Goal: Task Accomplishment & Management: Manage account settings

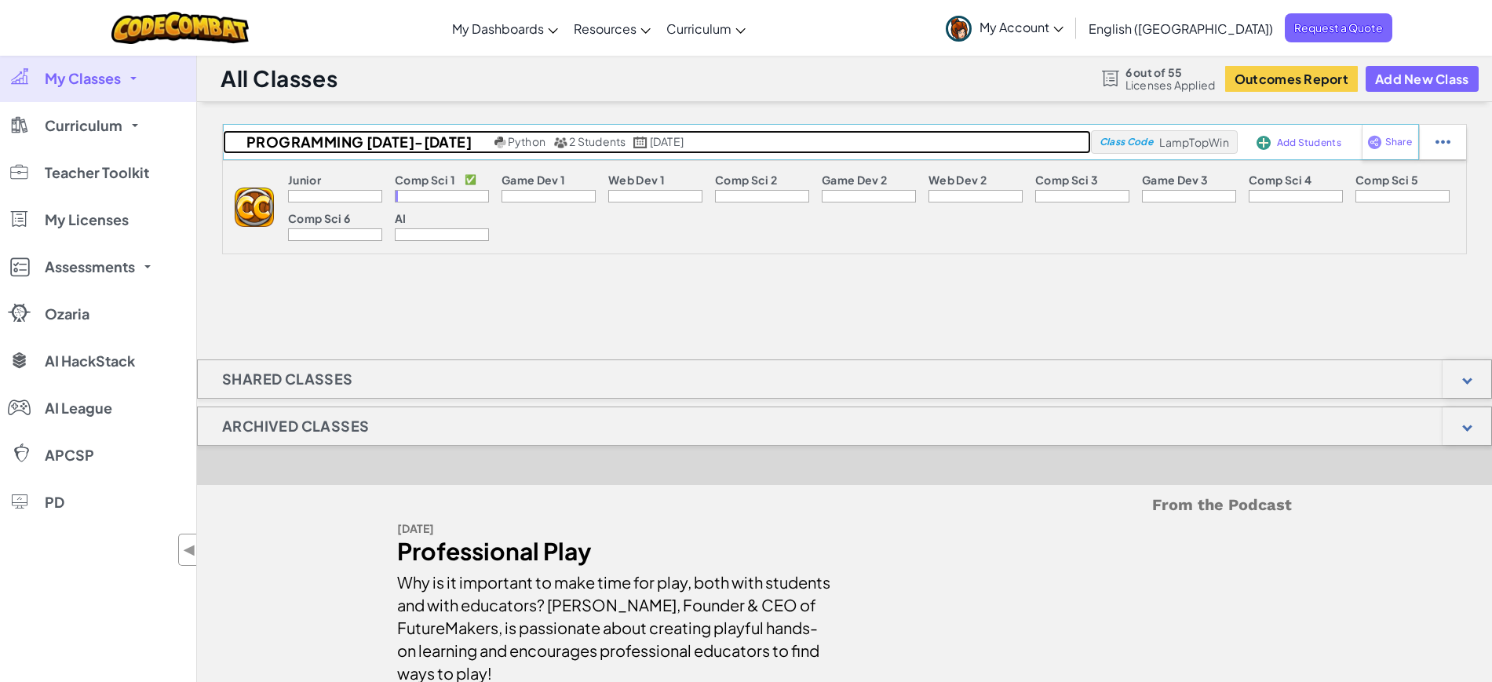
click at [569, 139] on span "2 Students" at bounding box center [597, 141] width 57 height 14
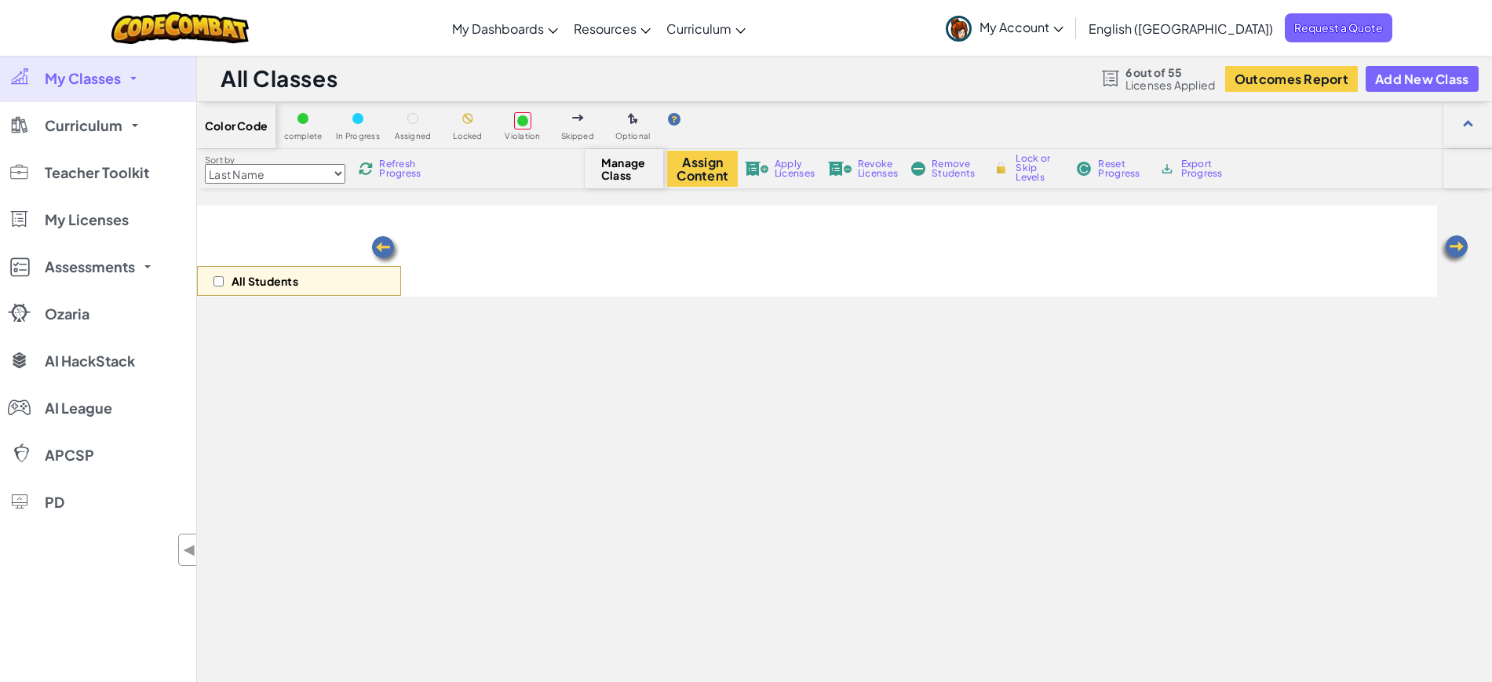
select select "560f1a9f22961295f9427742"
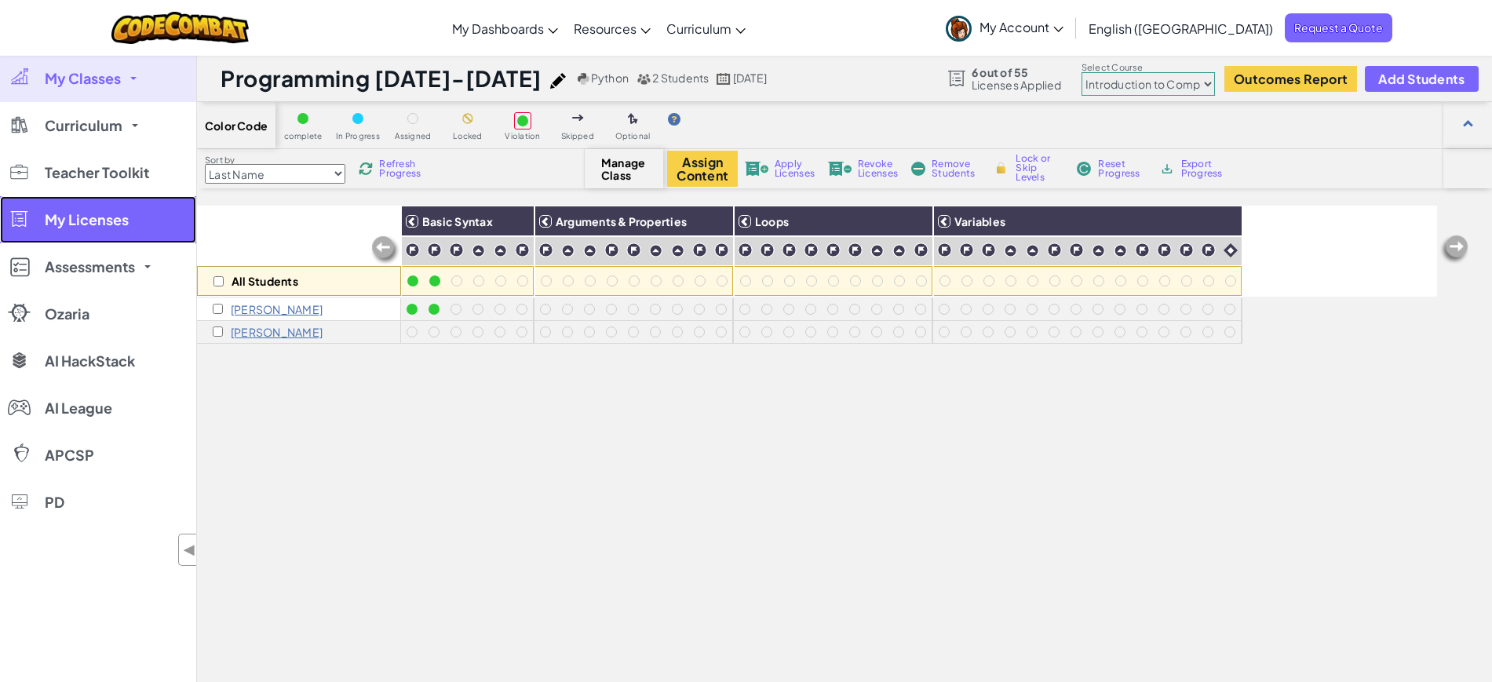
click at [100, 229] on link "My Licenses" at bounding box center [98, 219] width 196 height 47
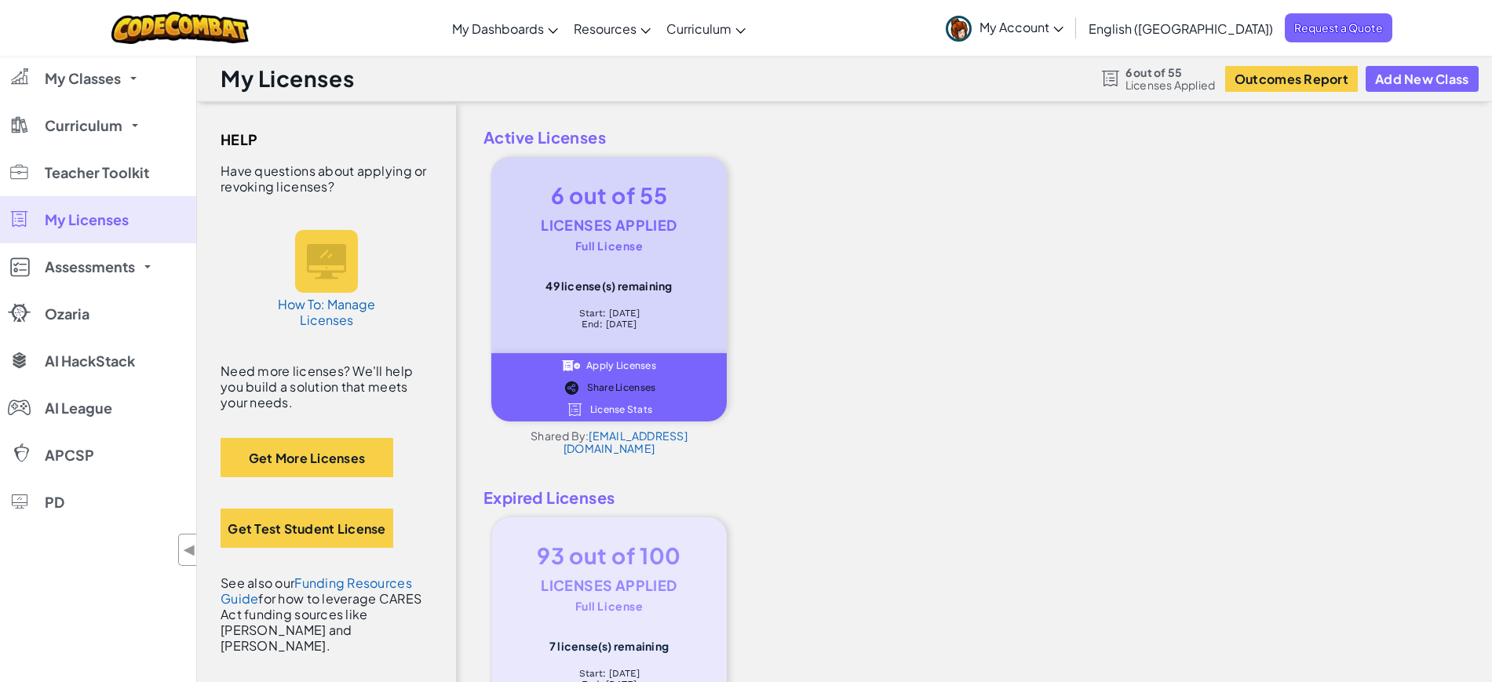
click at [640, 364] on span "Apply Licenses" at bounding box center [621, 365] width 70 height 9
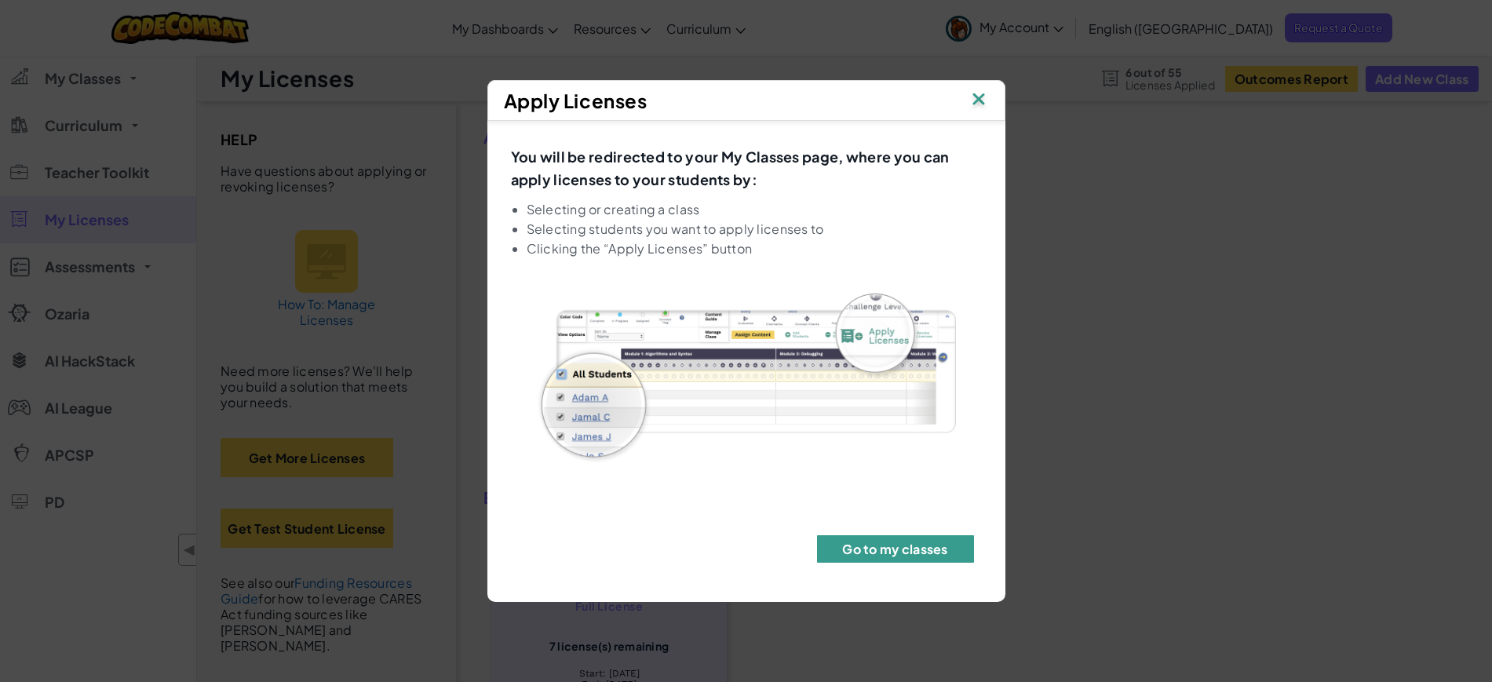
click at [887, 553] on button "Go to my classes" at bounding box center [895, 548] width 157 height 27
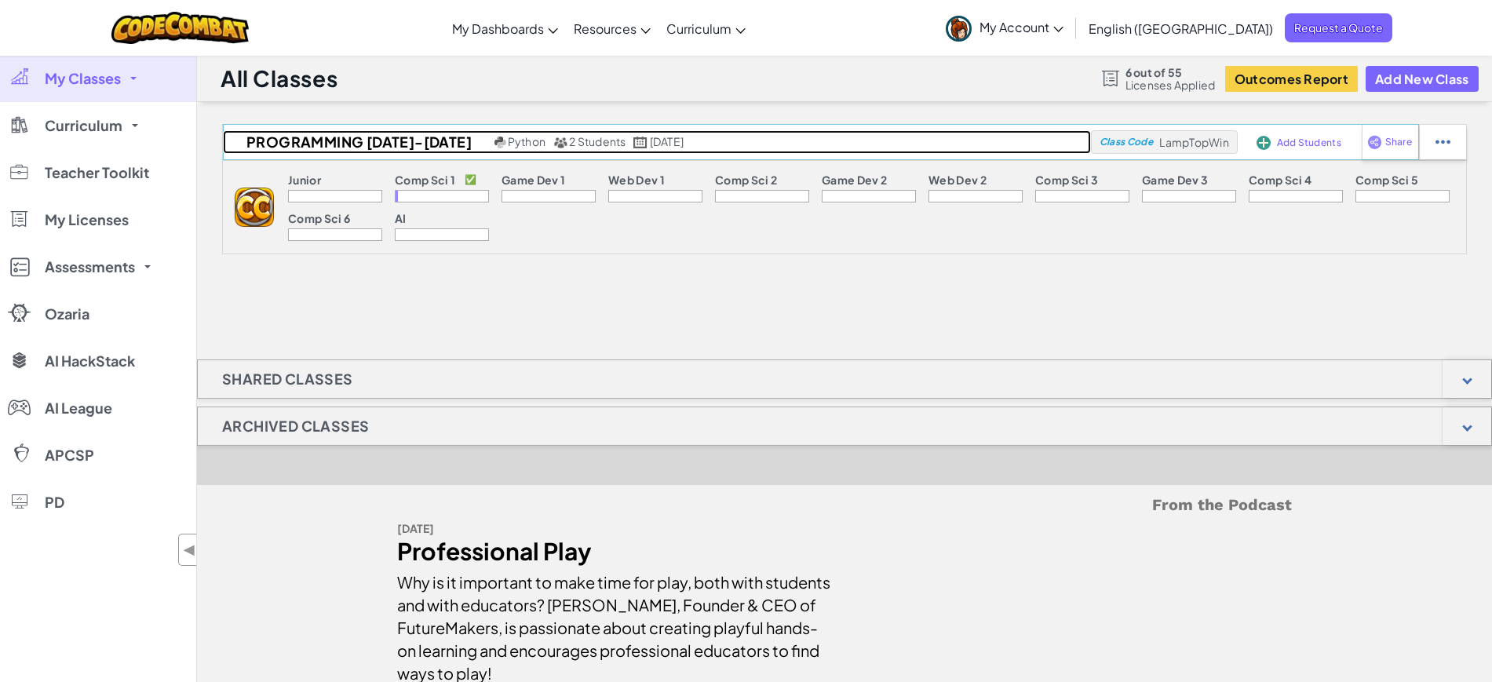
click at [582, 145] on span "2 Students" at bounding box center [597, 141] width 57 height 14
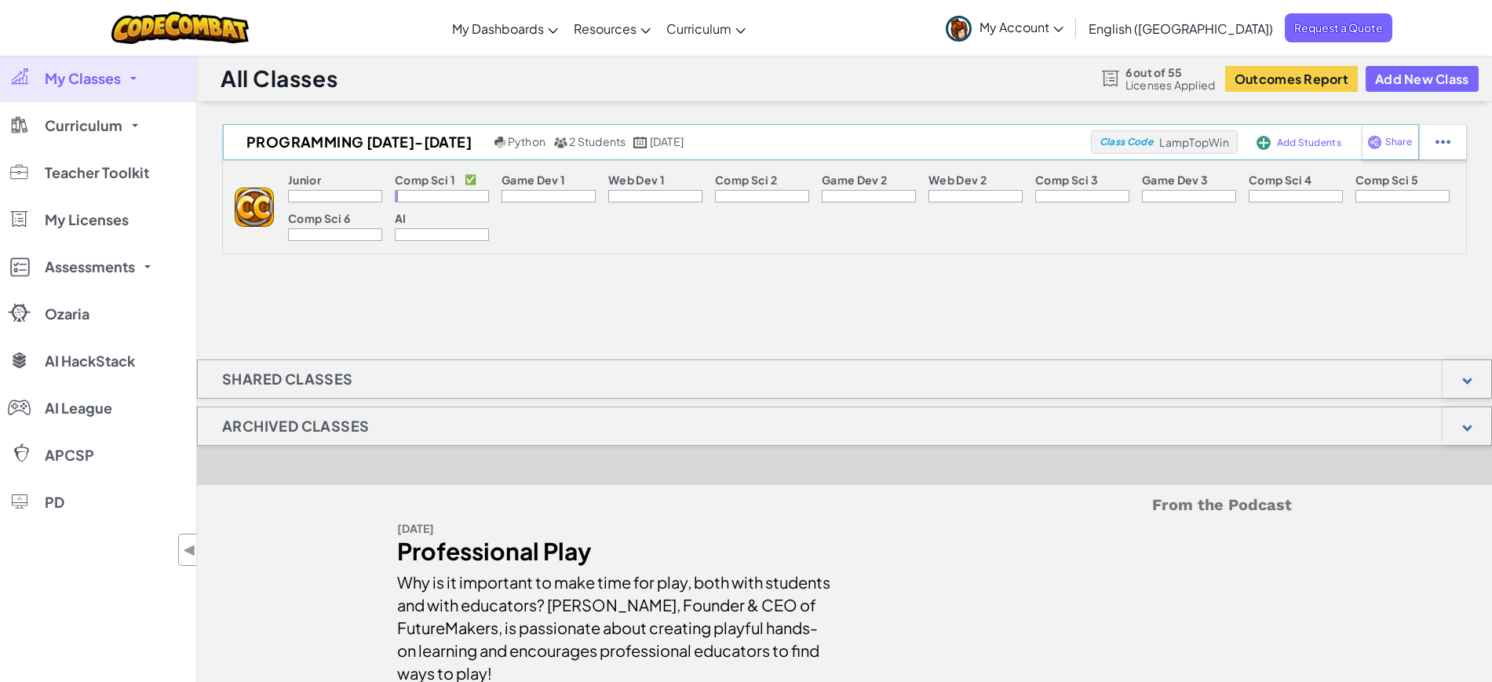
select select "560f1a9f22961295f9427742"
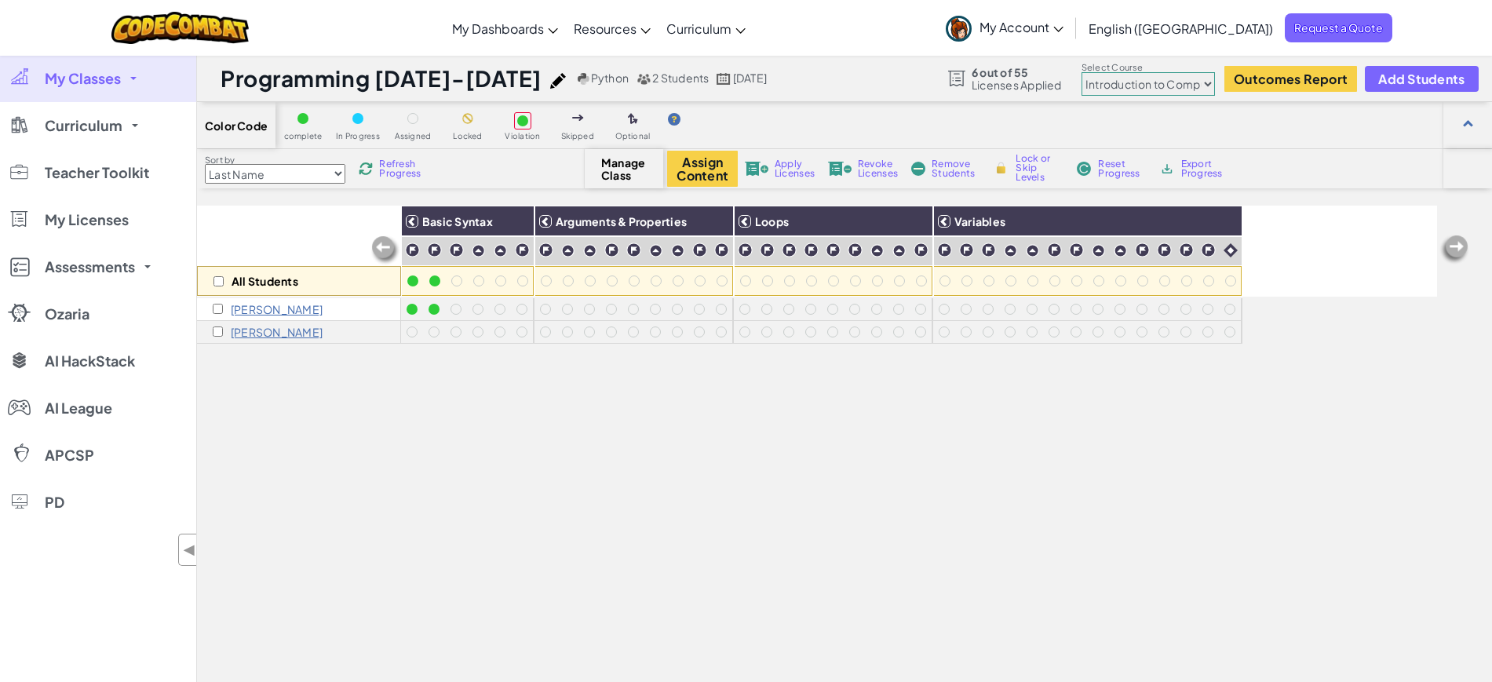
click at [203, 334] on div "[PERSON_NAME]" at bounding box center [299, 332] width 204 height 23
click at [220, 335] on input "checkbox" at bounding box center [218, 332] width 10 height 10
checkbox input "true"
click at [223, 309] on div "[PERSON_NAME]" at bounding box center [268, 309] width 110 height 13
click at [214, 307] on input "checkbox" at bounding box center [218, 309] width 10 height 10
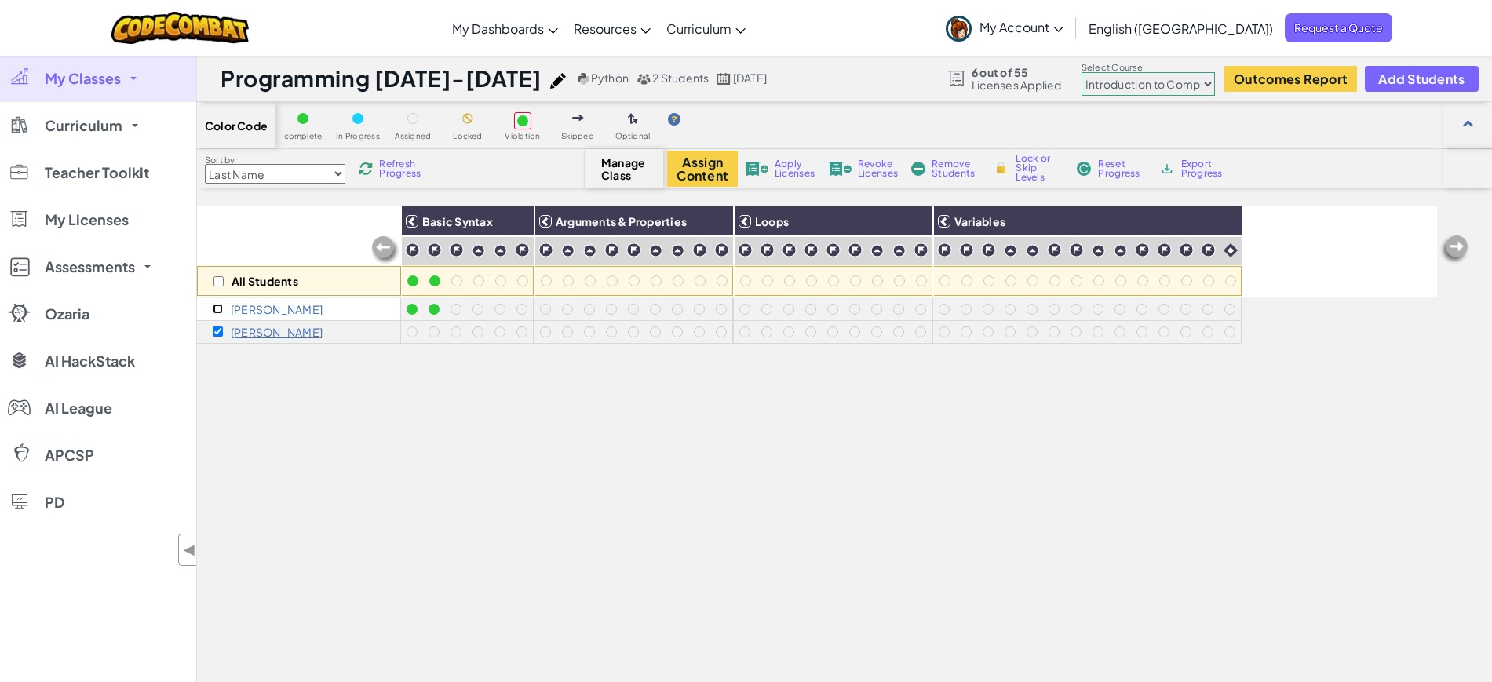
checkbox input "true"
click at [791, 165] on span "Apply Licenses" at bounding box center [795, 168] width 40 height 19
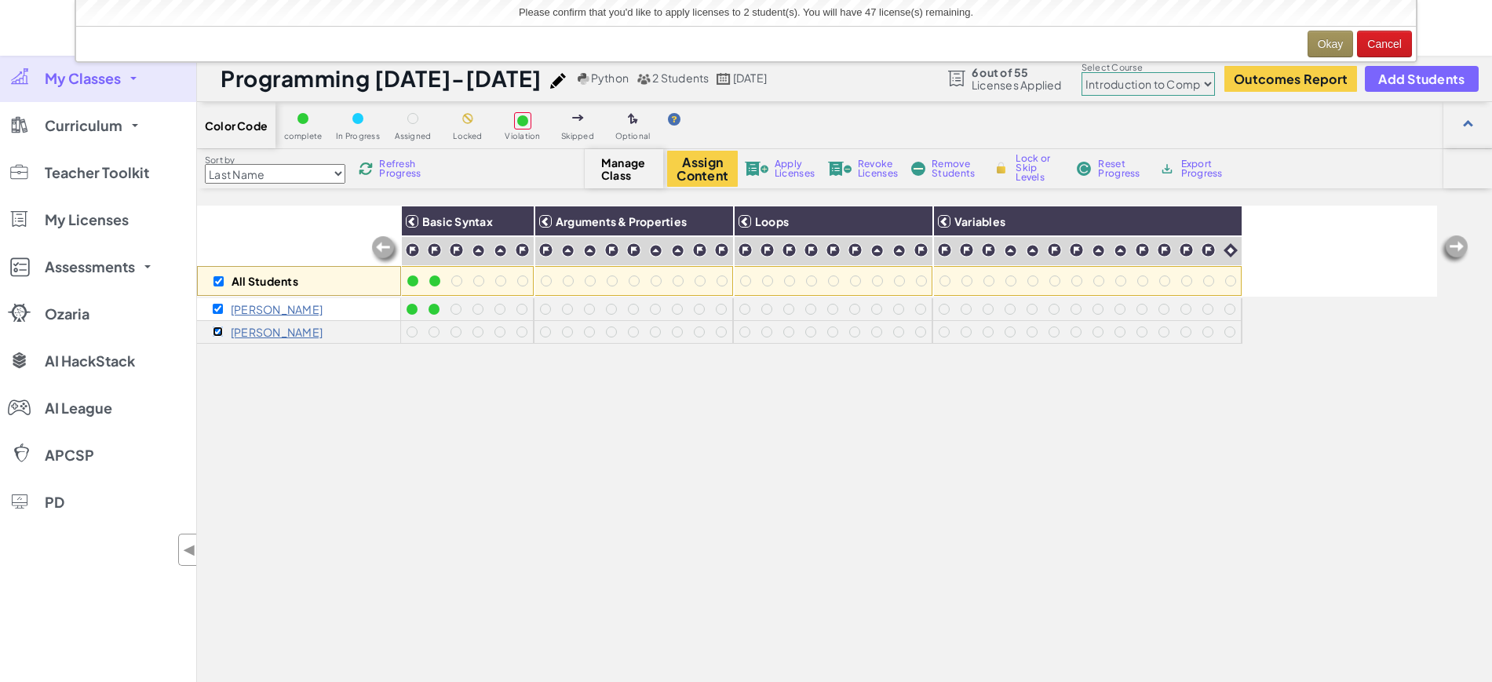
click at [214, 332] on input "checkbox" at bounding box center [218, 332] width 10 height 10
checkbox input "false"
click at [221, 312] on input "checkbox" at bounding box center [218, 309] width 10 height 10
checkbox input "false"
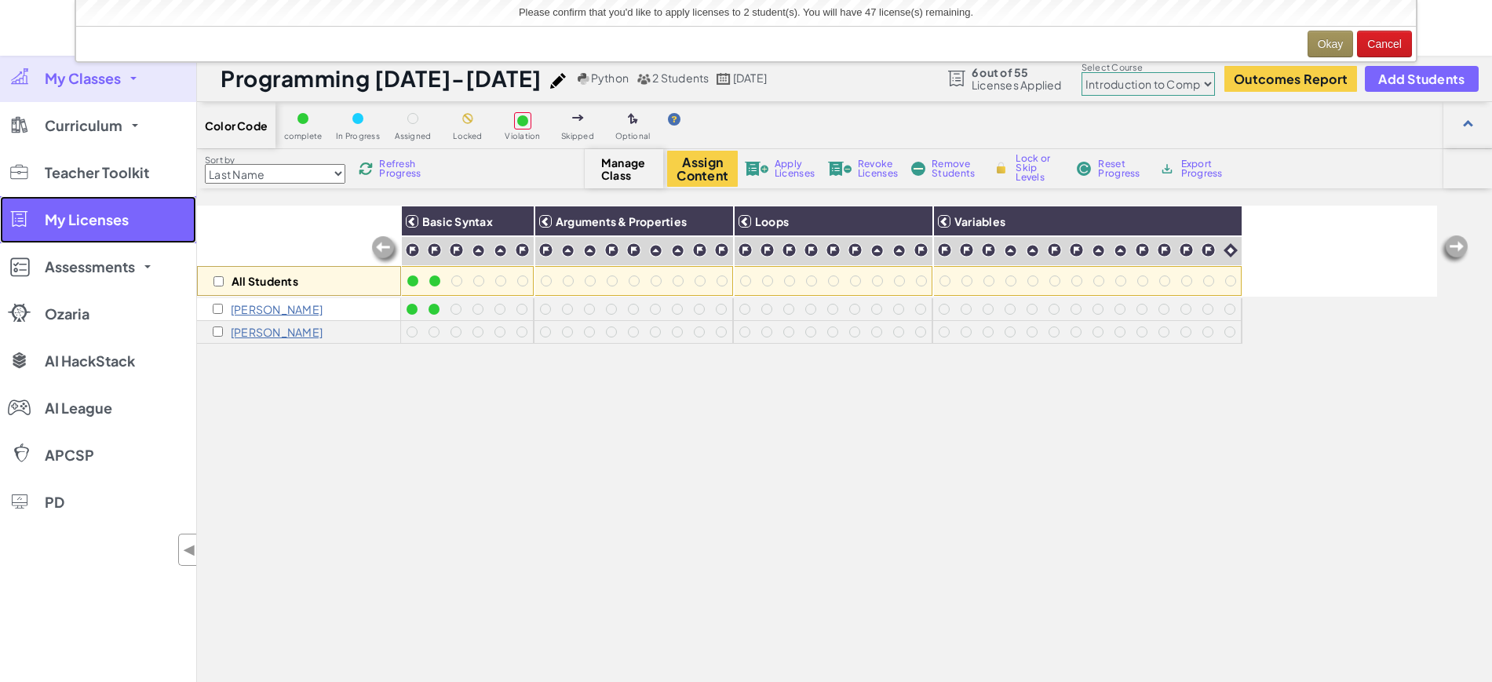
click at [104, 230] on link "My Licenses" at bounding box center [98, 219] width 196 height 47
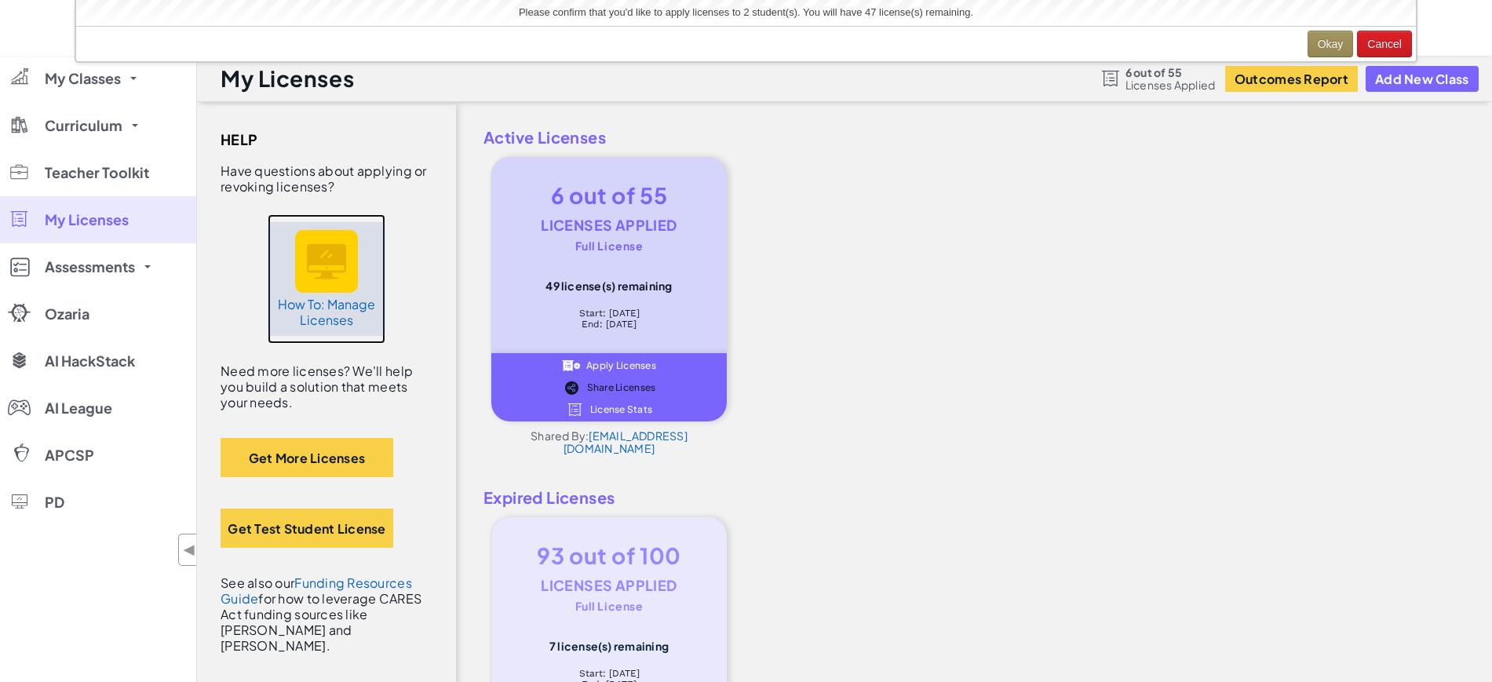
click at [344, 301] on h5 "How To: Manage Licenses" at bounding box center [327, 312] width 102 height 31
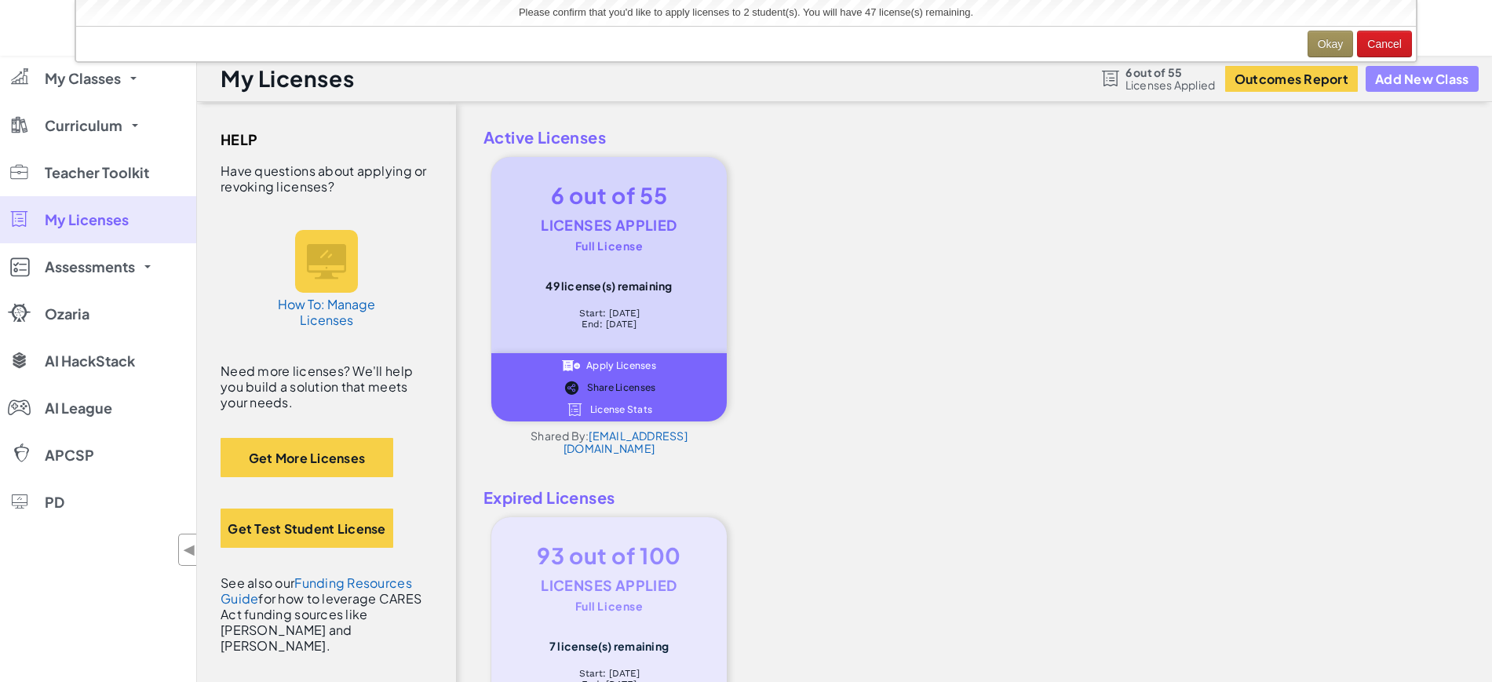
click at [1427, 81] on button "Add New Class" at bounding box center [1422, 79] width 113 height 26
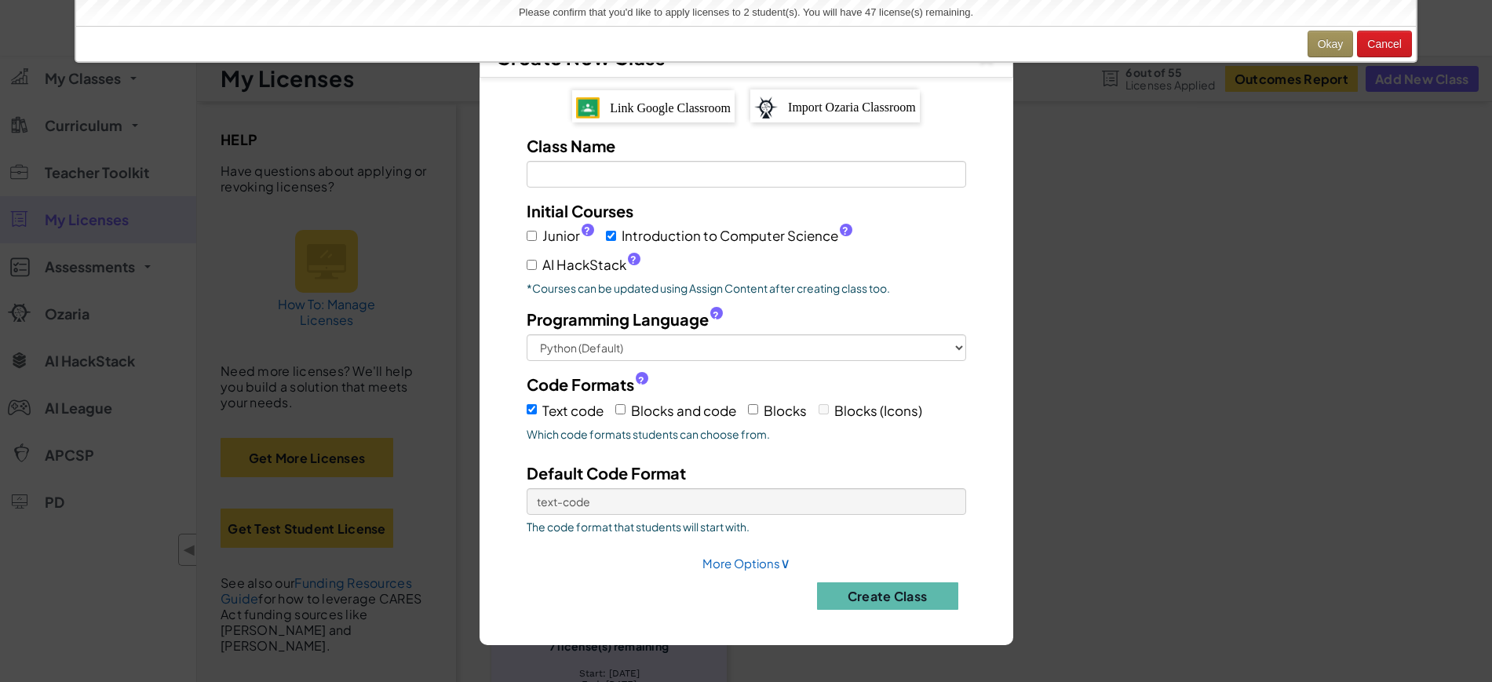
click at [639, 108] on span "Link Google Classroom" at bounding box center [670, 107] width 121 height 13
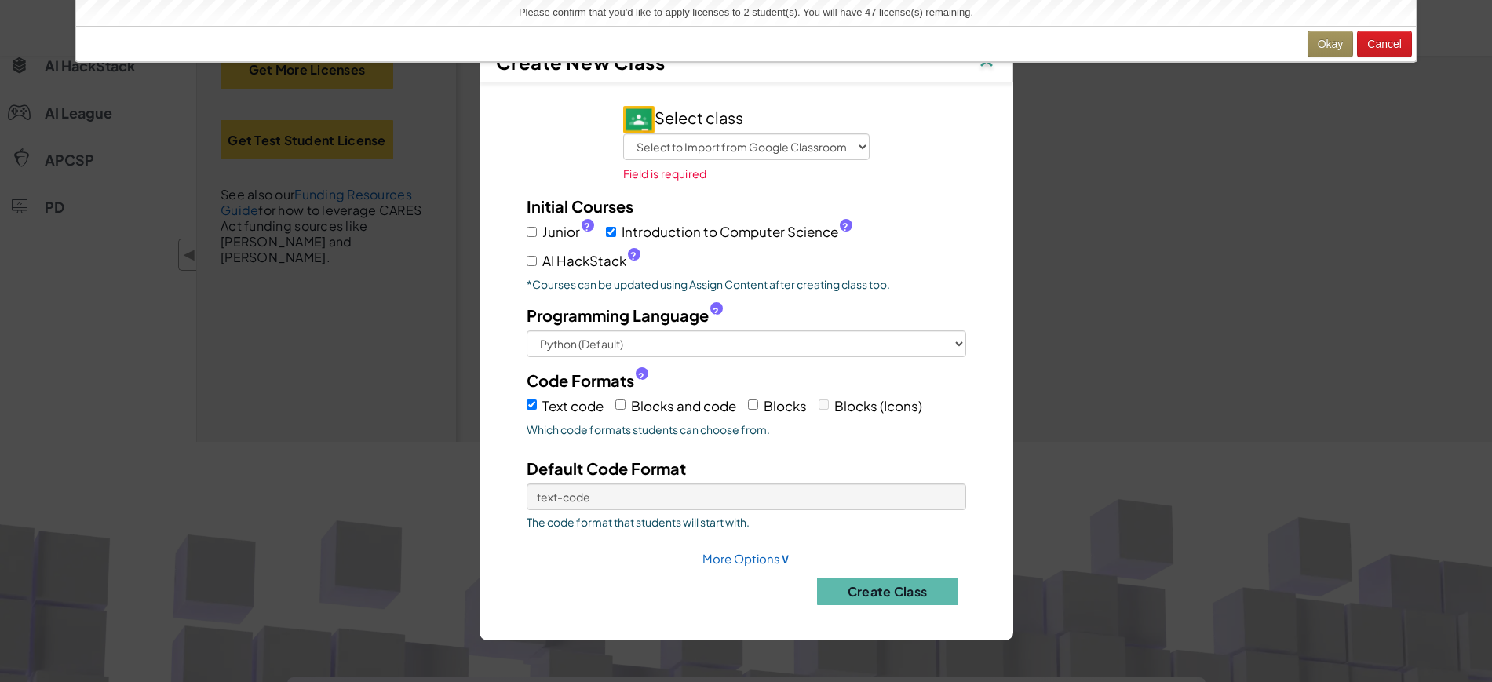
scroll to position [393, 0]
click at [796, 159] on select "Select to Import from Google Classroom Rebel Intervention Time for 10th Rebel I…" at bounding box center [746, 146] width 247 height 27
select select "784565230657"
click at [623, 144] on select "Select to Import from Google Classroom Rebel Intervention Time for 10th Rebel I…" at bounding box center [746, 146] width 247 height 27
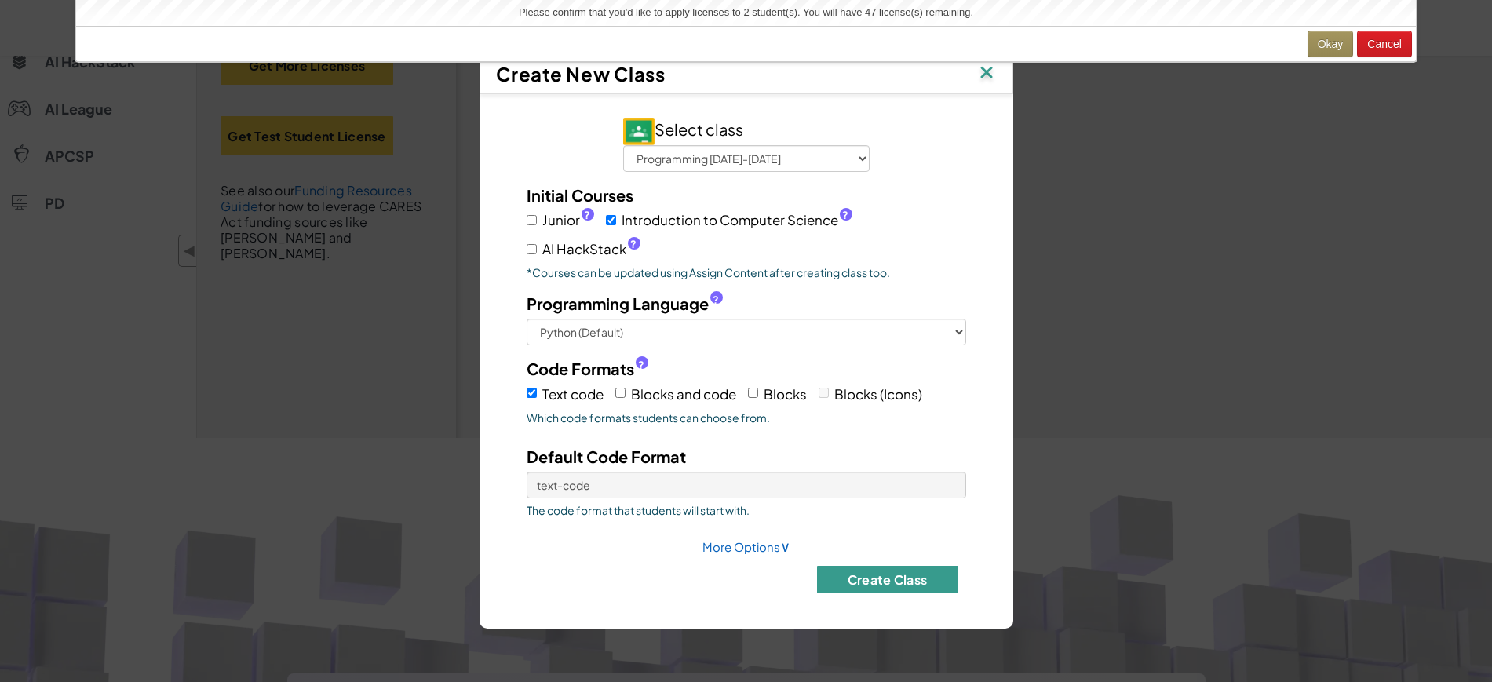
click at [894, 584] on button "Create Class" at bounding box center [887, 579] width 141 height 27
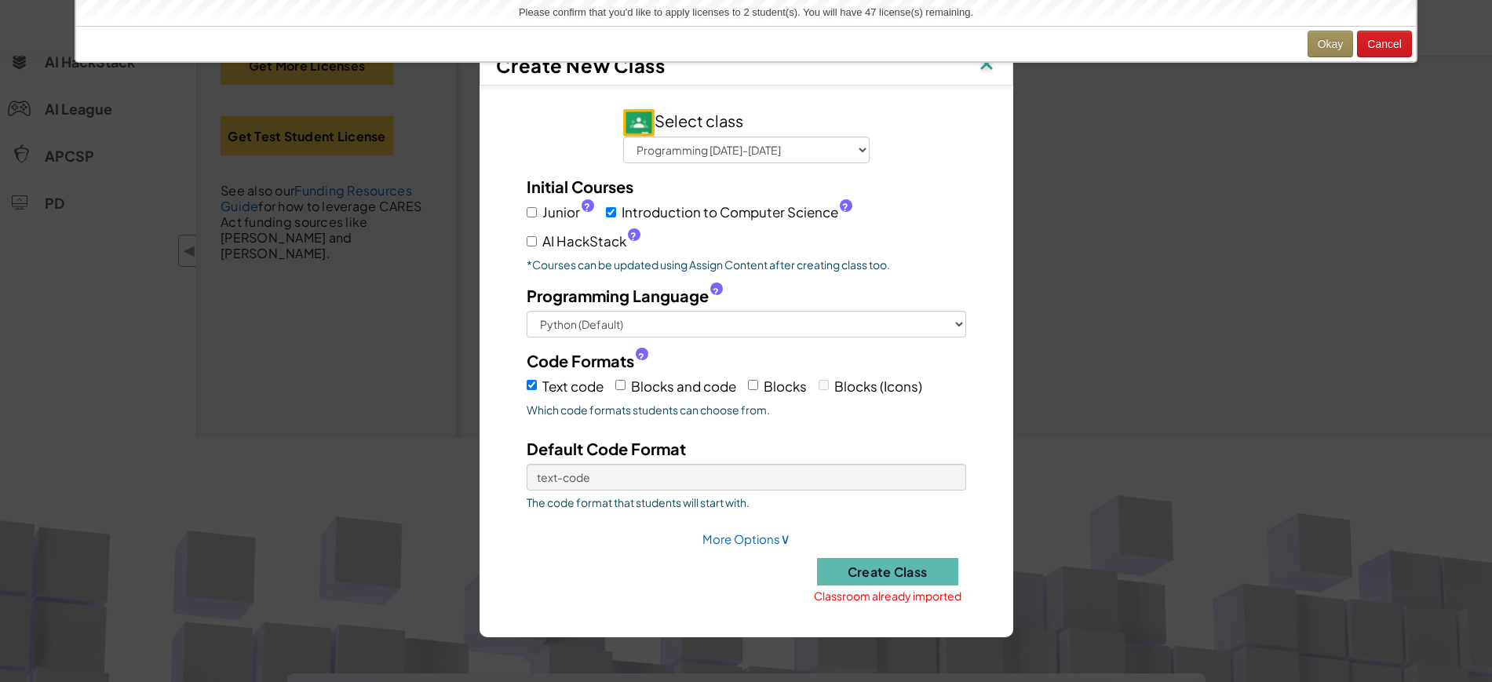
click at [1188, 509] on div "Create New Class Select class Select to Import from Google Classroom Rebel Inte…" at bounding box center [746, 341] width 1492 height 682
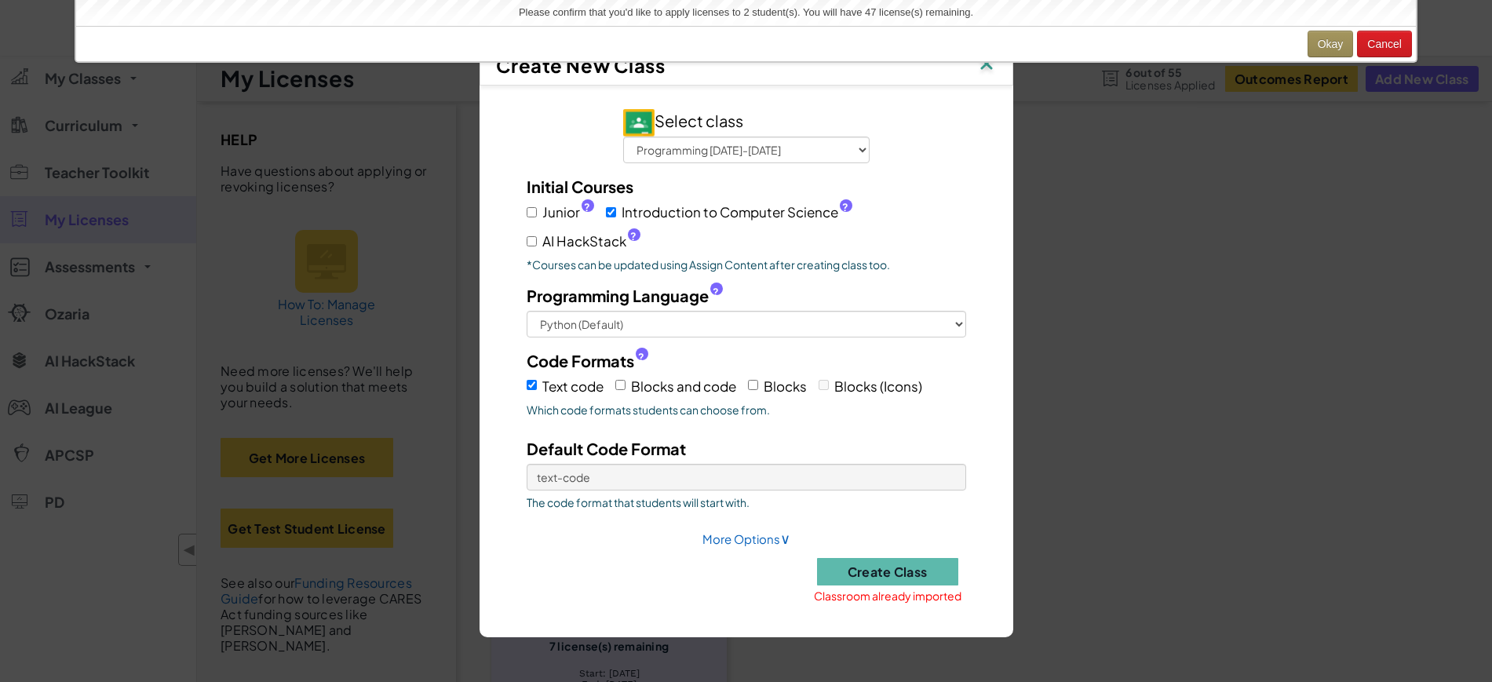
click at [989, 73] on img at bounding box center [987, 65] width 20 height 24
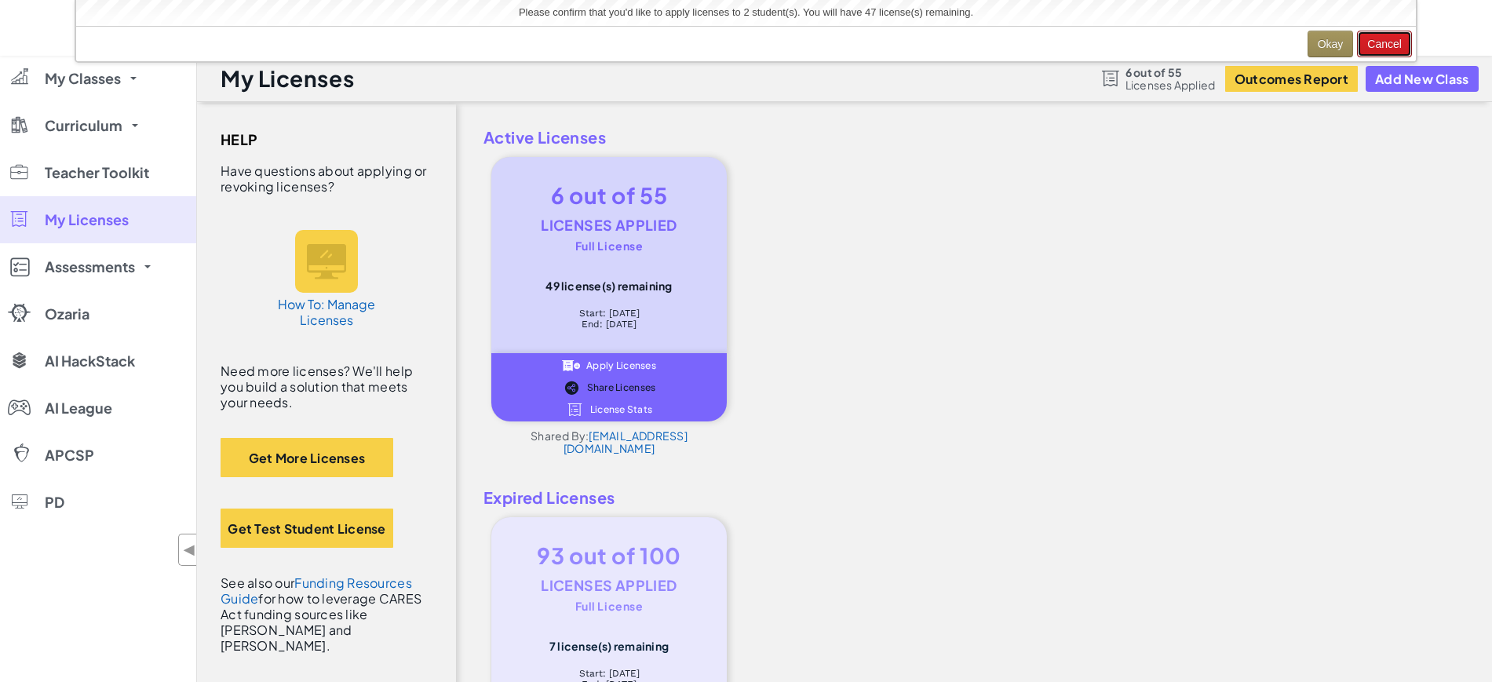
click at [1368, 45] on button "Cancel" at bounding box center [1384, 44] width 55 height 27
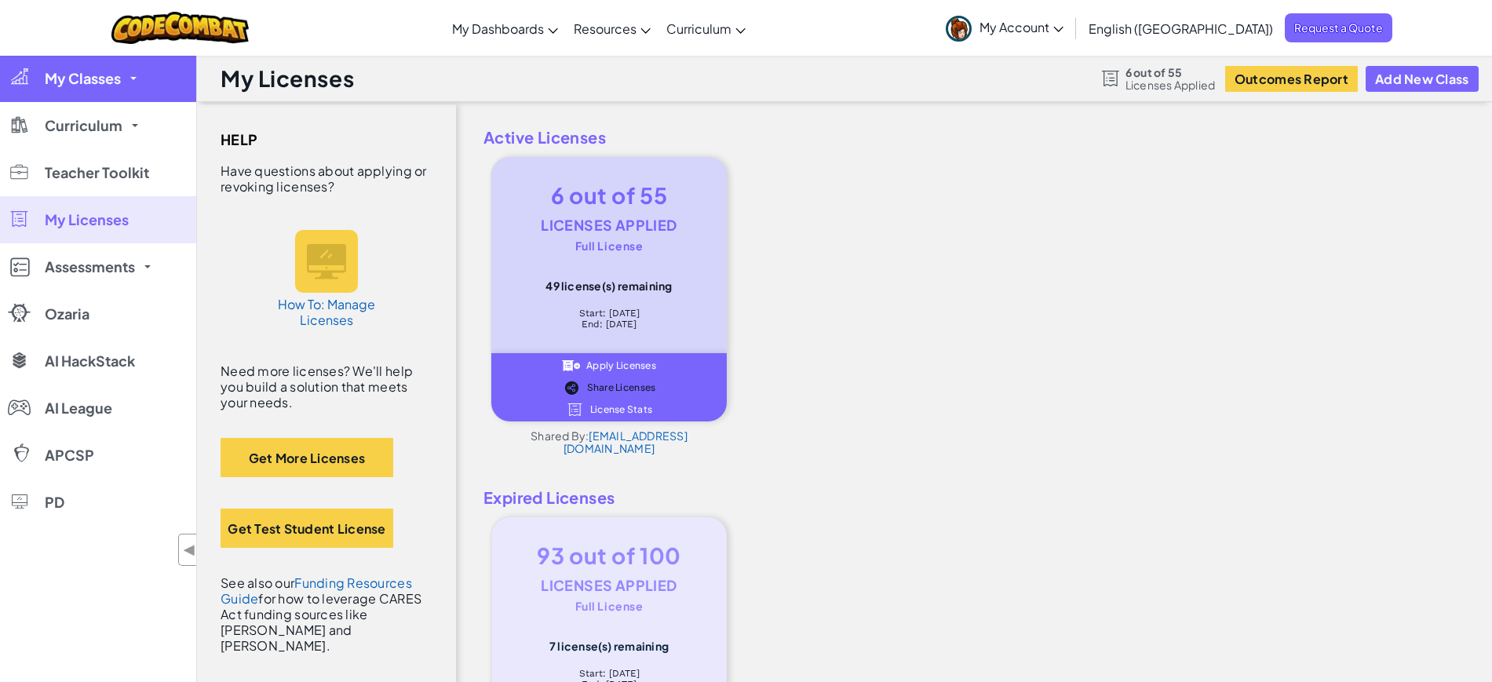
click at [92, 88] on link "My Classes" at bounding box center [98, 78] width 196 height 47
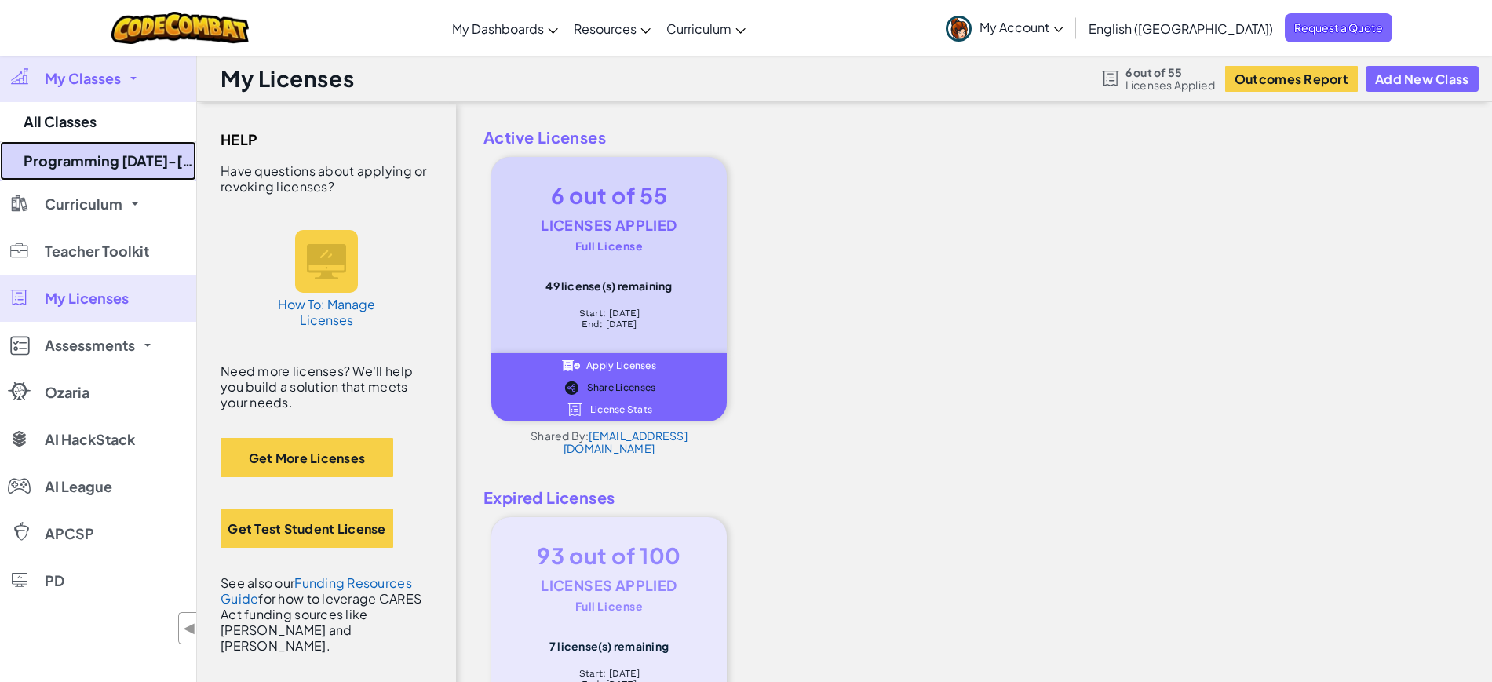
click at [130, 160] on link "Programming [DATE]-[DATE]" at bounding box center [98, 160] width 196 height 39
select select "560f1a9f22961295f9427742"
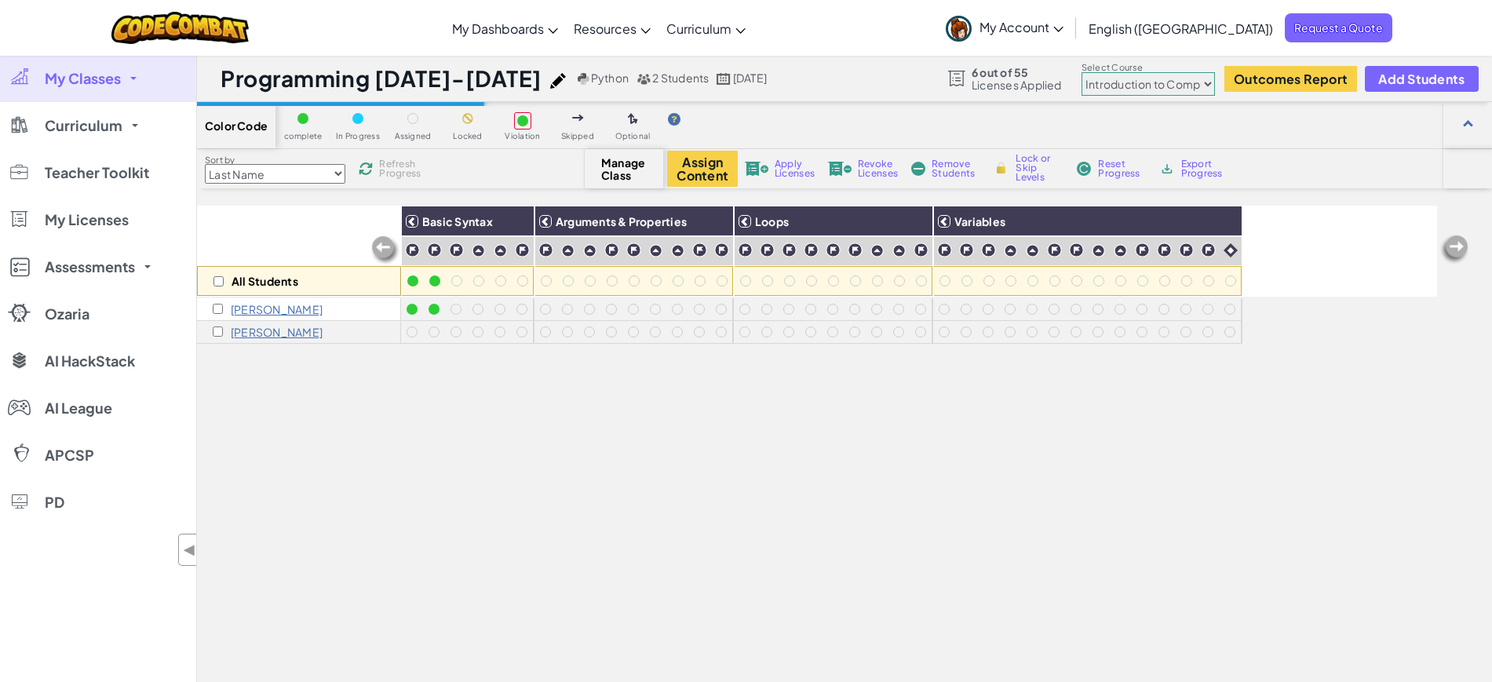
click at [338, 164] on select "Last Name first Name Progress (High to Low) Progress (Low to Hight)" at bounding box center [275, 174] width 141 height 20
click at [577, 448] on div "All Students Basic Syntax Arguments & Properties Loops Variables Savannah Sanch…" at bounding box center [817, 508] width 1240 height 604
click at [602, 170] on span "Manage Class" at bounding box center [624, 168] width 46 height 25
click at [497, 407] on div "All Students Basic Syntax Arguments & Properties Loops Variables Savannah Sanch…" at bounding box center [817, 508] width 1240 height 604
click at [404, 166] on span "Refresh Progress" at bounding box center [403, 168] width 49 height 19
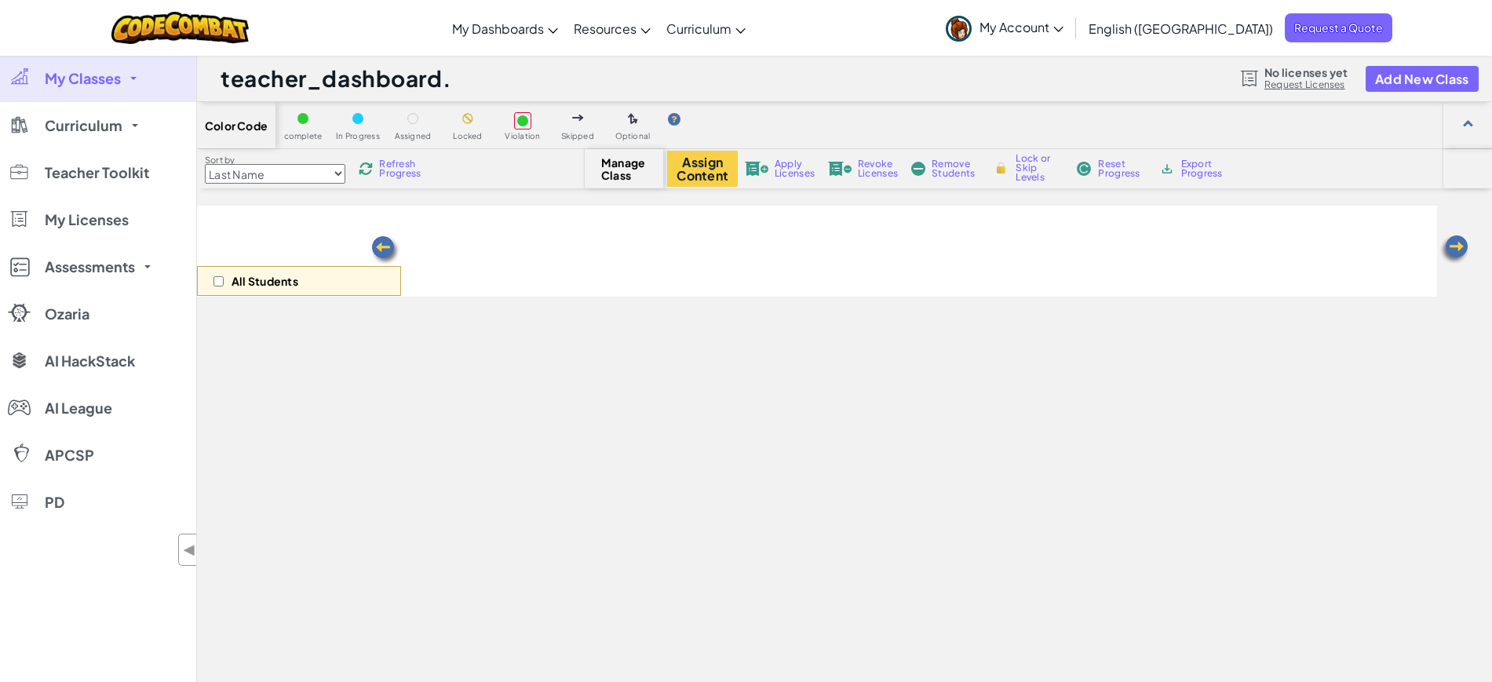
select select "560f1a9f22961295f9427742"
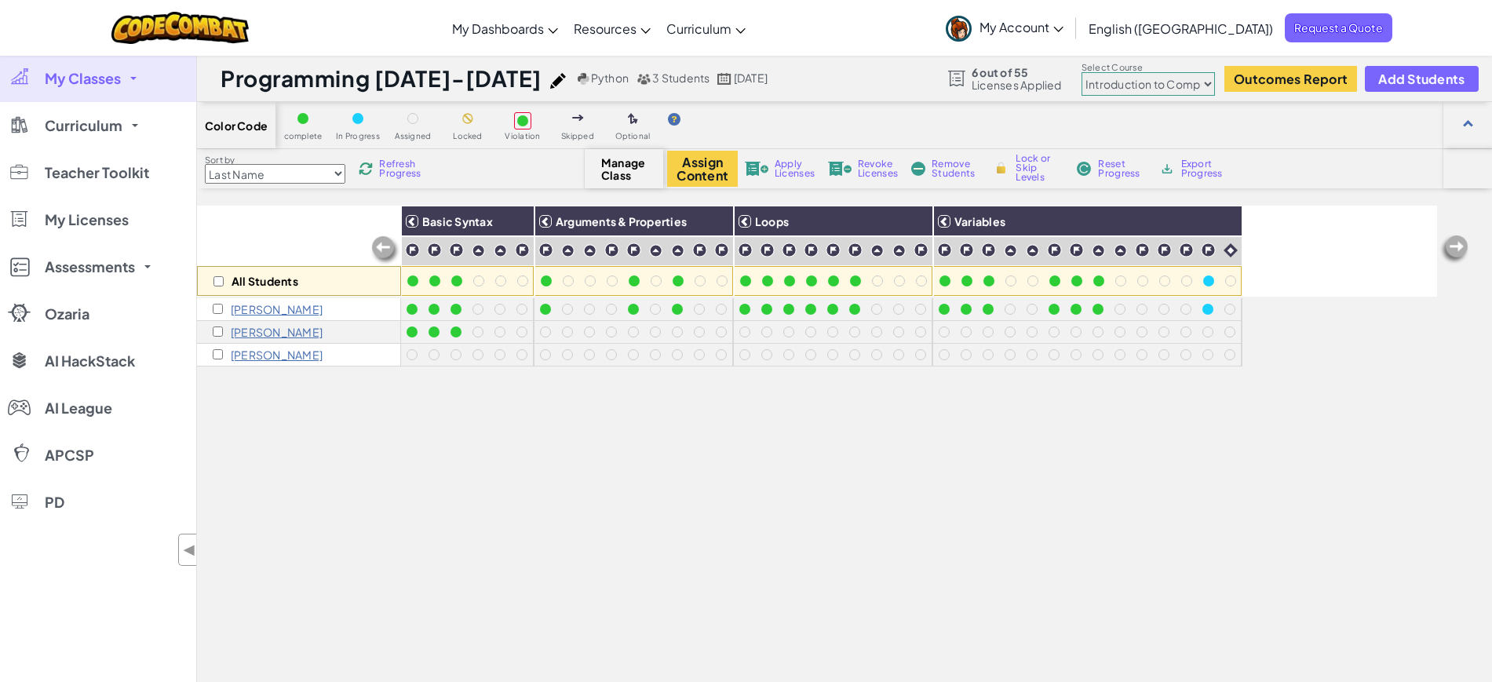
click at [407, 159] on span "Refresh Progress" at bounding box center [403, 168] width 49 height 19
click at [418, 171] on span "Refresh Progress" at bounding box center [403, 168] width 49 height 19
click at [405, 180] on div "Sort by Last Name first Name Progress (High to Low) Progress (Low to Hight) Ref…" at bounding box center [391, 169] width 388 height 30
click at [401, 168] on span "Refresh Progress" at bounding box center [403, 168] width 49 height 19
click at [784, 171] on span "Apply Licenses" at bounding box center [795, 168] width 40 height 19
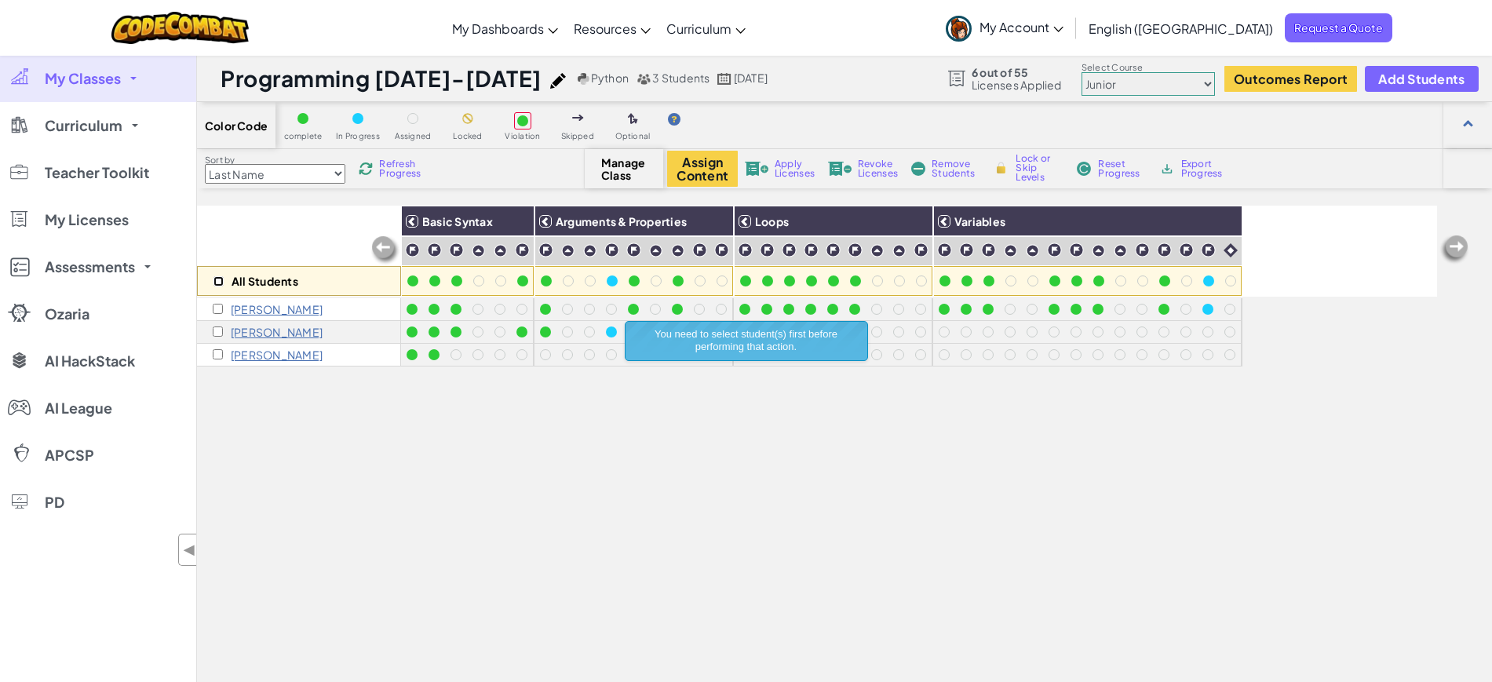
click at [217, 280] on input "checkbox" at bounding box center [219, 281] width 10 height 10
checkbox input "true"
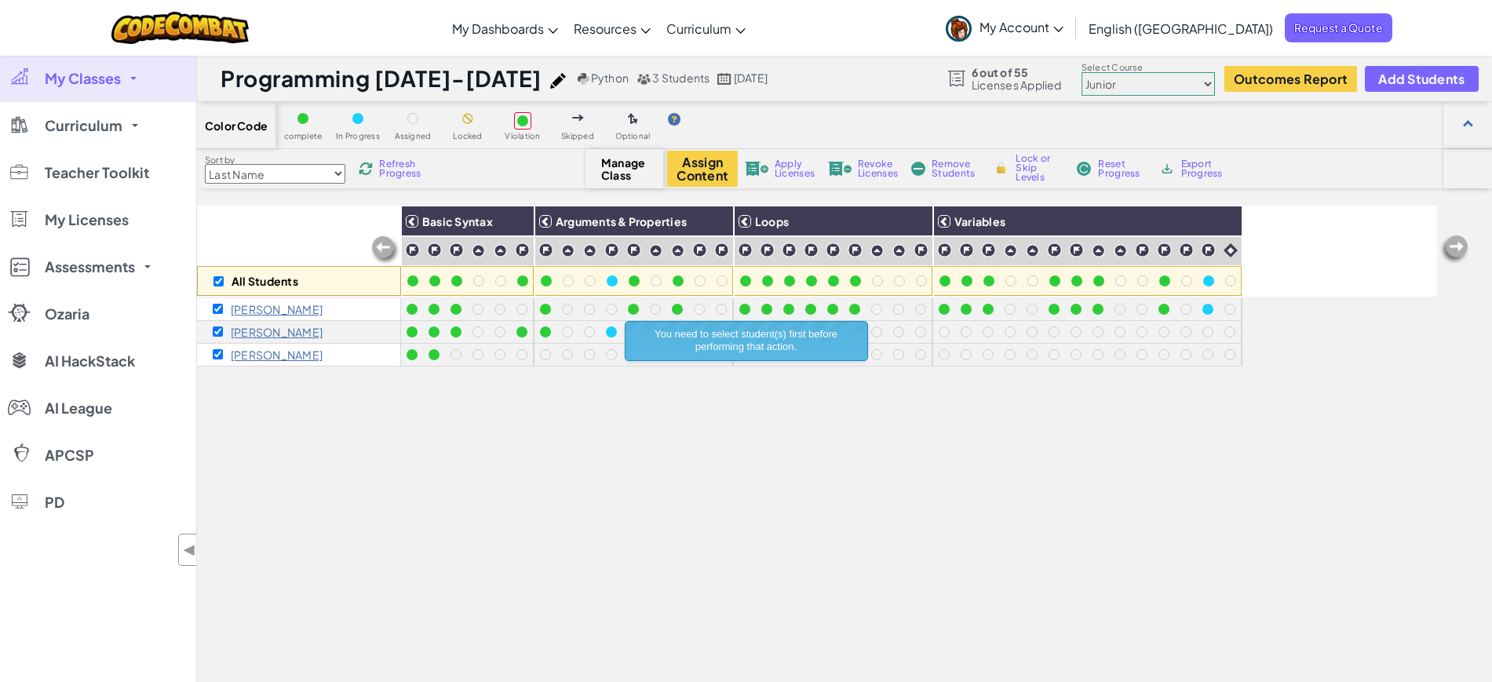
click at [797, 169] on span "Apply Licenses" at bounding box center [795, 168] width 40 height 19
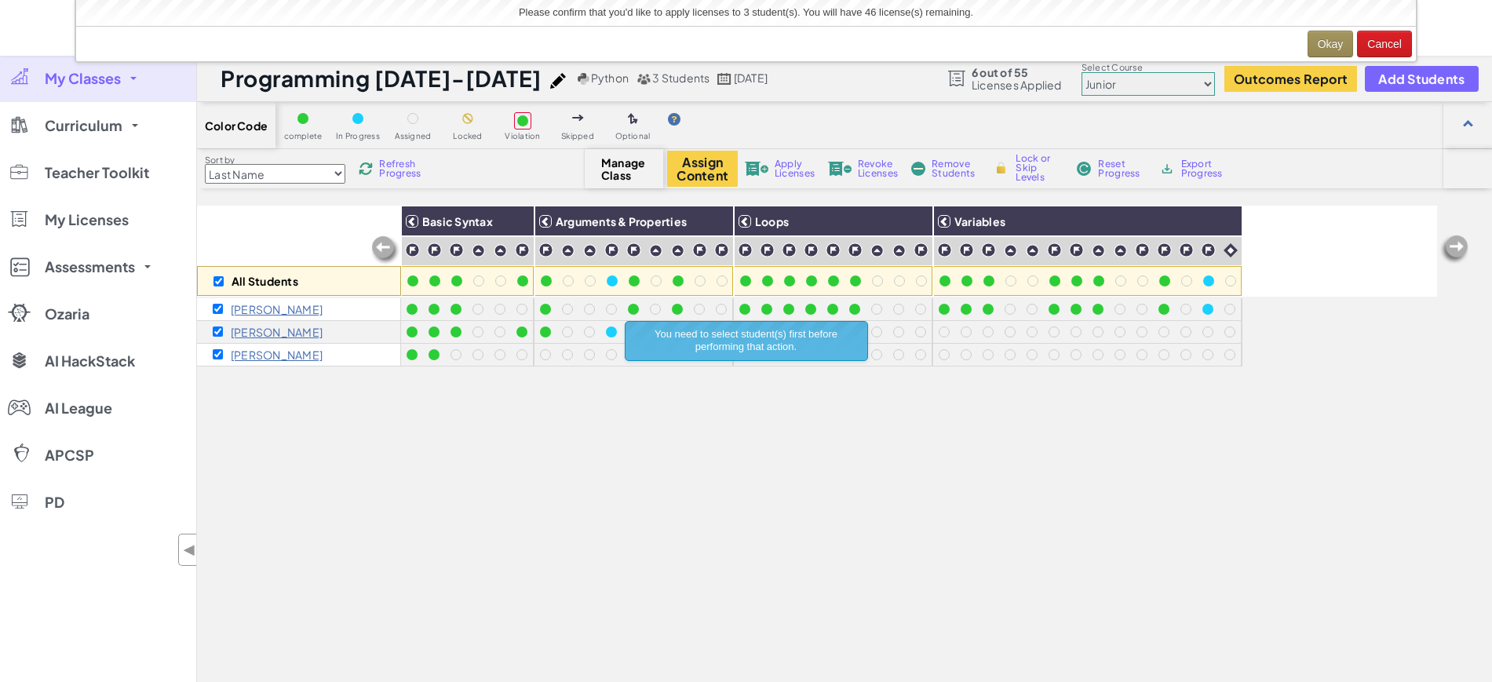
click at [344, 516] on div "All Students Basic Syntax Arguments & Properties Loops Variables Ethan Delgado …" at bounding box center [817, 508] width 1240 height 604
click at [218, 279] on input "checkbox" at bounding box center [219, 281] width 10 height 10
checkbox input "false"
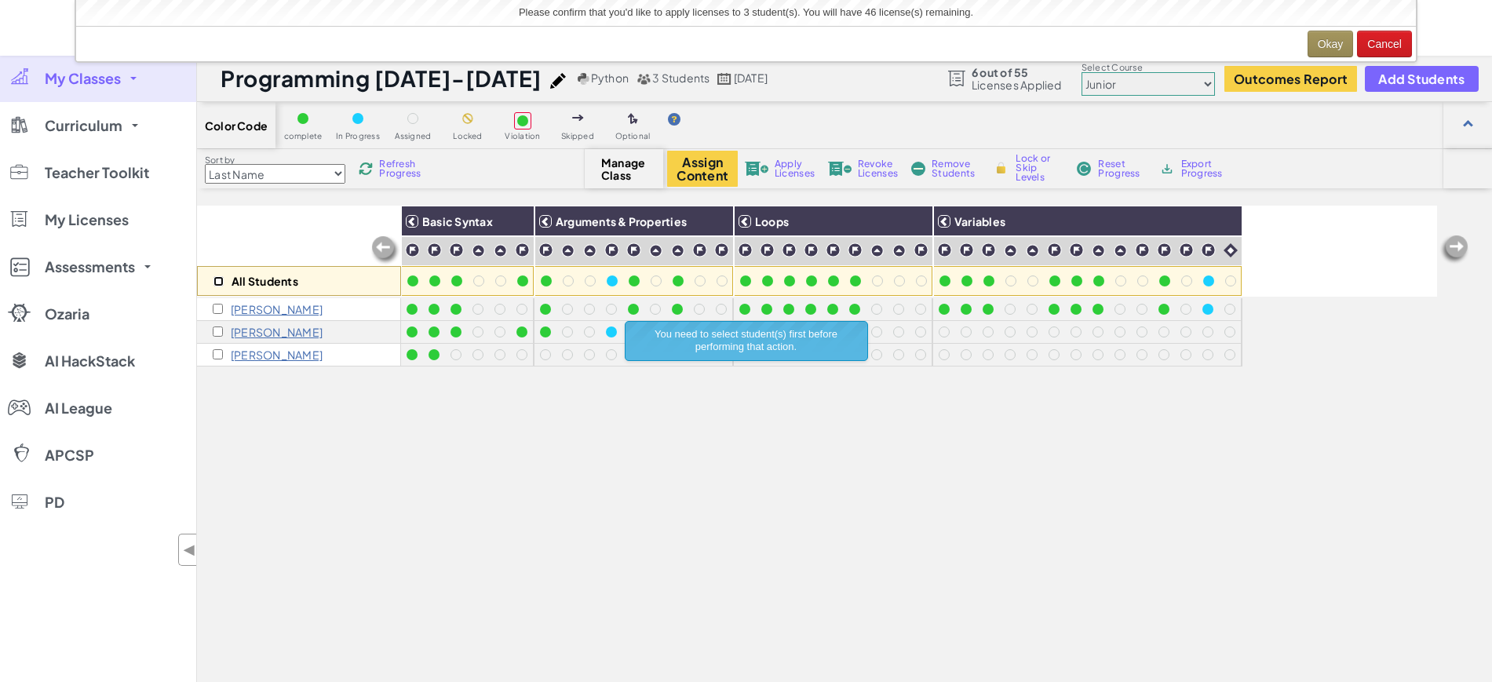
checkbox input "false"
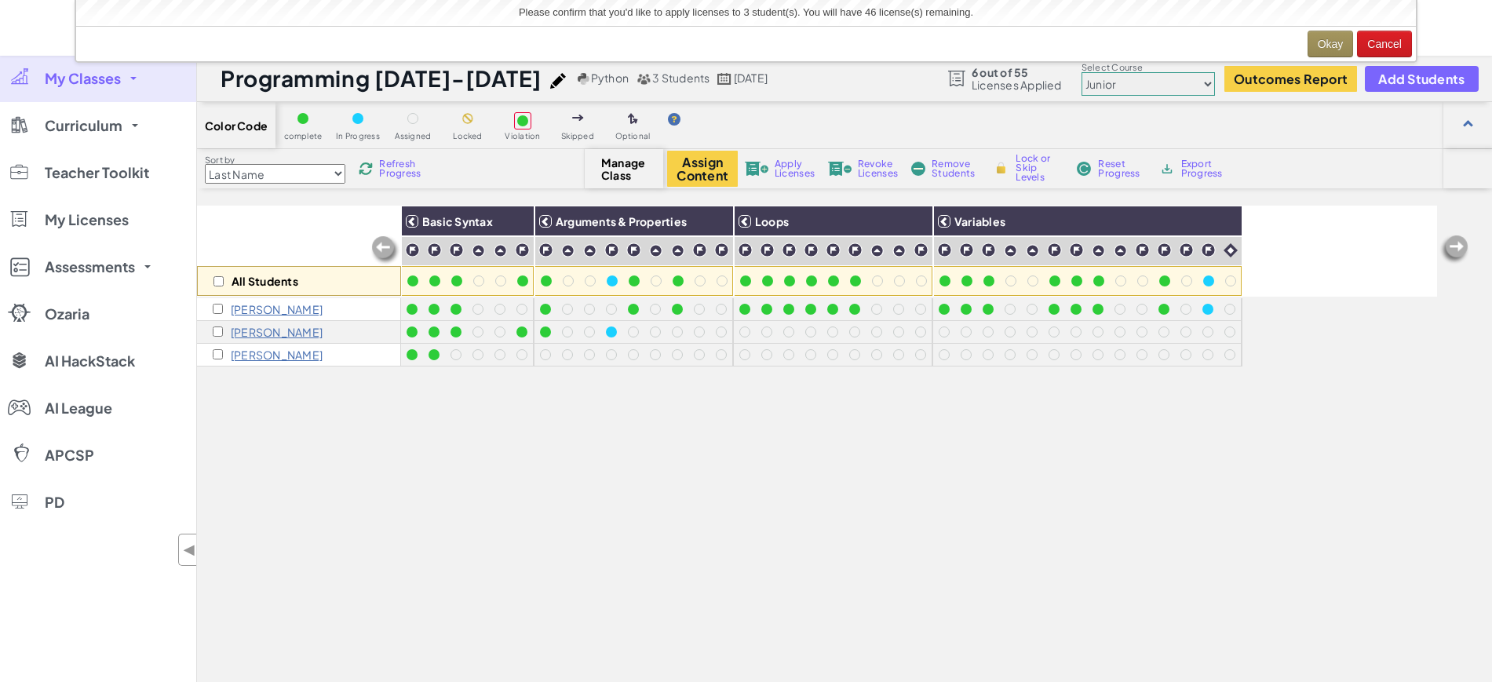
click at [312, 480] on div "All Students Basic Syntax Arguments & Properties Loops Variables Ethan Delgado …" at bounding box center [817, 508] width 1240 height 604
click at [614, 168] on span "Manage Class" at bounding box center [624, 168] width 46 height 25
click at [1421, 80] on span "Add Students" at bounding box center [1422, 78] width 86 height 13
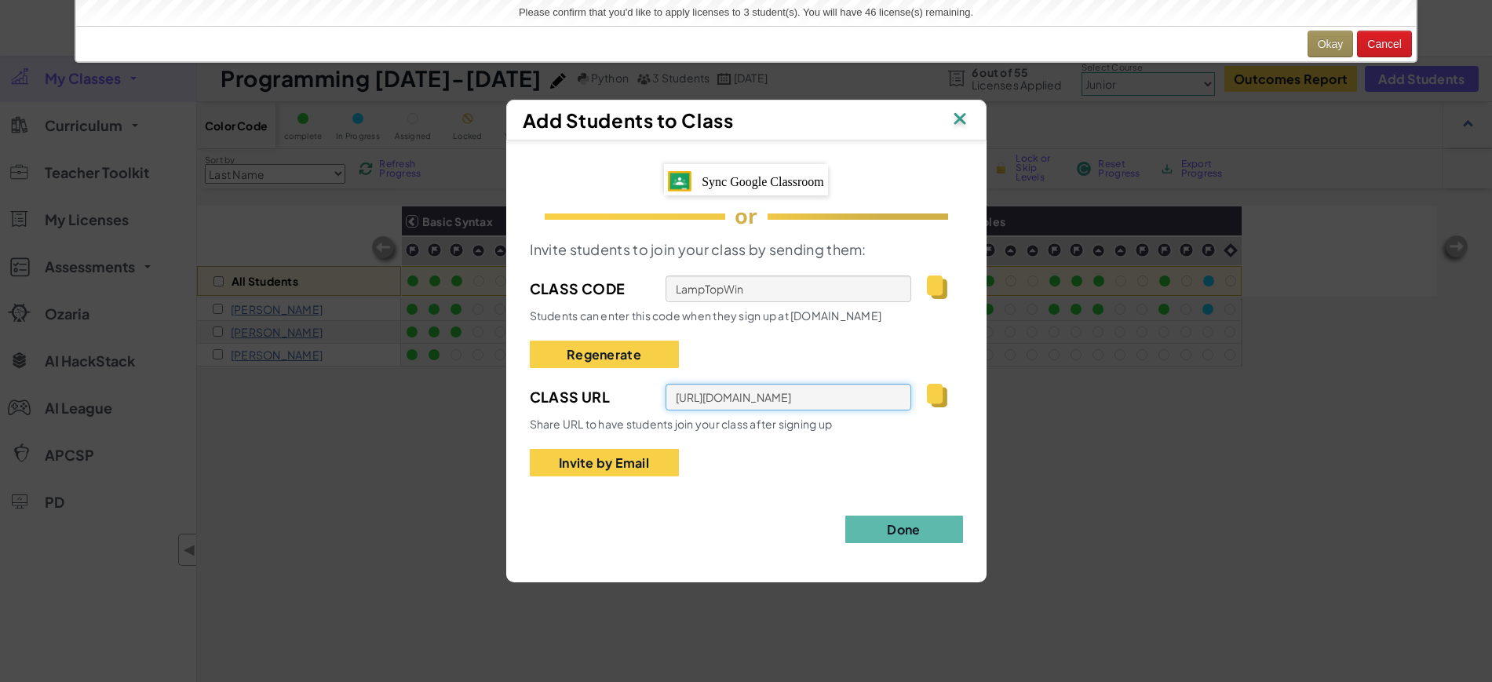
click at [743, 400] on input "[URL][DOMAIN_NAME]" at bounding box center [789, 397] width 247 height 27
click at [591, 460] on button "Invite by Email" at bounding box center [604, 462] width 149 height 27
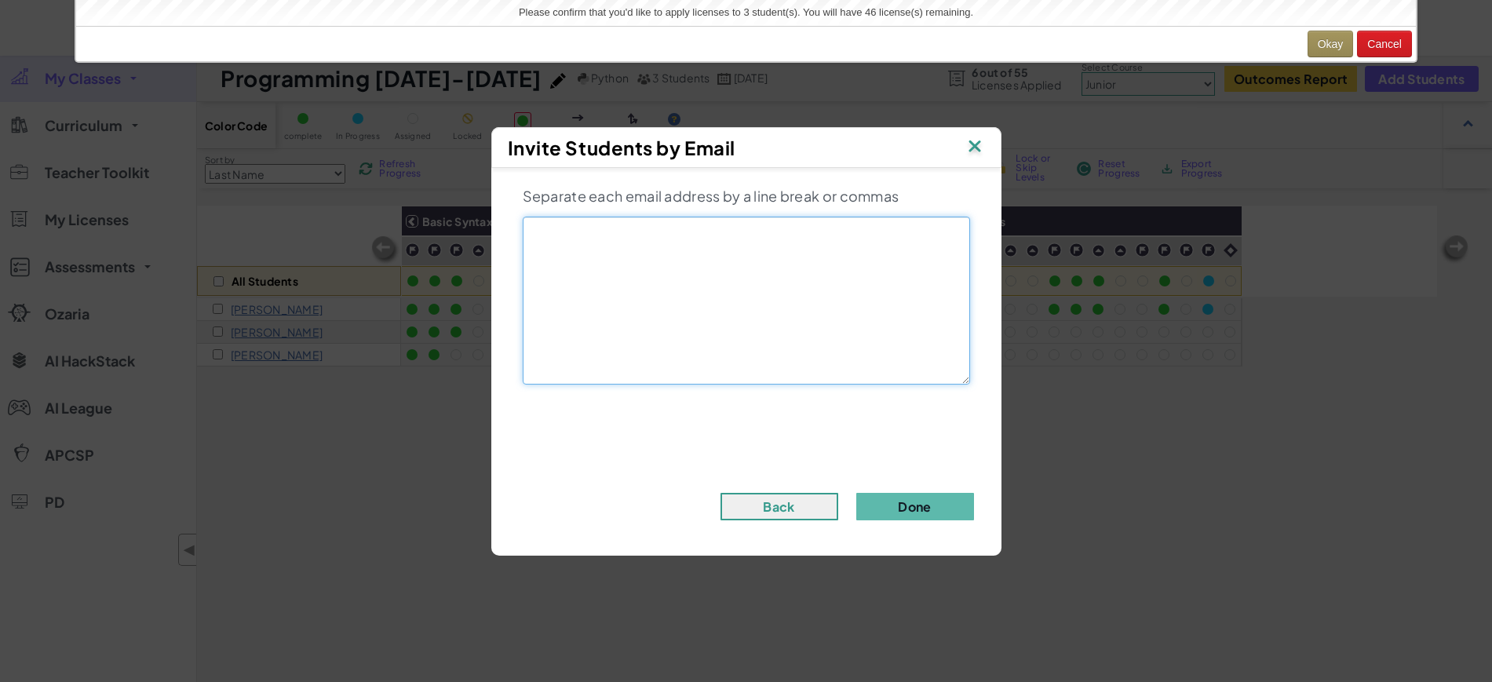
click at [689, 287] on textarea at bounding box center [746, 301] width 447 height 168
click at [676, 294] on textarea at bounding box center [746, 301] width 447 height 168
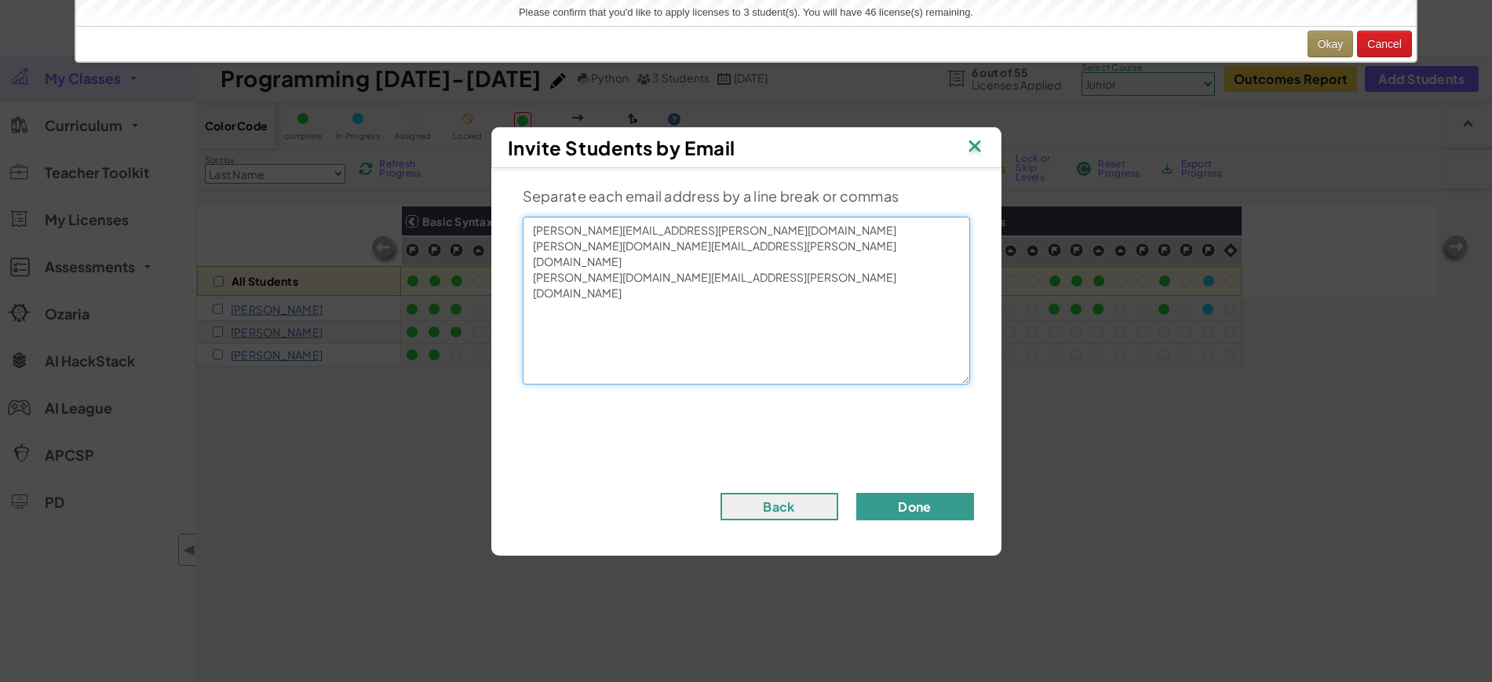
type textarea "sabrina.mcbroom@mvschools.net mary.rodgers@mvschools.net james.morrison@mvschoo…"
click at [914, 502] on button "Done" at bounding box center [916, 506] width 118 height 27
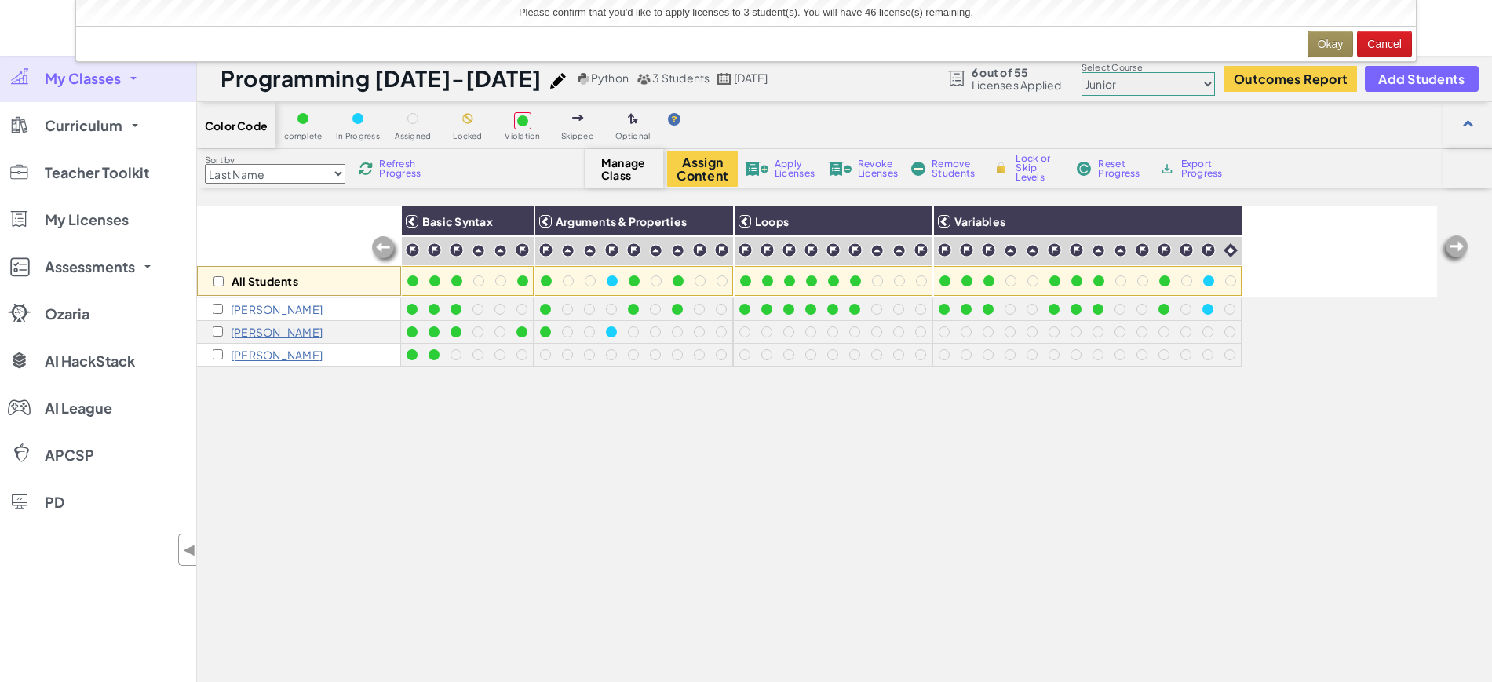
click at [414, 161] on span "Refresh Progress" at bounding box center [403, 168] width 49 height 19
click at [399, 173] on span "Refresh Progress" at bounding box center [403, 168] width 49 height 19
click at [400, 170] on span "Refresh Progress" at bounding box center [403, 168] width 49 height 19
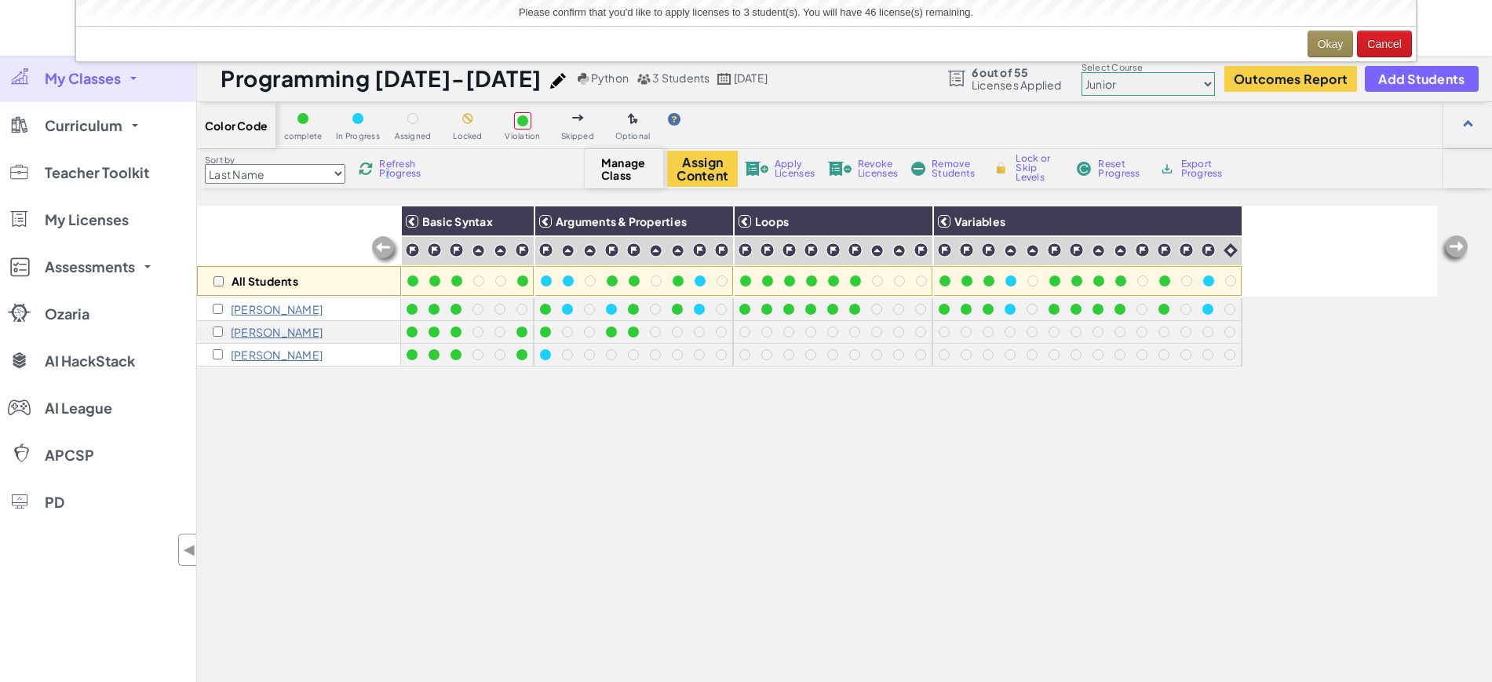
click at [388, 173] on span "Refresh Progress" at bounding box center [403, 168] width 49 height 19
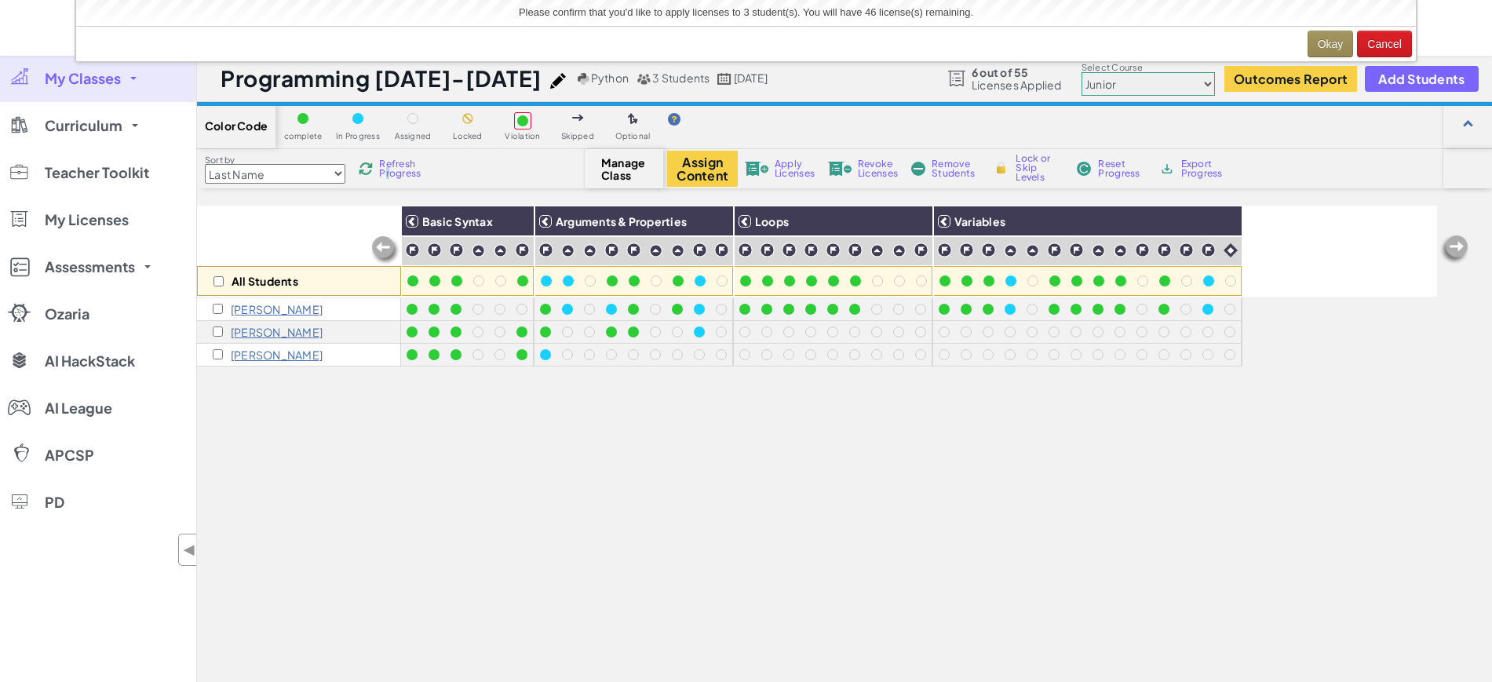
click at [389, 170] on span "Refresh Progress" at bounding box center [403, 168] width 49 height 19
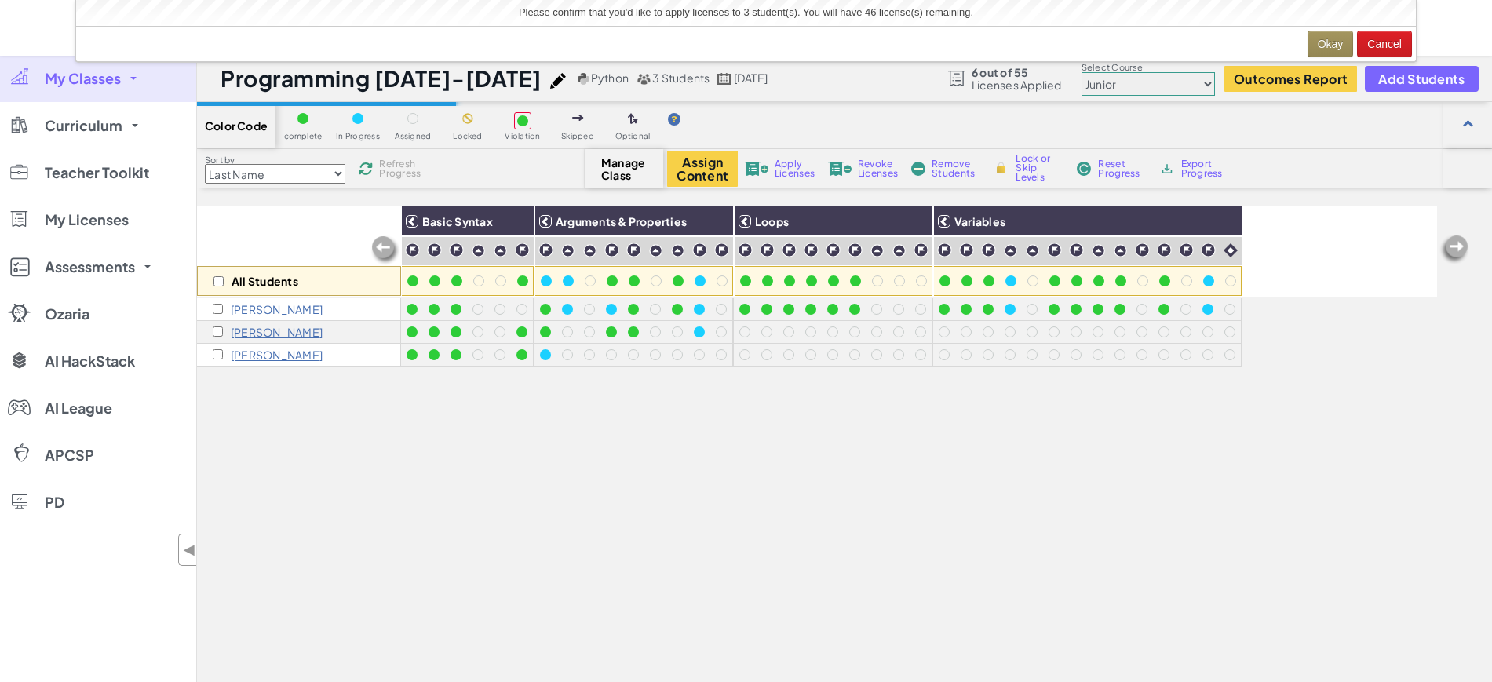
click at [391, 169] on span "Refresh Progress" at bounding box center [403, 168] width 49 height 19
drag, startPoint x: 440, startPoint y: 681, endPoint x: 464, endPoint y: 634, distance: 52.0
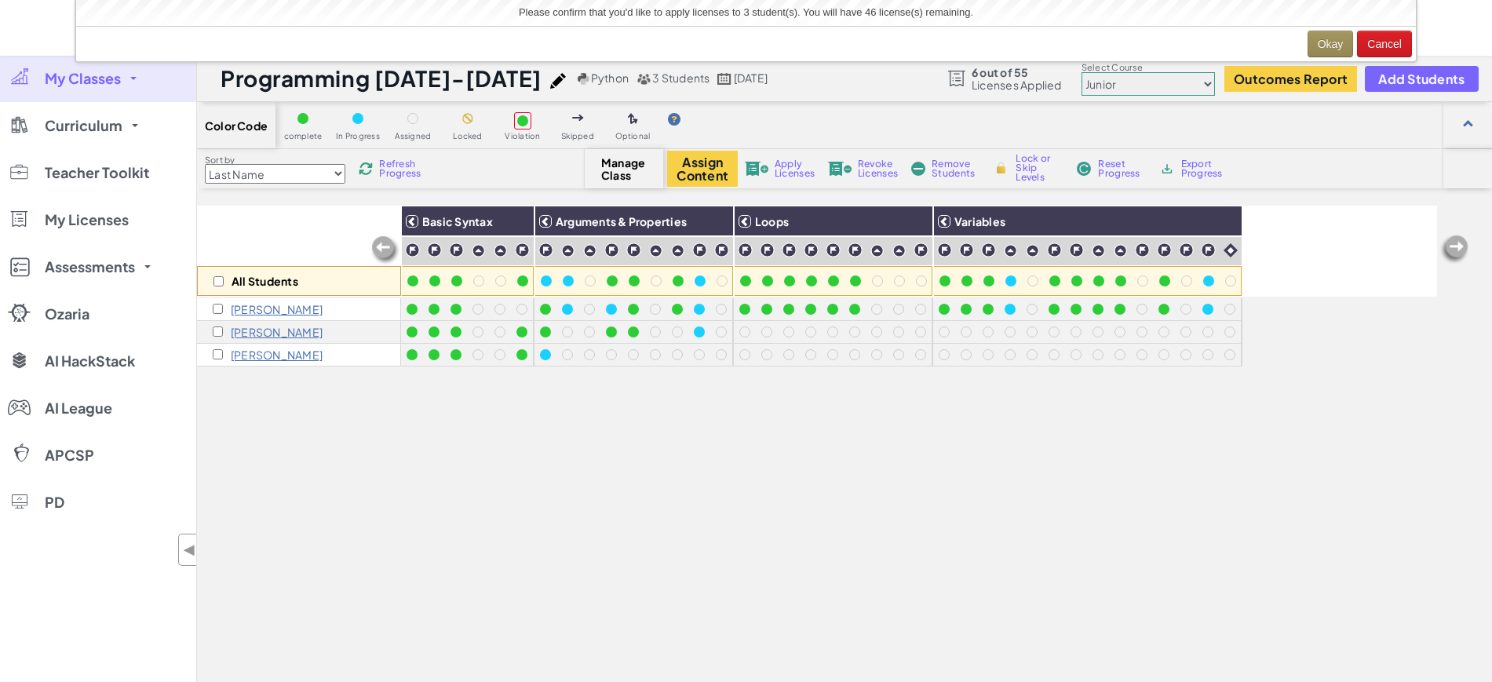
click at [453, 657] on div "All Students Basic Syntax Arguments & Properties Loops Variables Ethan Delgado …" at bounding box center [817, 508] width 1240 height 604
click at [512, 469] on div "All Students Basic Syntax Arguments & Properties Loops Variables Ethan Delgado …" at bounding box center [817, 508] width 1240 height 604
click at [371, 170] on img at bounding box center [366, 169] width 18 height 18
click at [399, 160] on span "Refresh Progress" at bounding box center [403, 168] width 49 height 19
click at [400, 160] on span "Refresh Progress" at bounding box center [403, 168] width 49 height 19
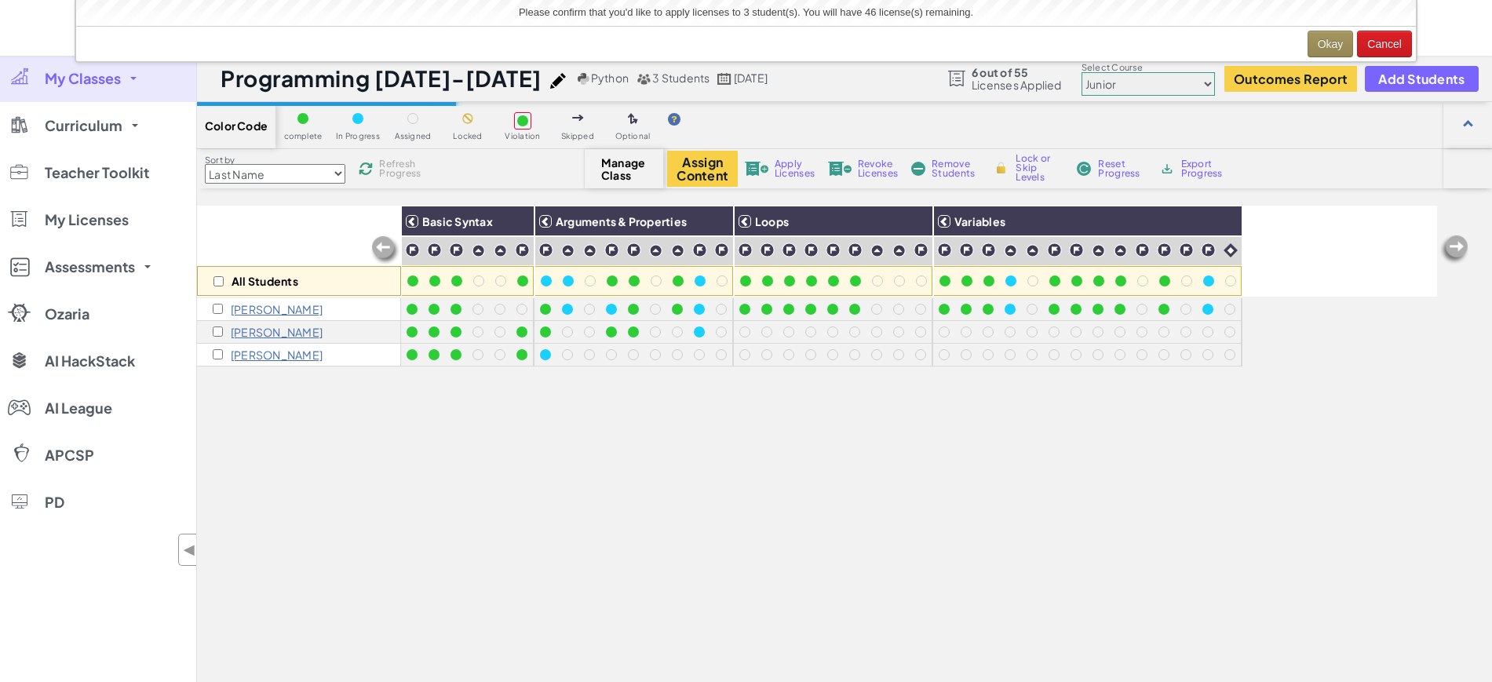
click at [402, 159] on span "Refresh Progress" at bounding box center [403, 168] width 49 height 19
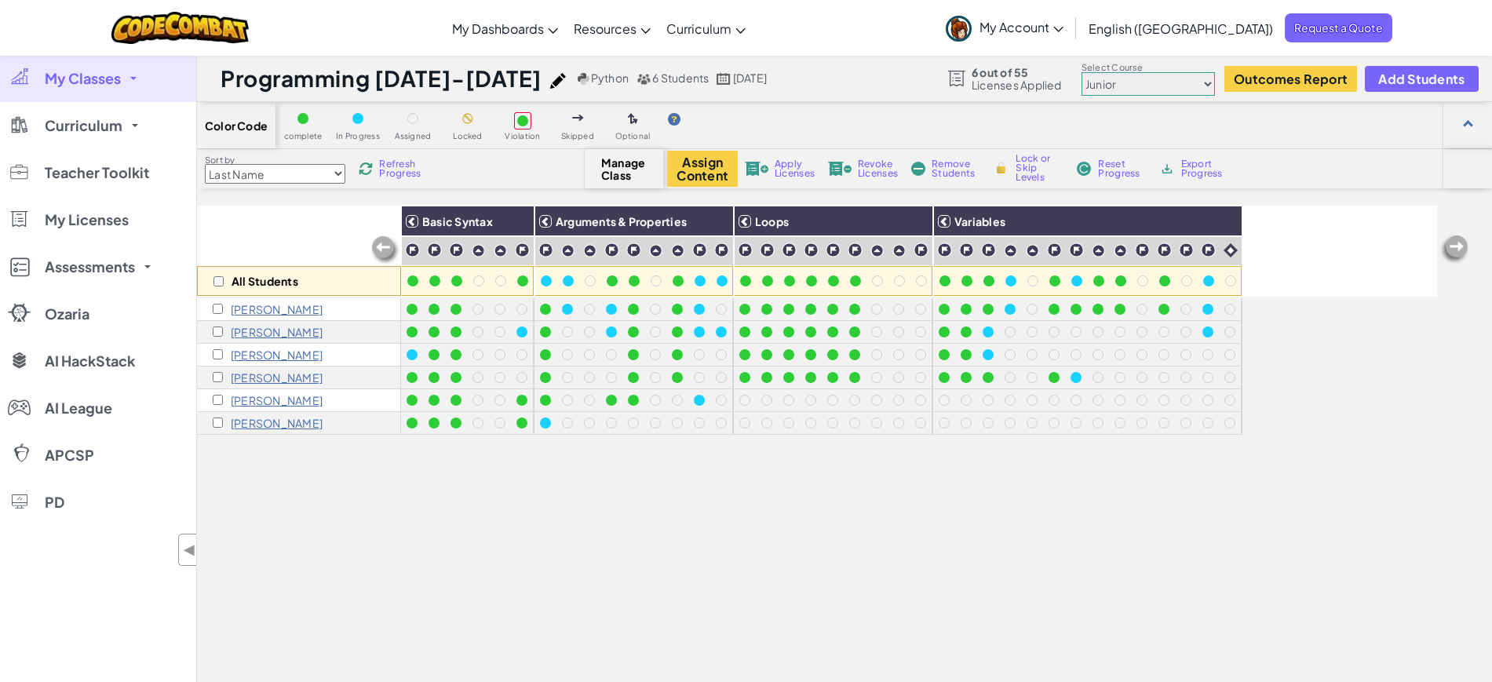
click at [411, 170] on span "Refresh Progress" at bounding box center [403, 168] width 49 height 19
click at [213, 283] on div "All Students" at bounding box center [299, 281] width 204 height 30
click at [222, 281] on input "checkbox" at bounding box center [219, 281] width 10 height 10
checkbox input "true"
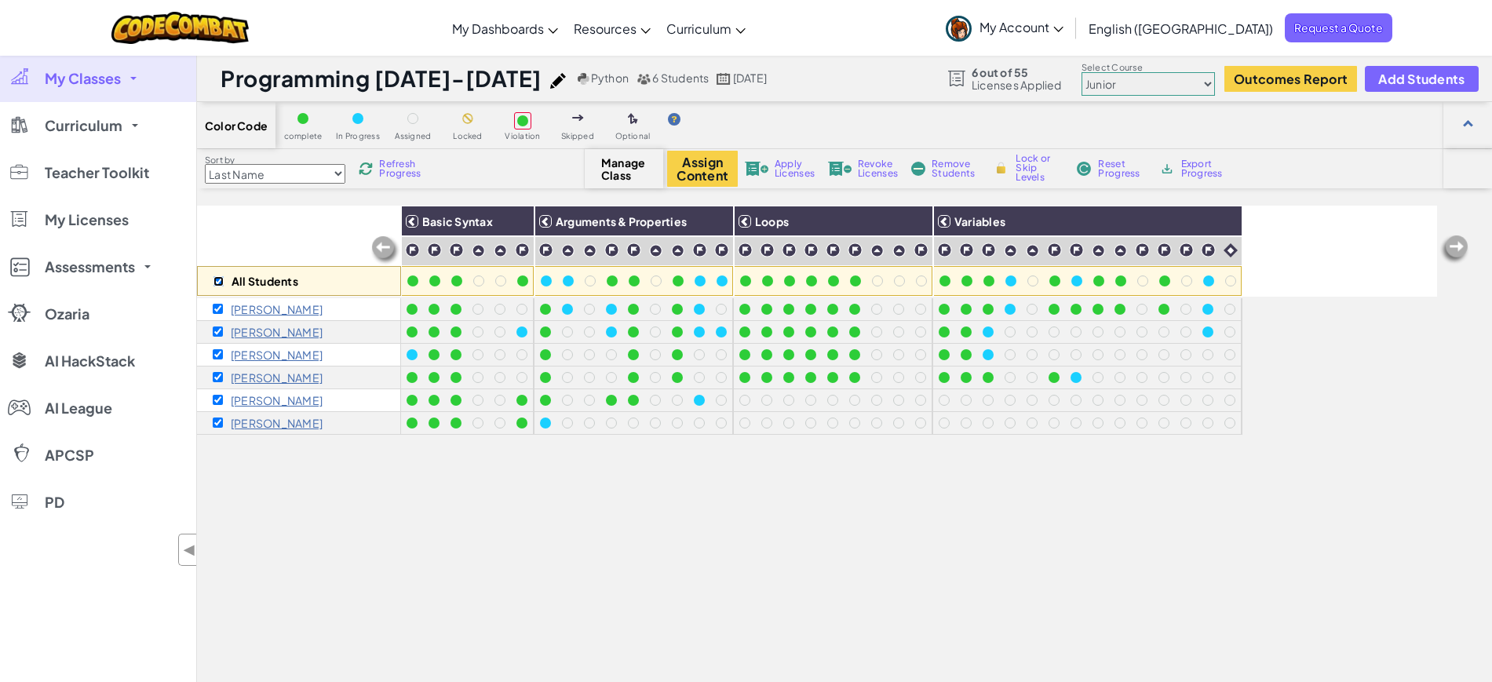
checkbox input "true"
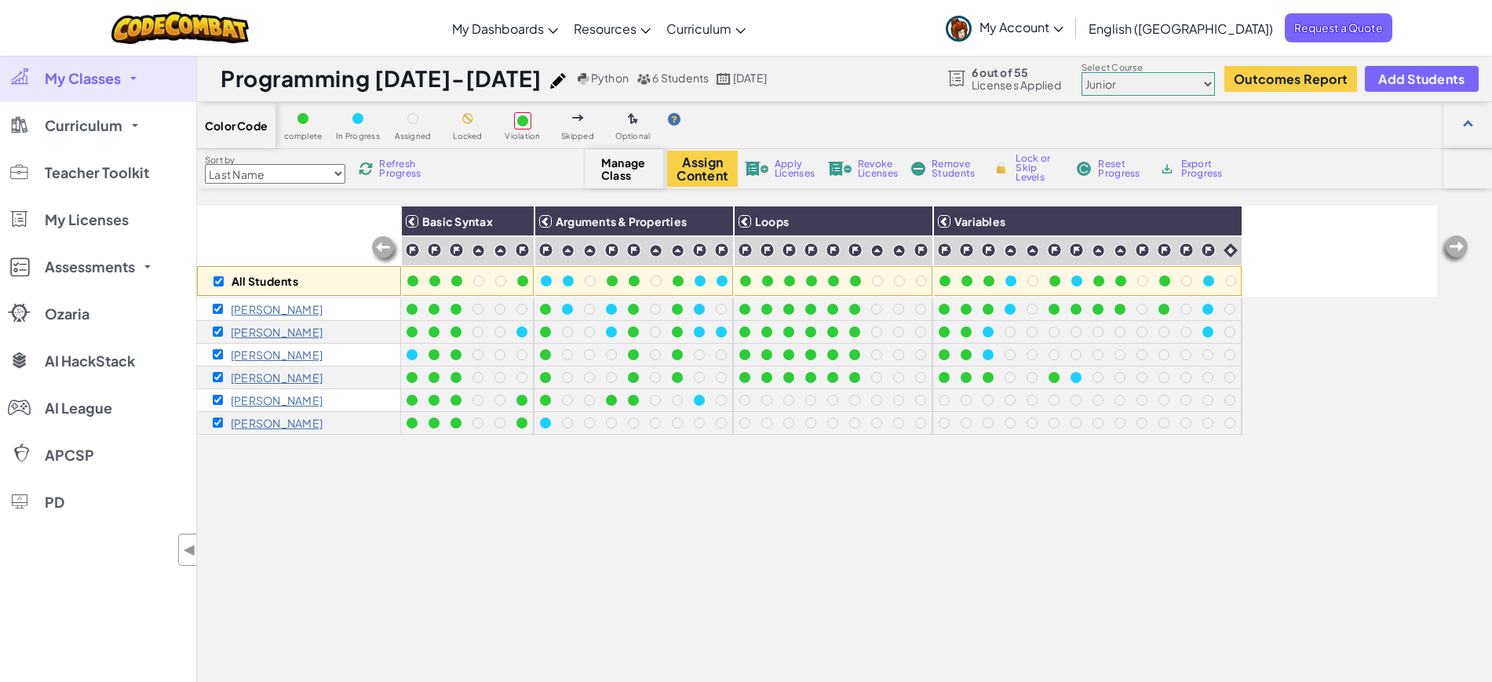
click at [776, 166] on span "Apply Licenses" at bounding box center [795, 168] width 40 height 19
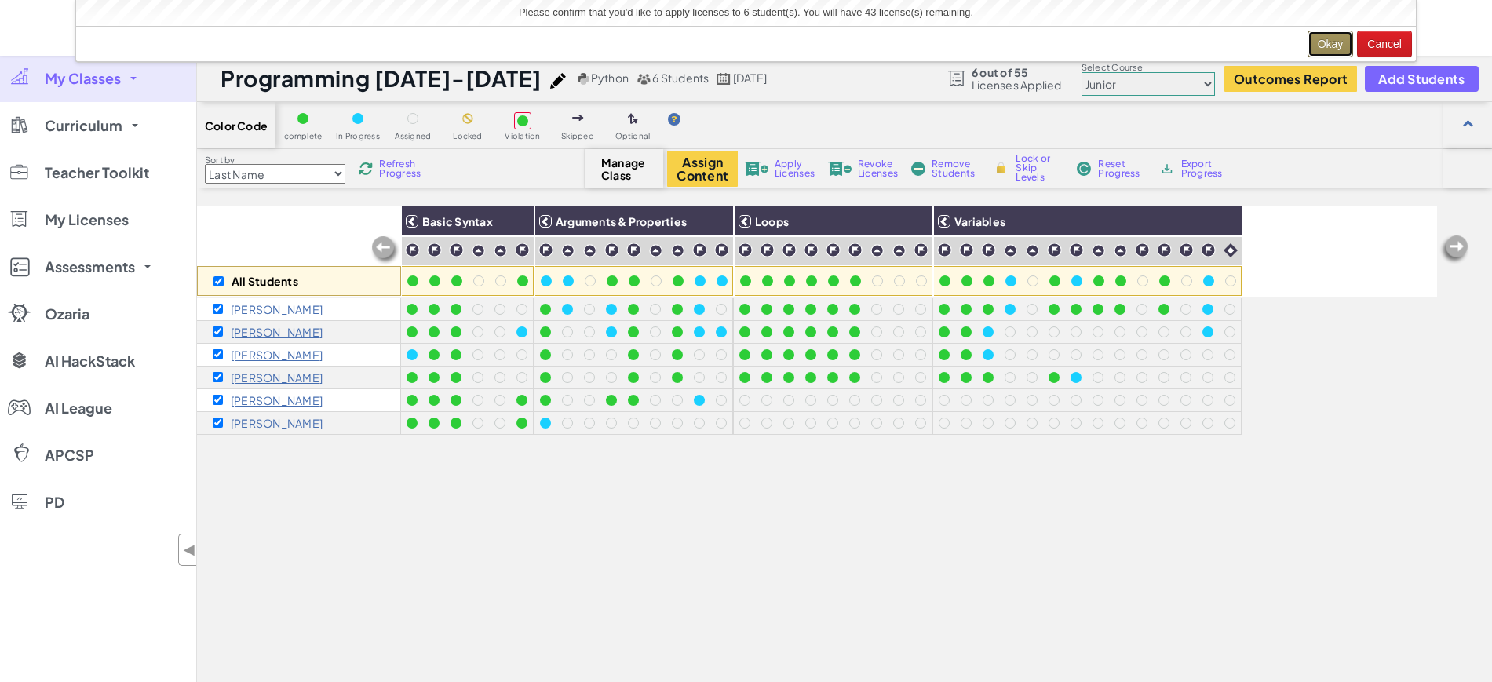
click at [1335, 43] on button "Okay" at bounding box center [1331, 44] width 46 height 27
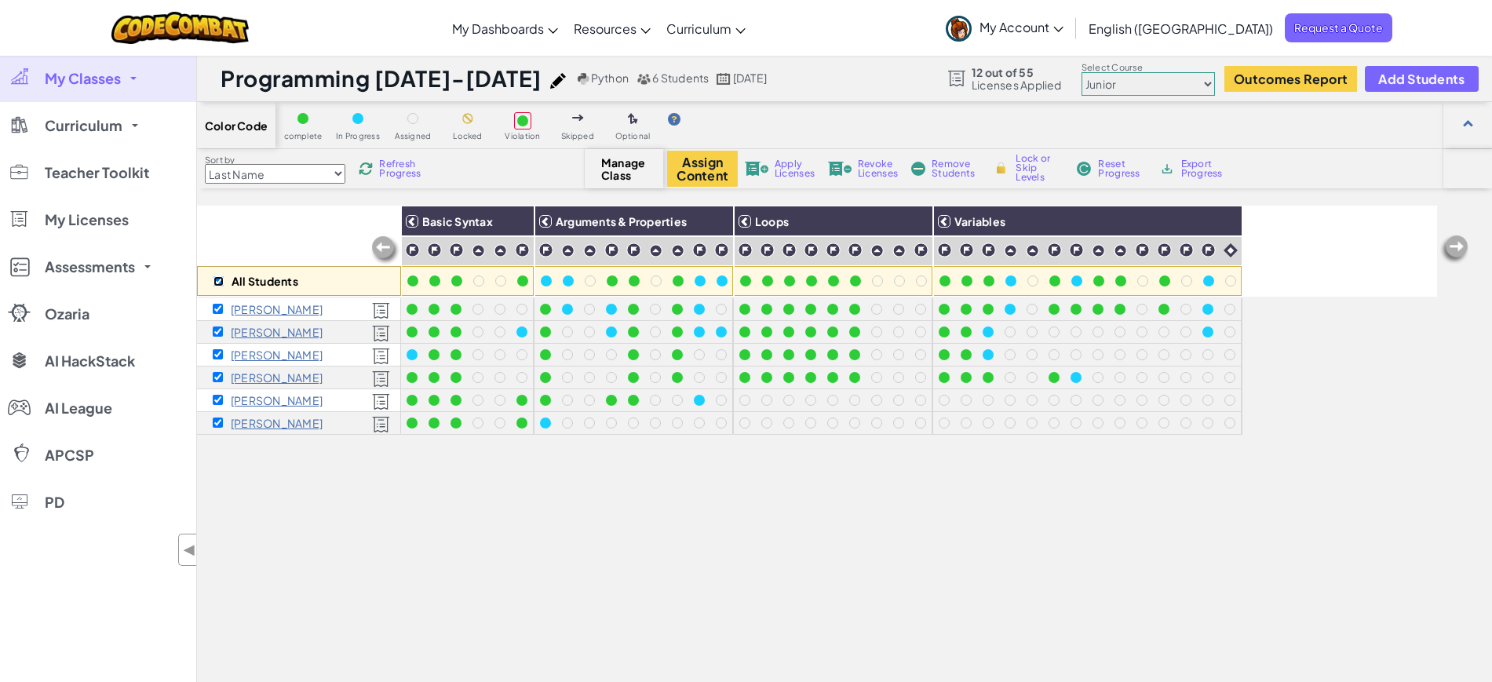
click at [217, 279] on input "checkbox" at bounding box center [219, 281] width 10 height 10
checkbox input "false"
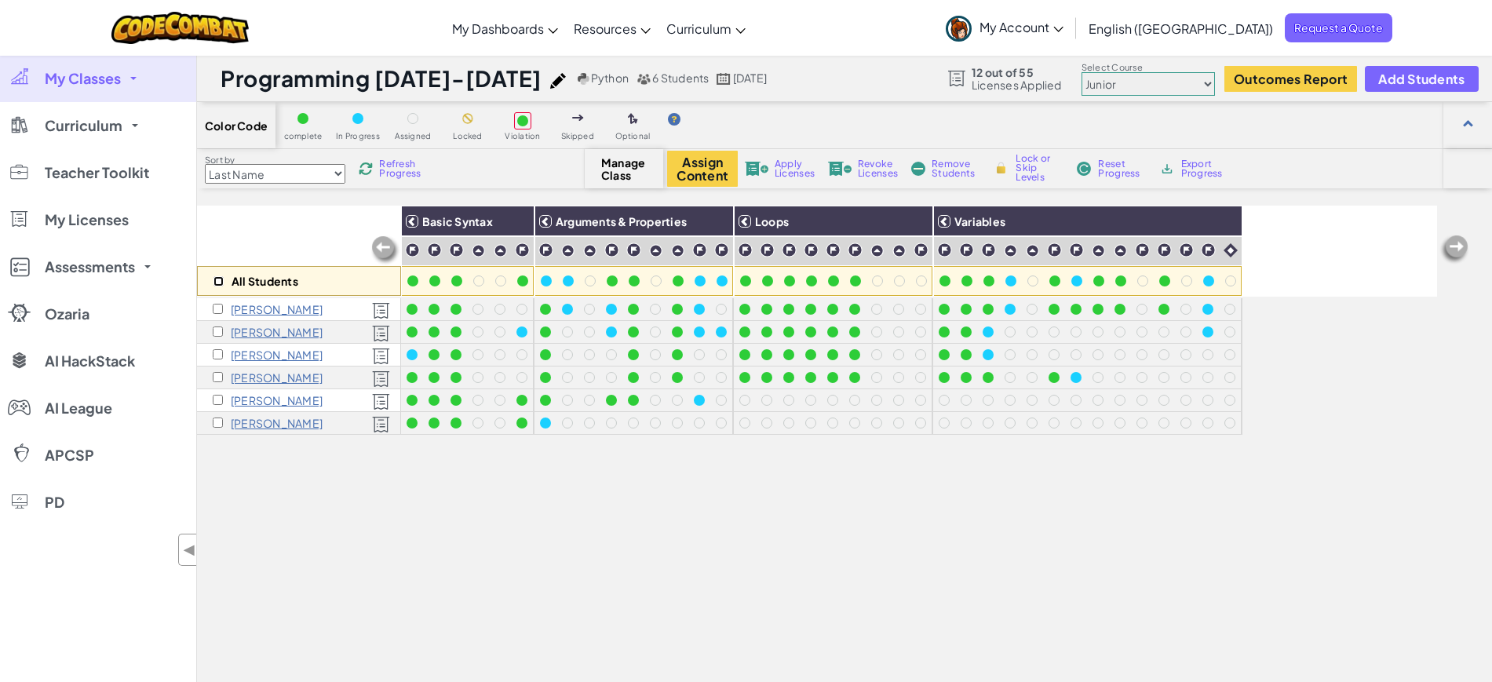
checkbox input "false"
click at [93, 220] on span "My Licenses" at bounding box center [87, 220] width 84 height 14
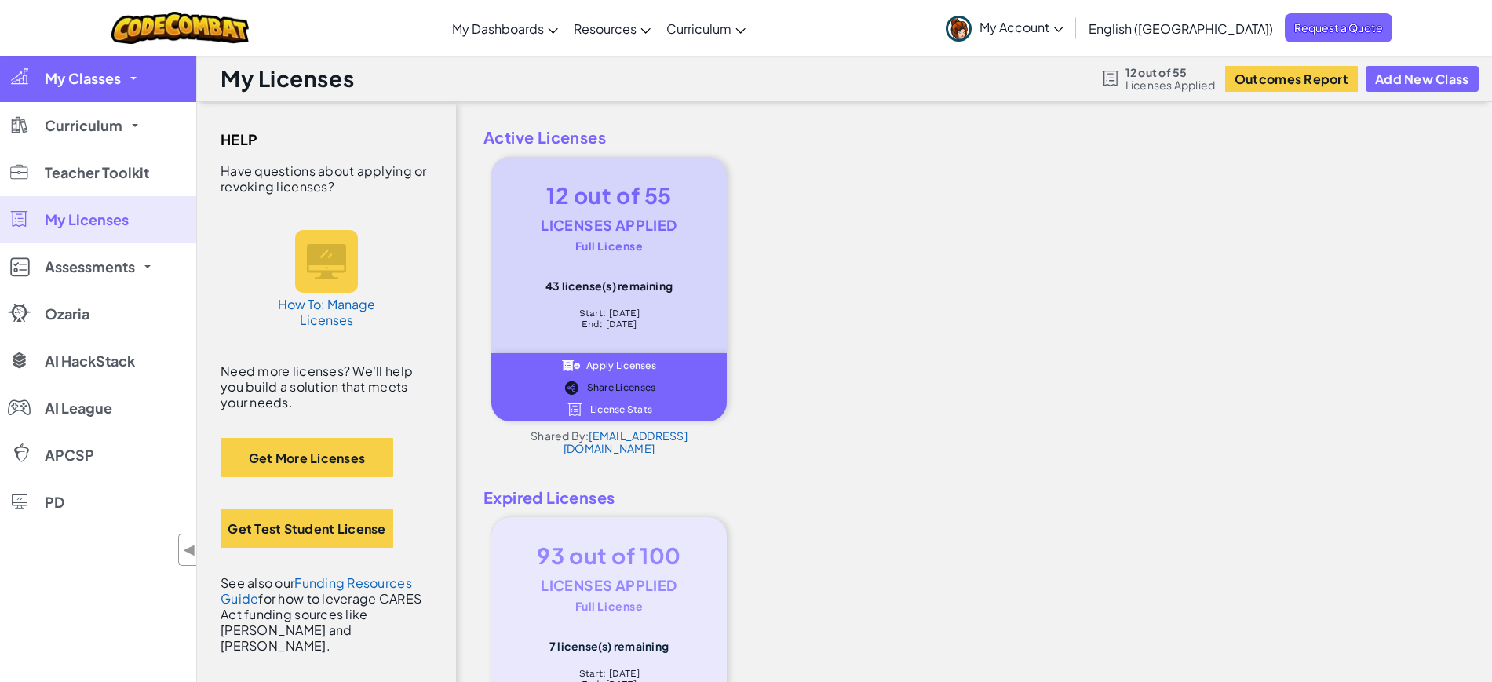
click at [89, 81] on span "My Classes" at bounding box center [83, 78] width 76 height 14
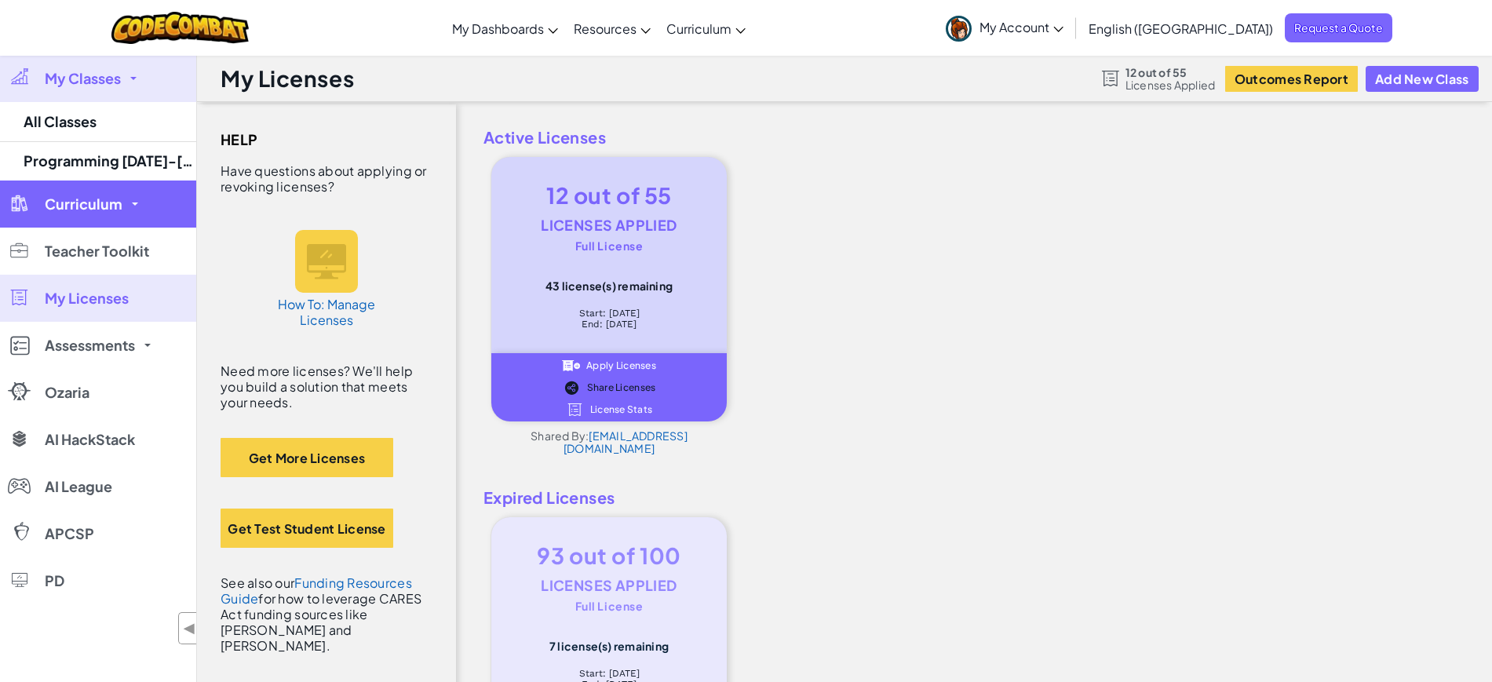
click at [84, 192] on link "Curriculum" at bounding box center [98, 204] width 196 height 47
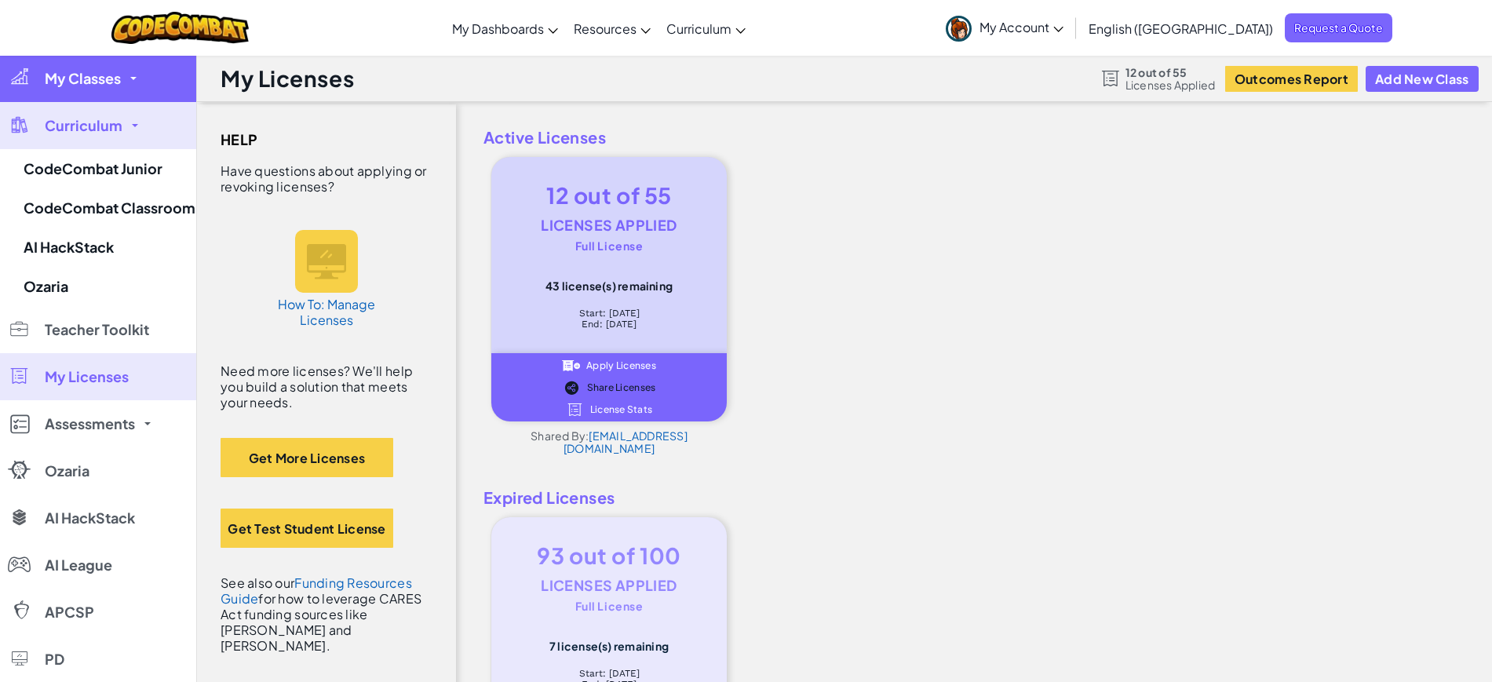
click at [103, 62] on link "My Classes" at bounding box center [98, 78] width 196 height 47
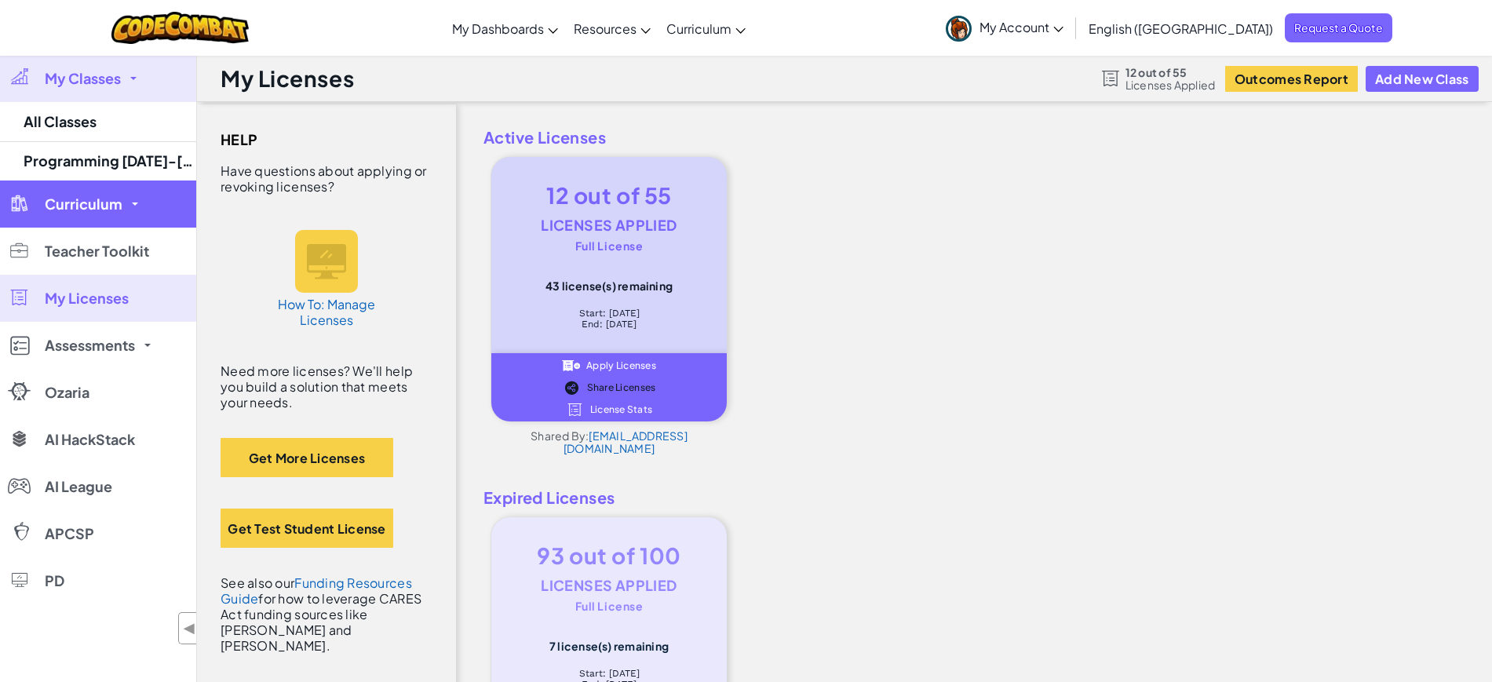
click at [112, 207] on span "Curriculum" at bounding box center [84, 204] width 78 height 14
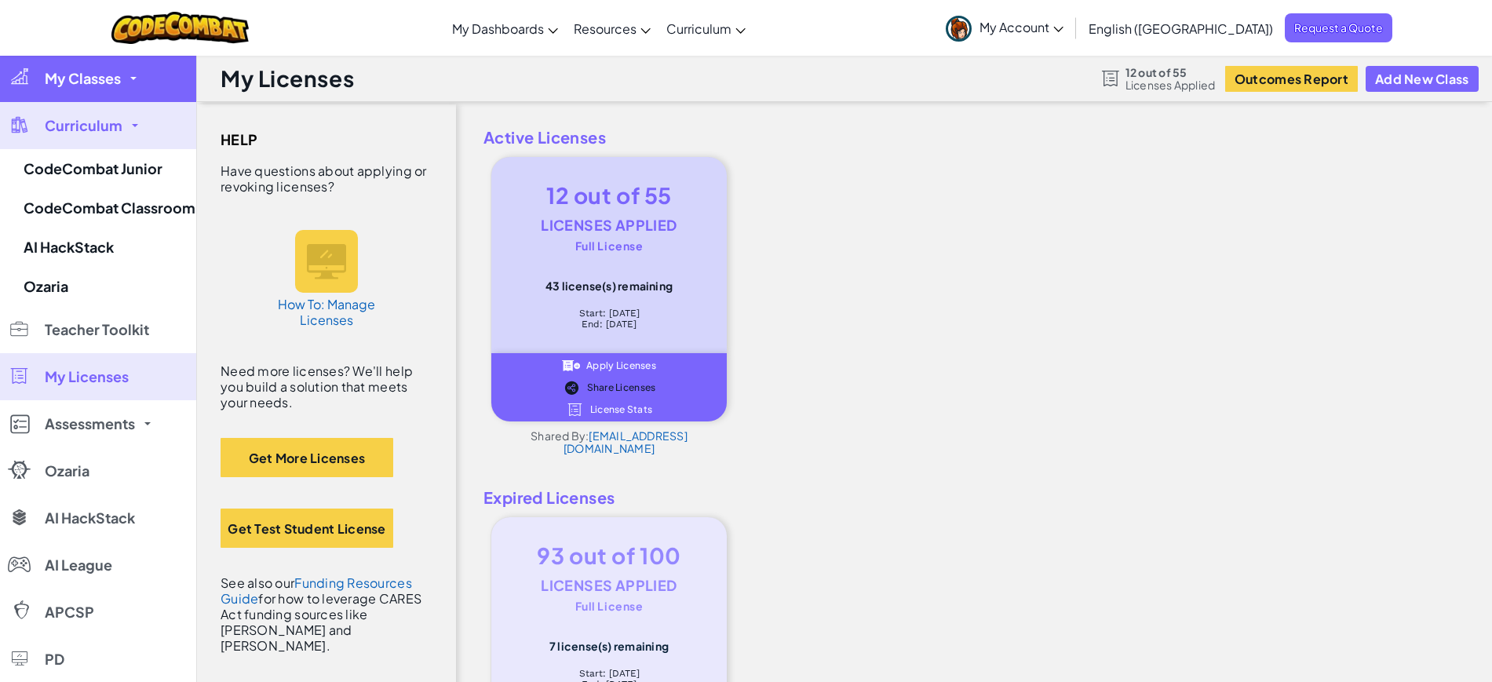
click at [72, 78] on span "My Classes" at bounding box center [83, 78] width 76 height 14
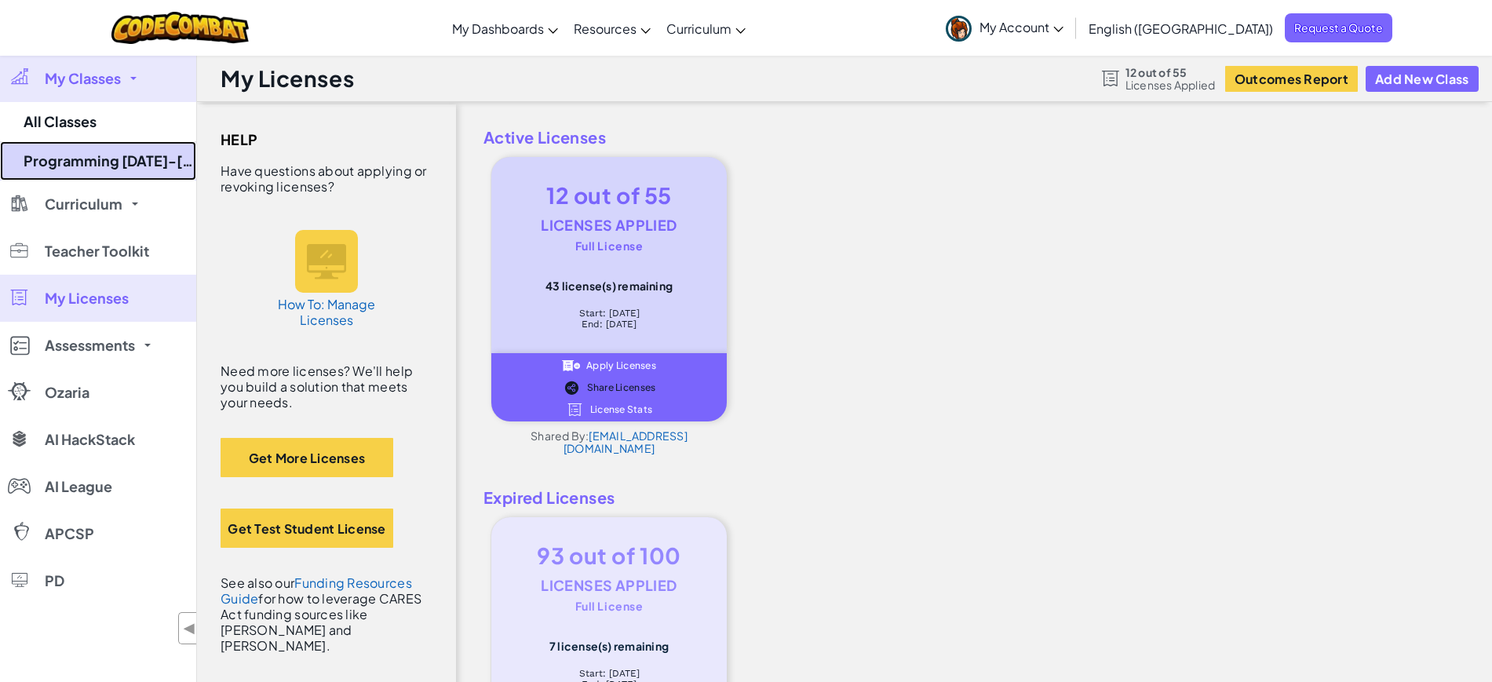
click at [94, 155] on link "Programming [DATE]-[DATE]" at bounding box center [98, 160] width 196 height 39
select select "560f1a9f22961295f9427742"
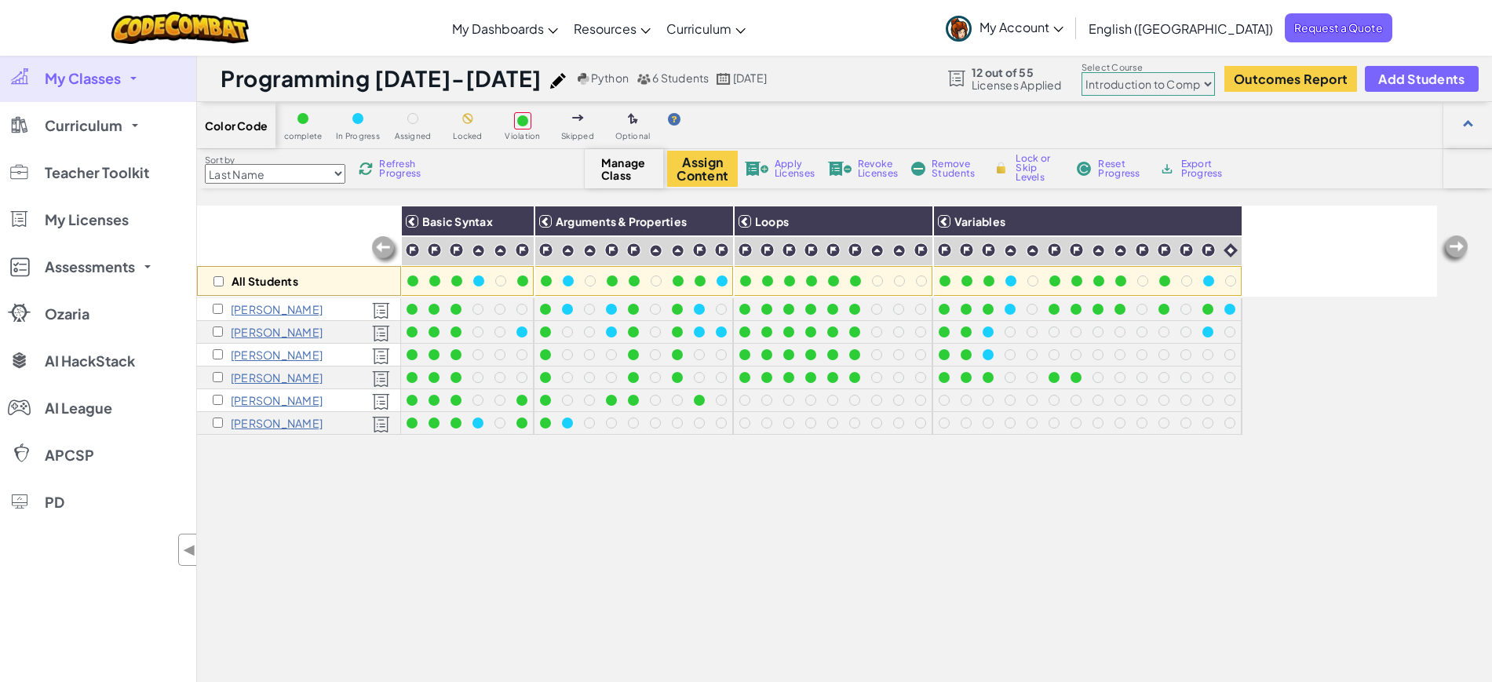
click at [393, 174] on span "Refresh Progress" at bounding box center [403, 168] width 49 height 19
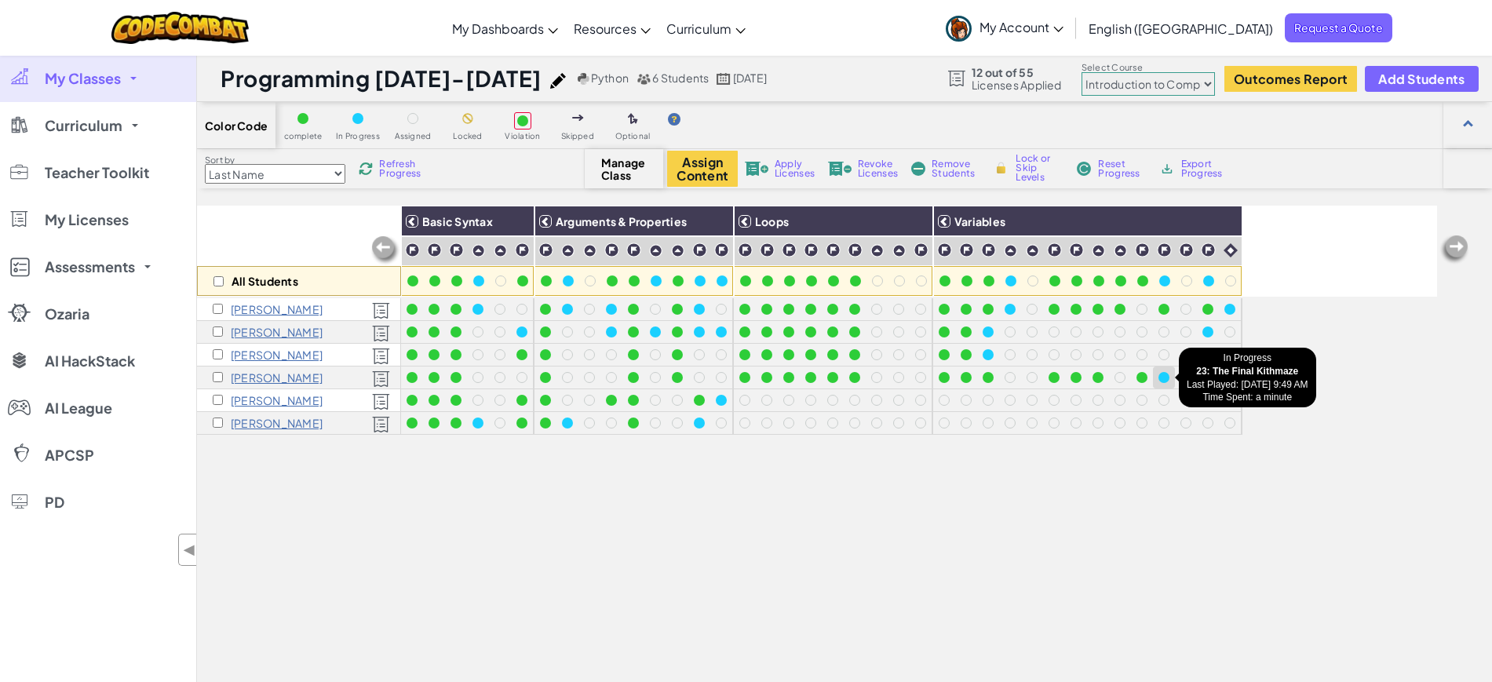
click at [1167, 378] on div at bounding box center [1164, 377] width 11 height 11
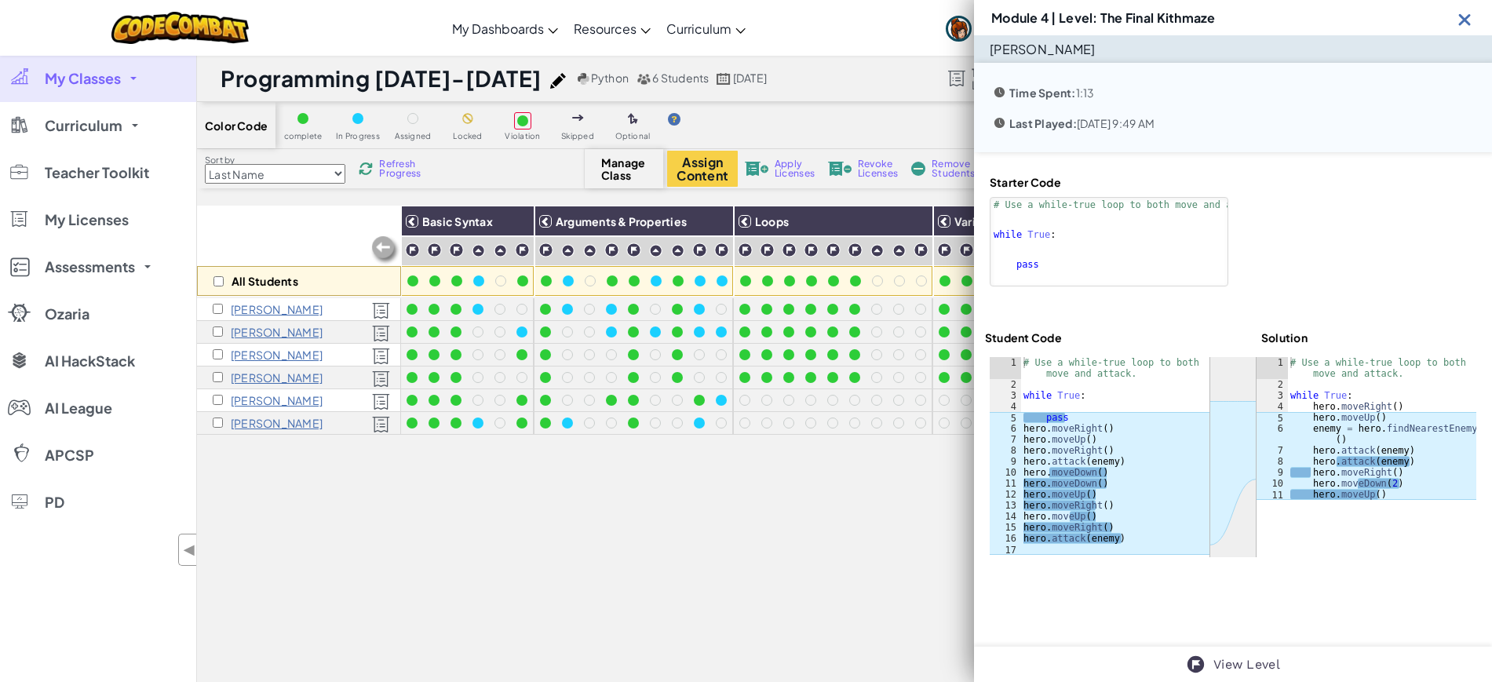
click at [1467, 19] on img at bounding box center [1466, 19] width 20 height 20
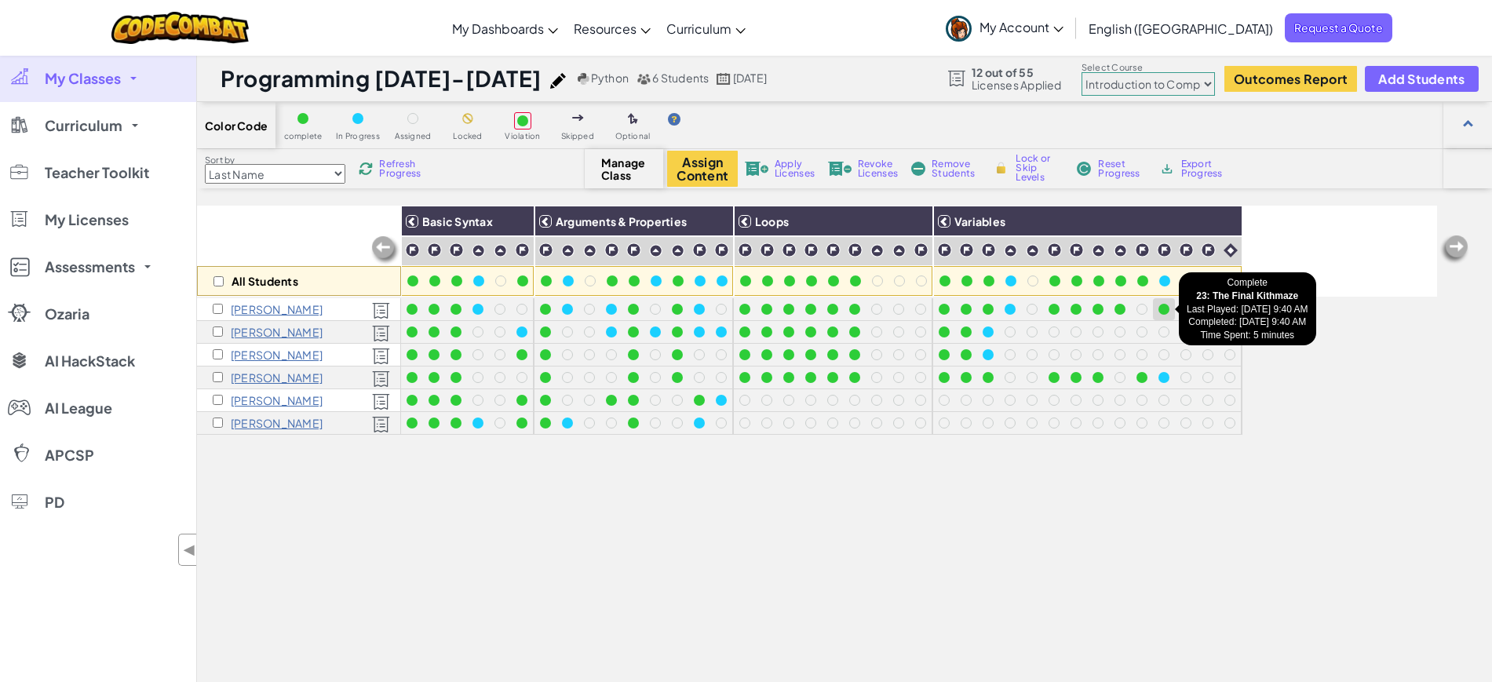
click at [1160, 308] on div at bounding box center [1164, 309] width 11 height 11
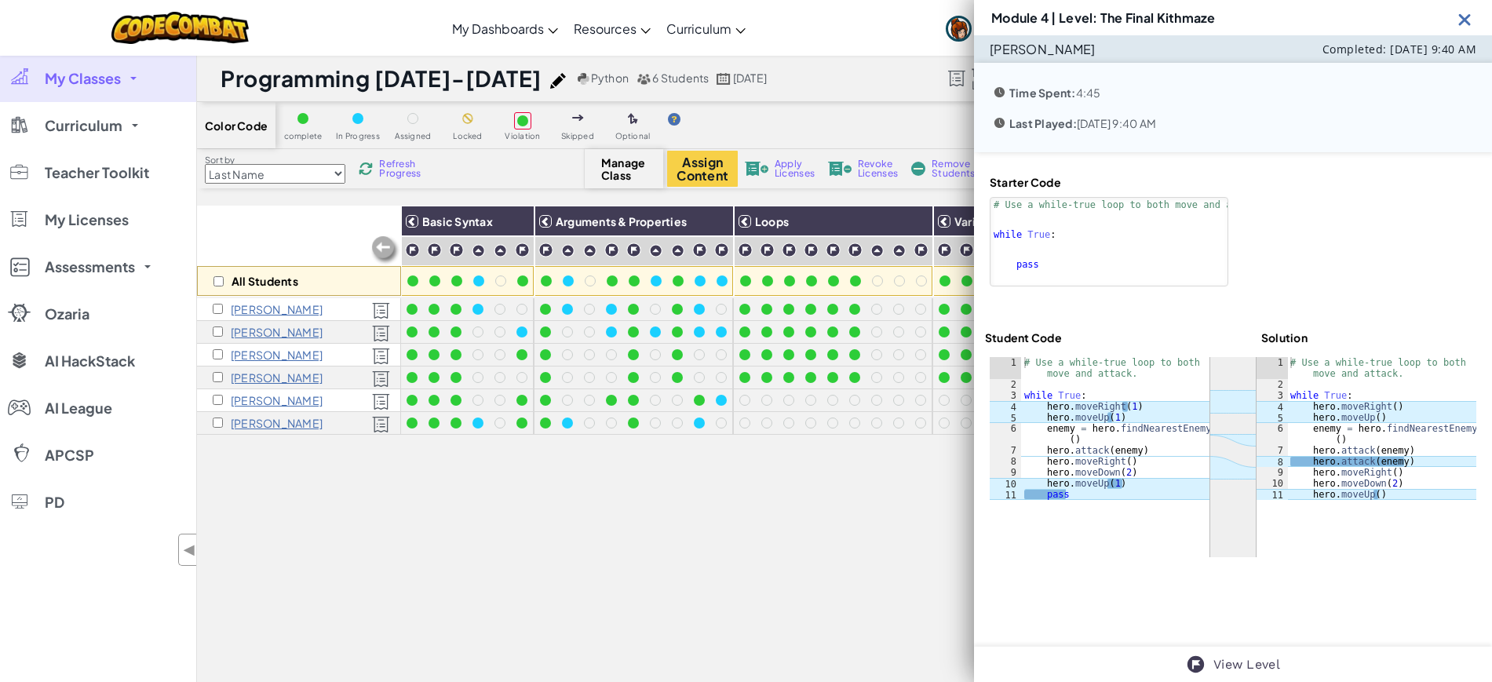
click at [919, 469] on div "All Students Basic Syntax Arguments & Properties Loops Variables [PERSON_NAME] …" at bounding box center [817, 508] width 1240 height 604
click at [1466, 13] on img at bounding box center [1466, 19] width 20 height 20
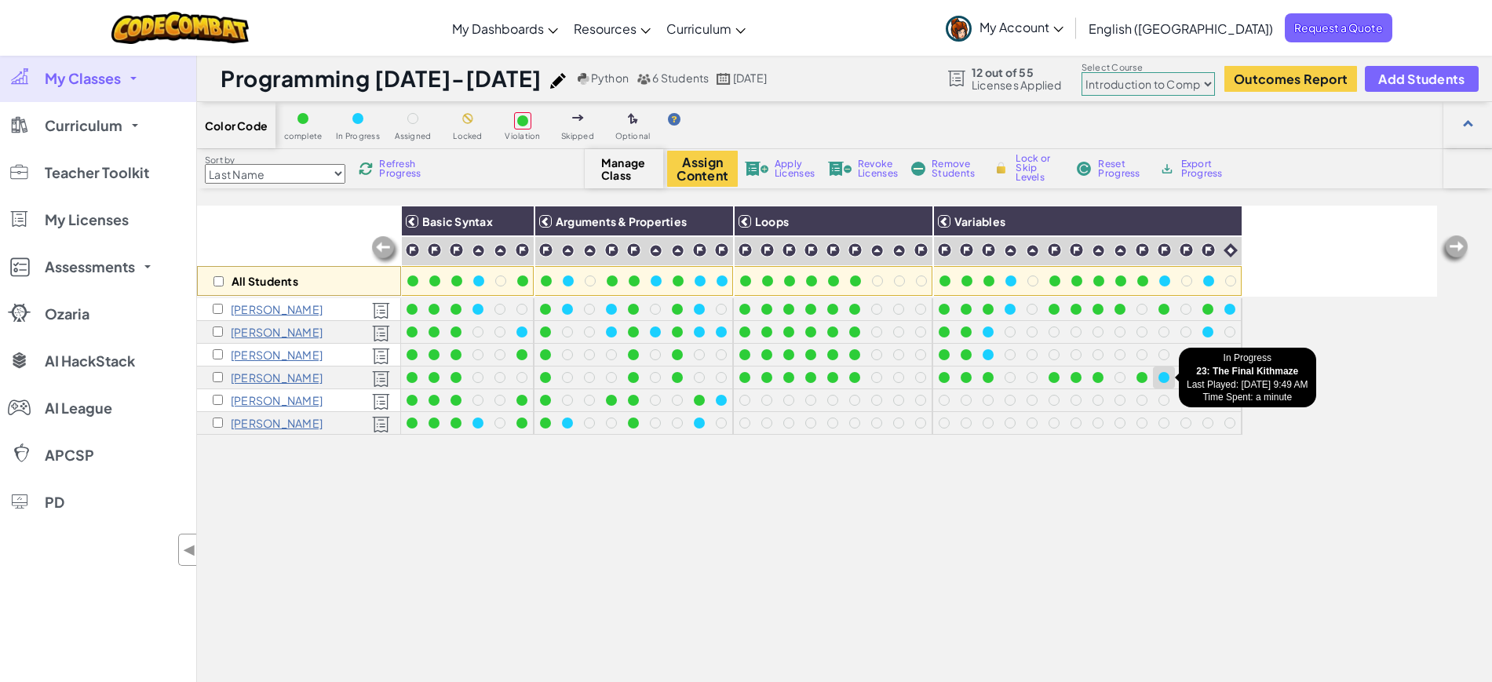
click at [1167, 385] on div at bounding box center [1164, 377] width 17 height 17
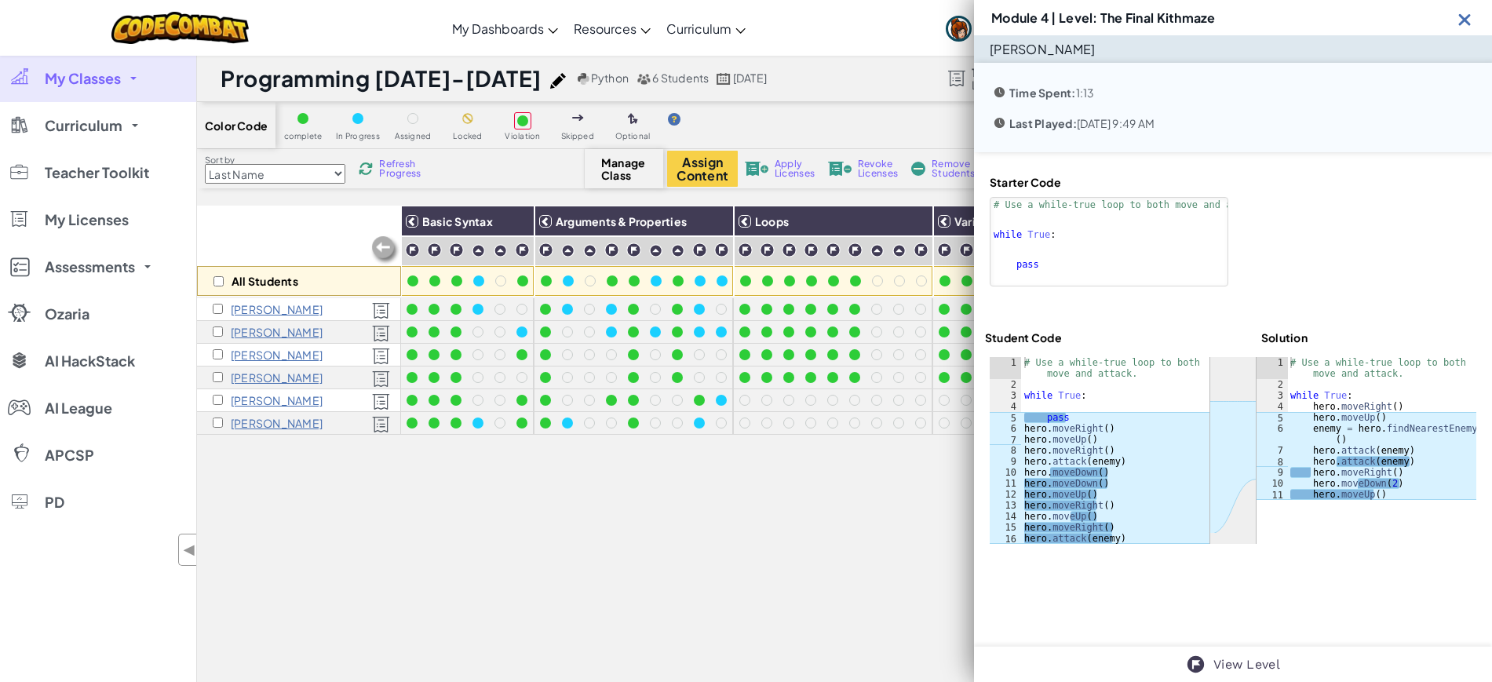
click at [1459, 26] on img at bounding box center [1466, 19] width 20 height 20
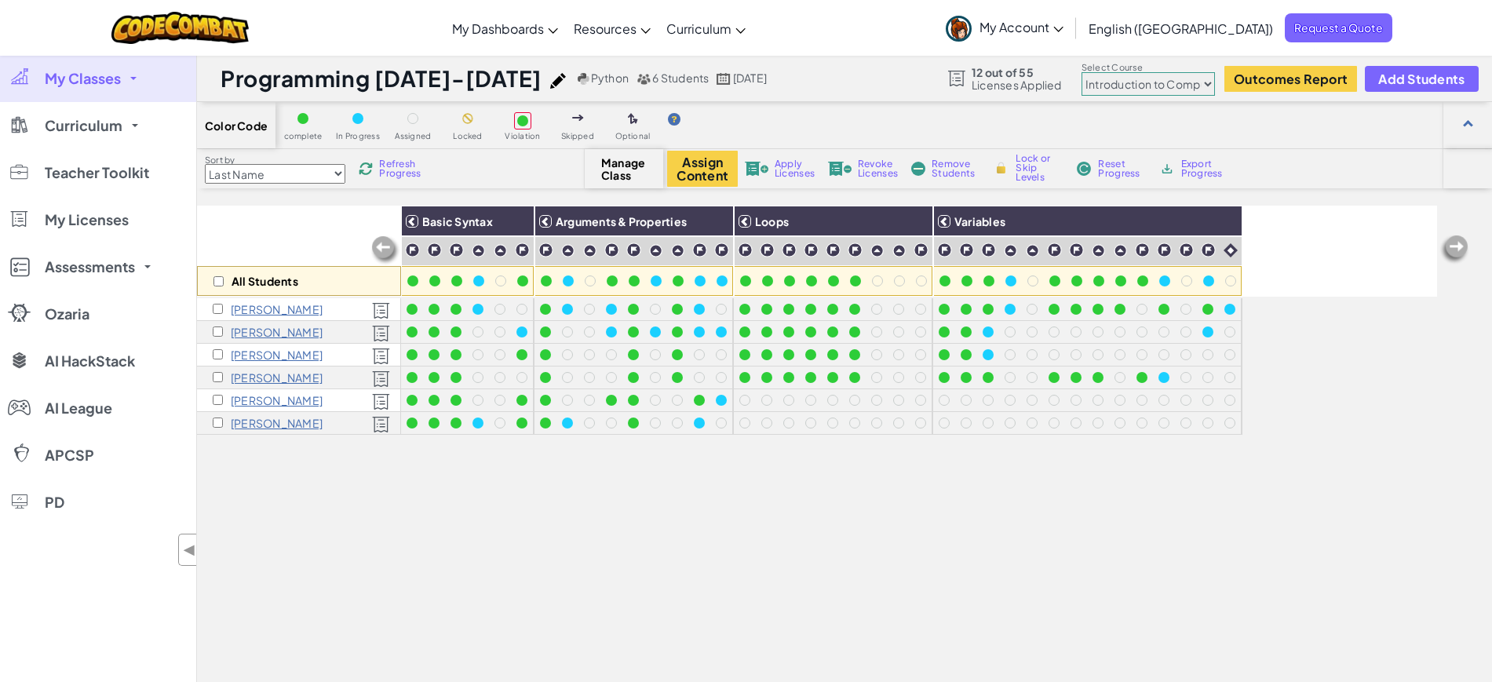
click at [406, 160] on span "Refresh Progress" at bounding box center [403, 168] width 49 height 19
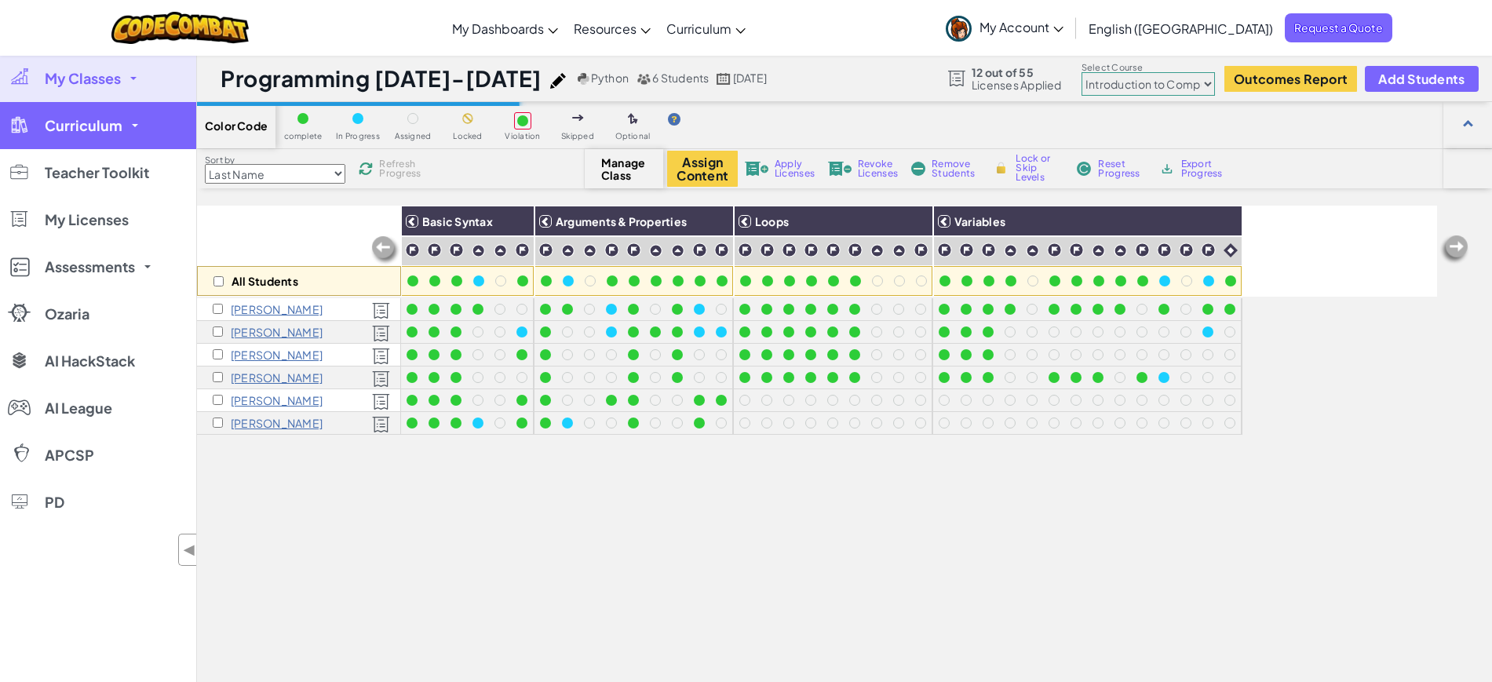
click at [76, 133] on span "Curriculum" at bounding box center [84, 126] width 78 height 14
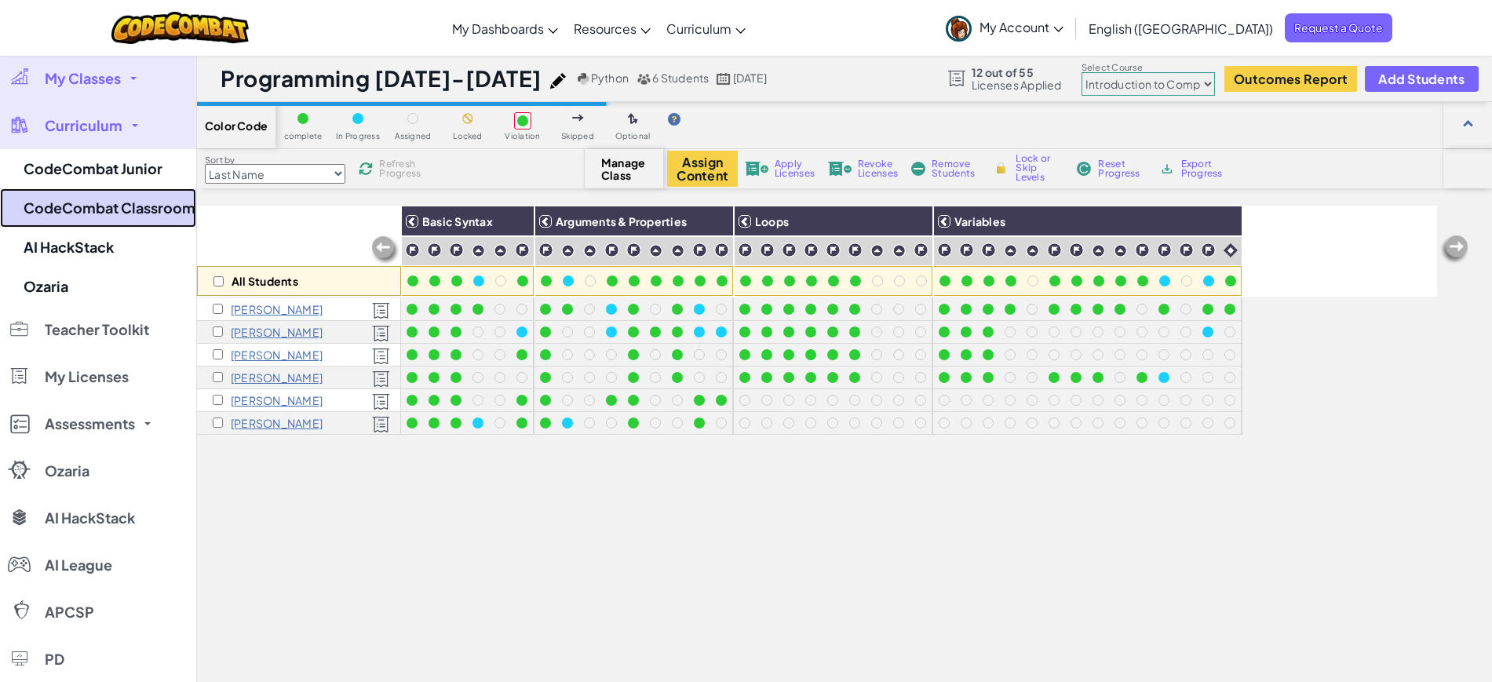
click at [135, 213] on link "CodeCombat Classroom" at bounding box center [98, 207] width 196 height 39
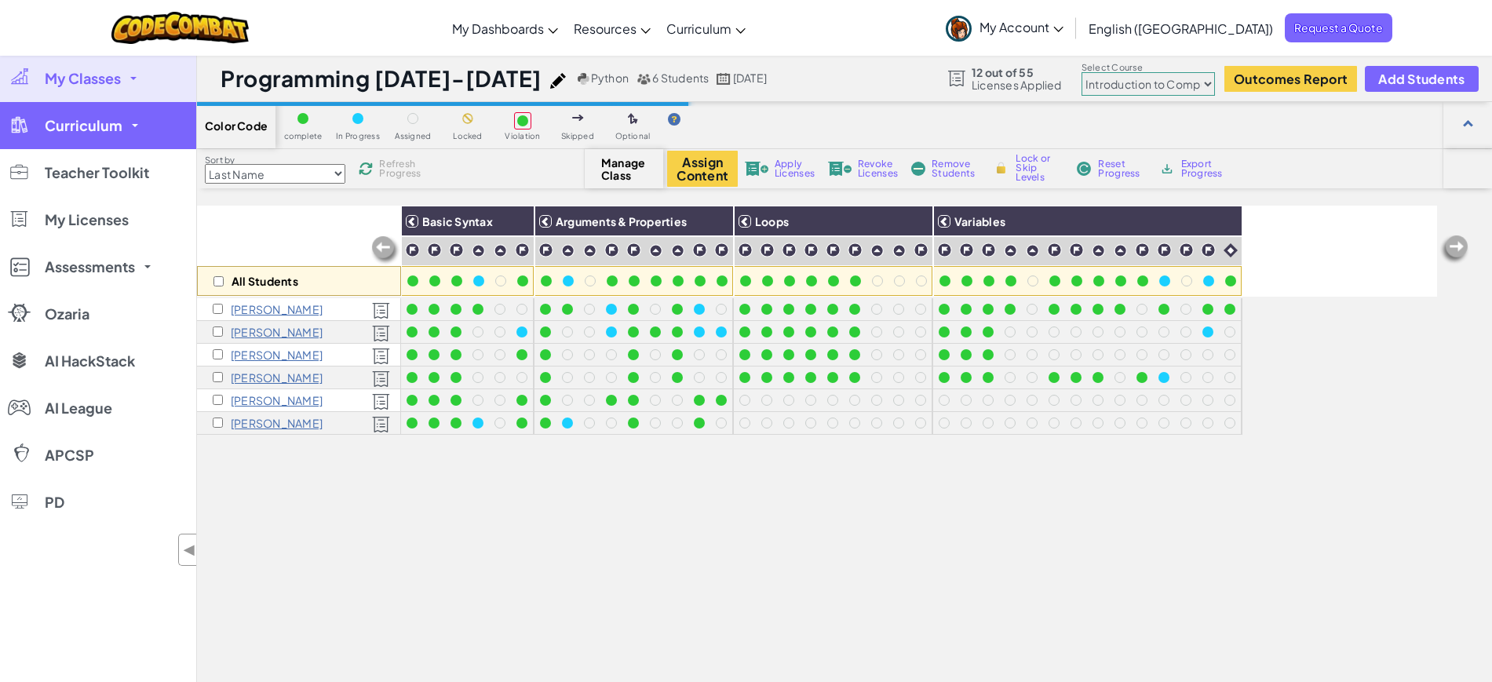
click at [95, 123] on span "Curriculum" at bounding box center [84, 126] width 78 height 14
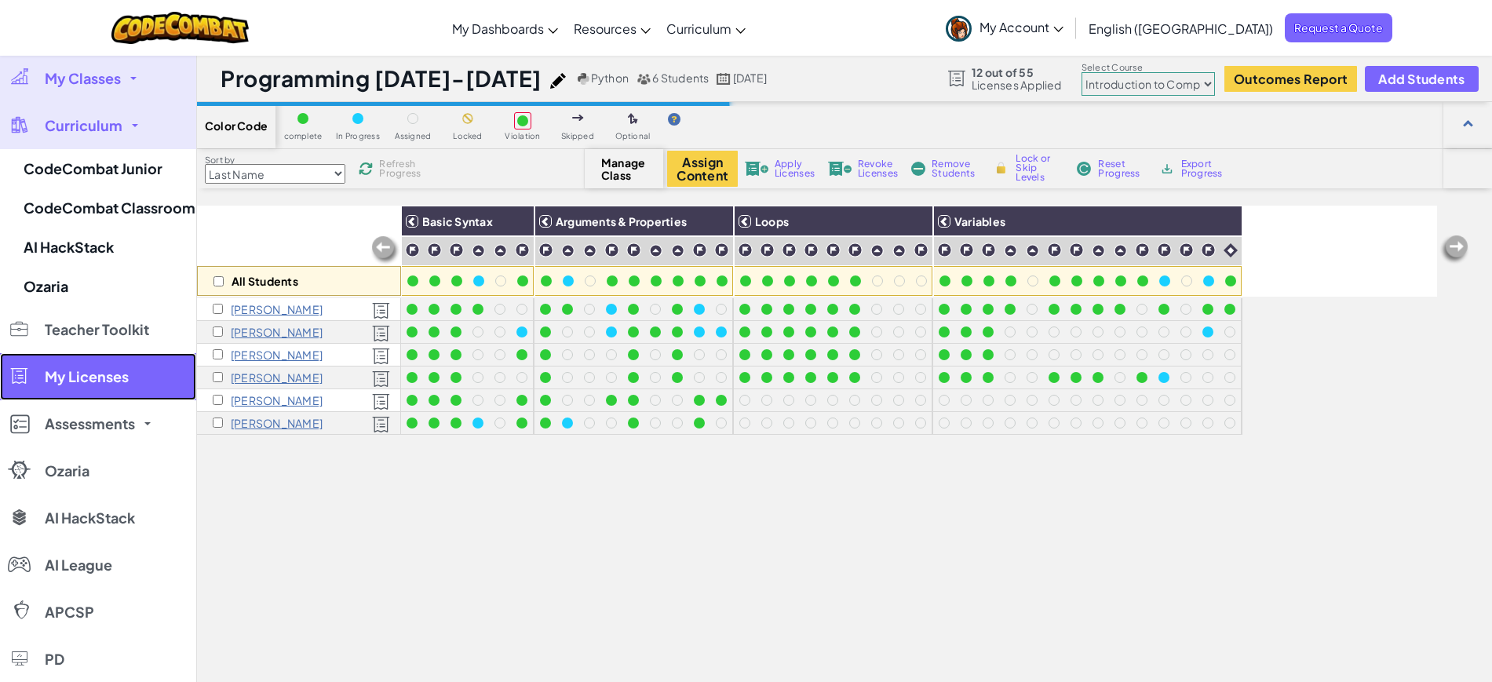
click at [110, 370] on span "My Licenses" at bounding box center [87, 377] width 84 height 14
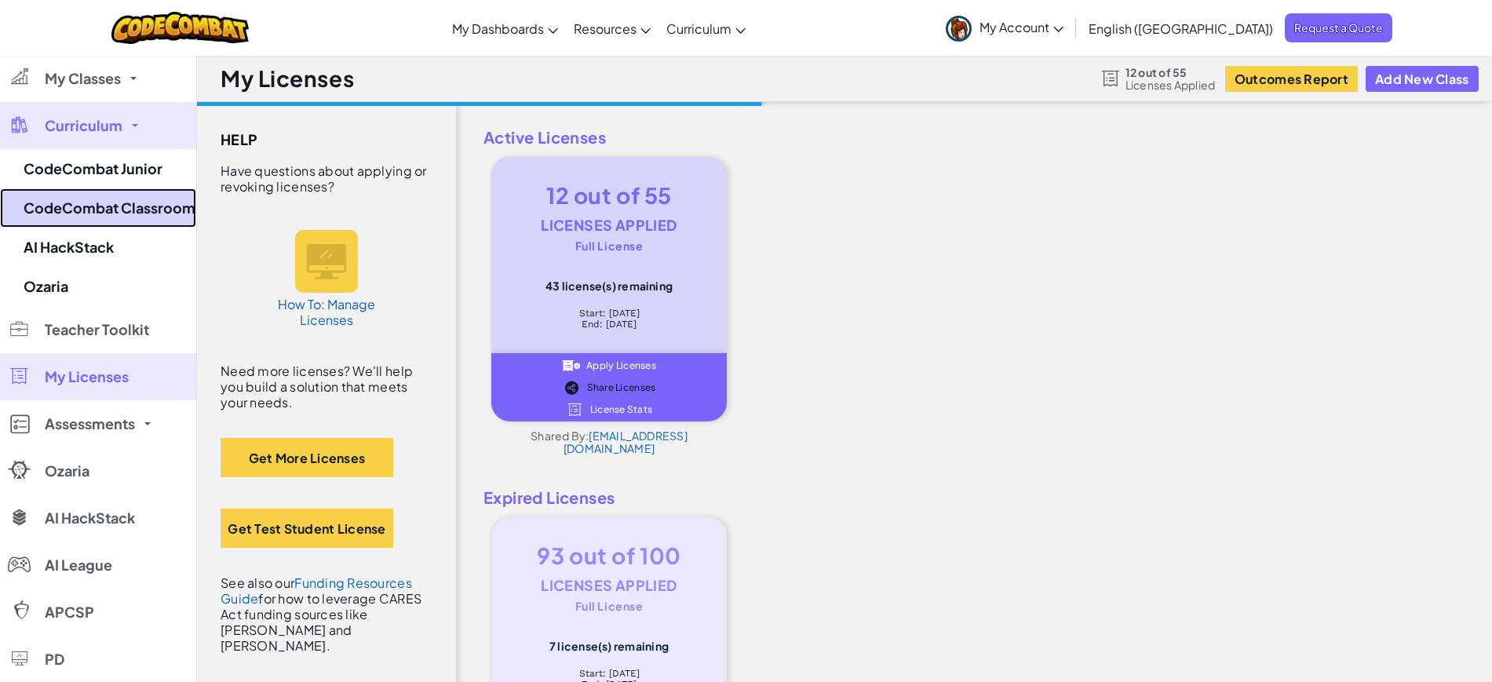
click at [119, 215] on link "CodeCombat Classroom" at bounding box center [98, 207] width 196 height 39
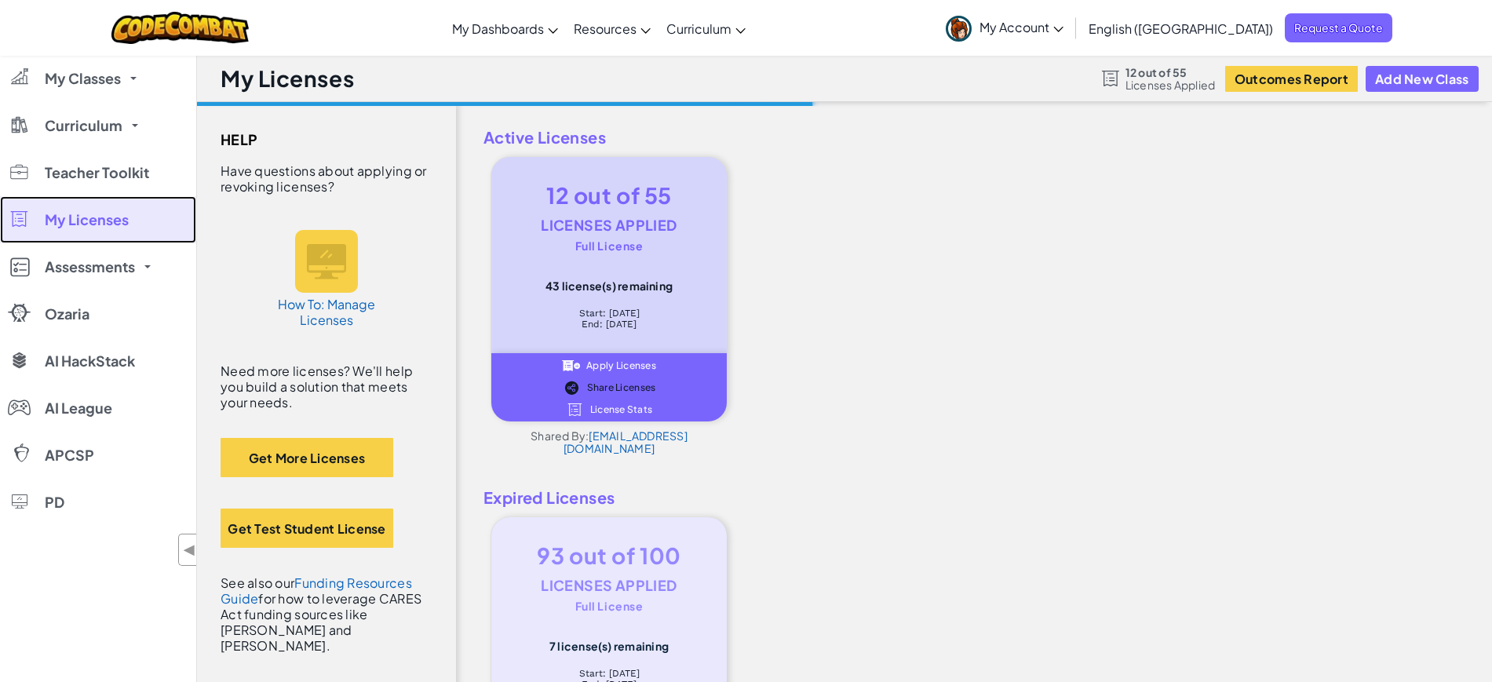
click at [123, 222] on span "My Licenses" at bounding box center [87, 220] width 84 height 14
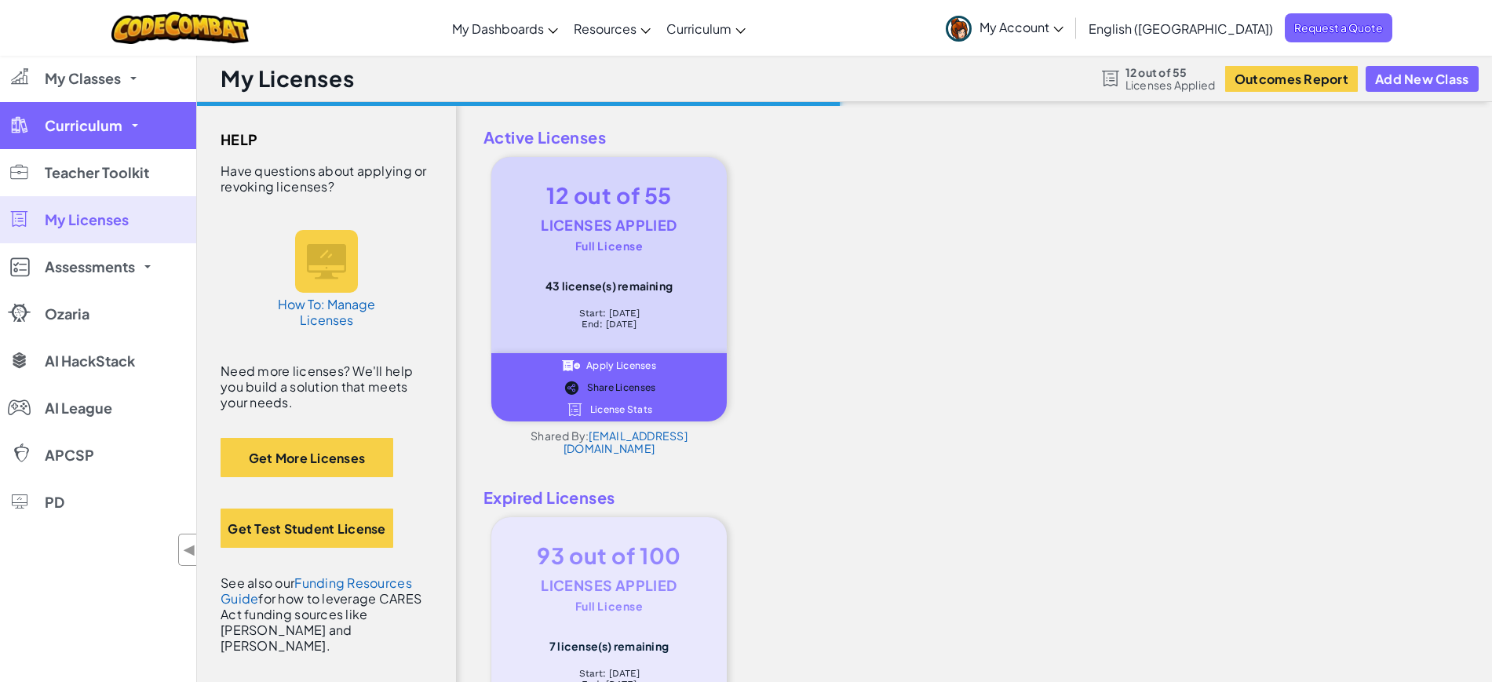
click at [93, 129] on span "Curriculum" at bounding box center [84, 126] width 78 height 14
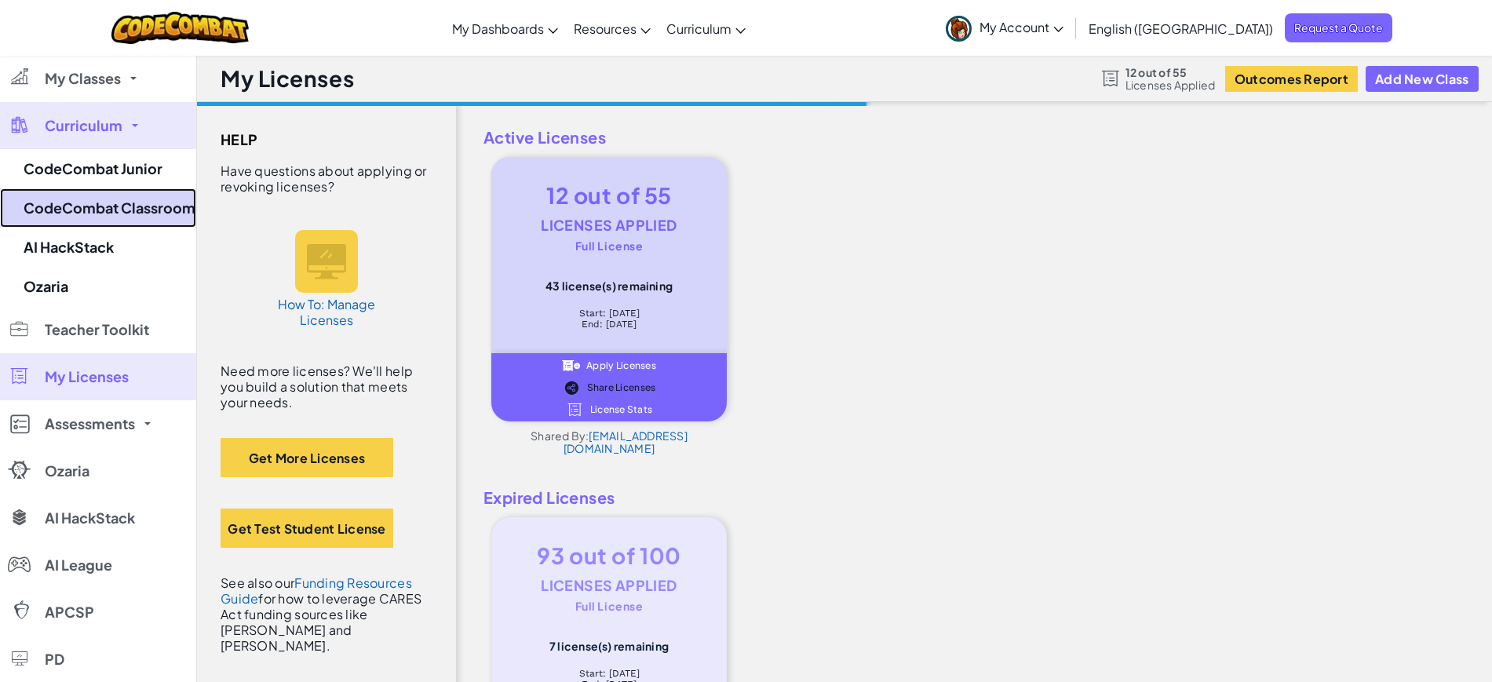
click at [107, 213] on link "CodeCombat Classroom" at bounding box center [98, 207] width 196 height 39
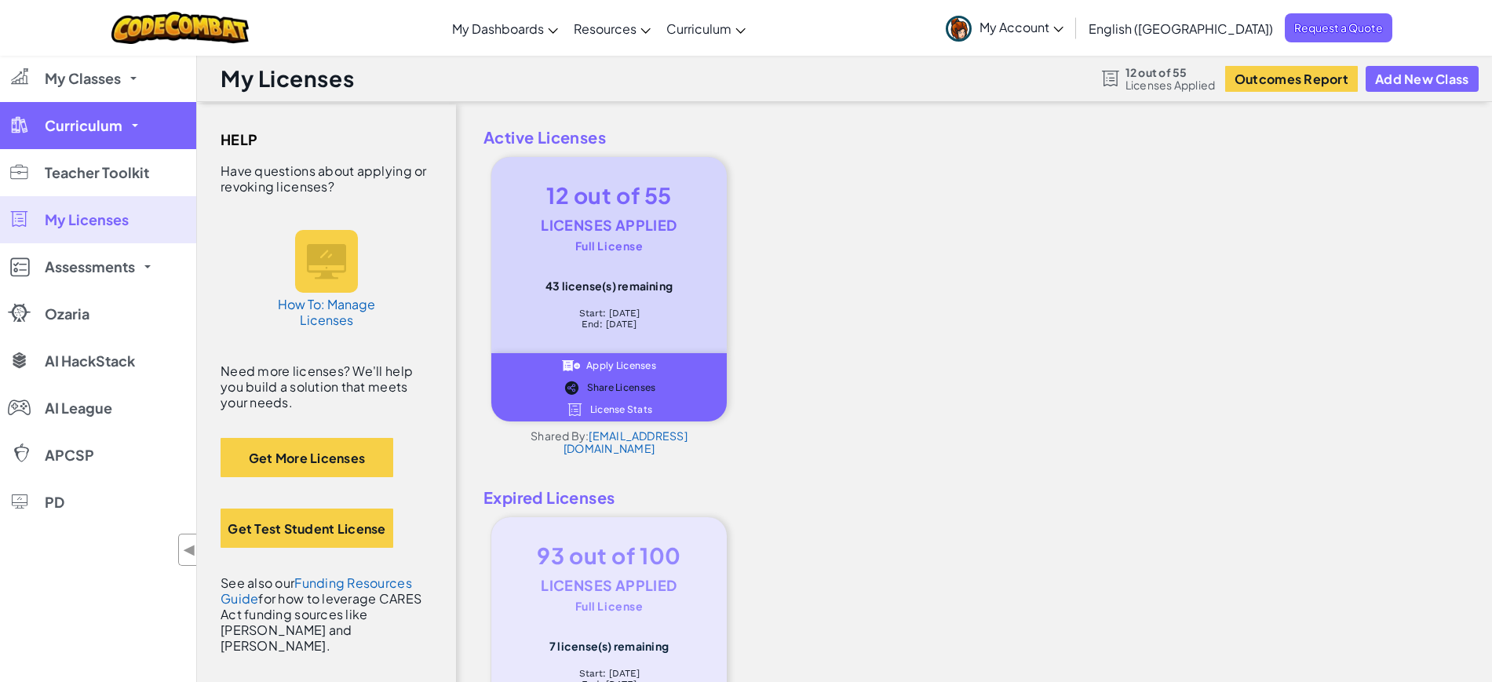
click at [129, 135] on link "Curriculum" at bounding box center [98, 125] width 196 height 47
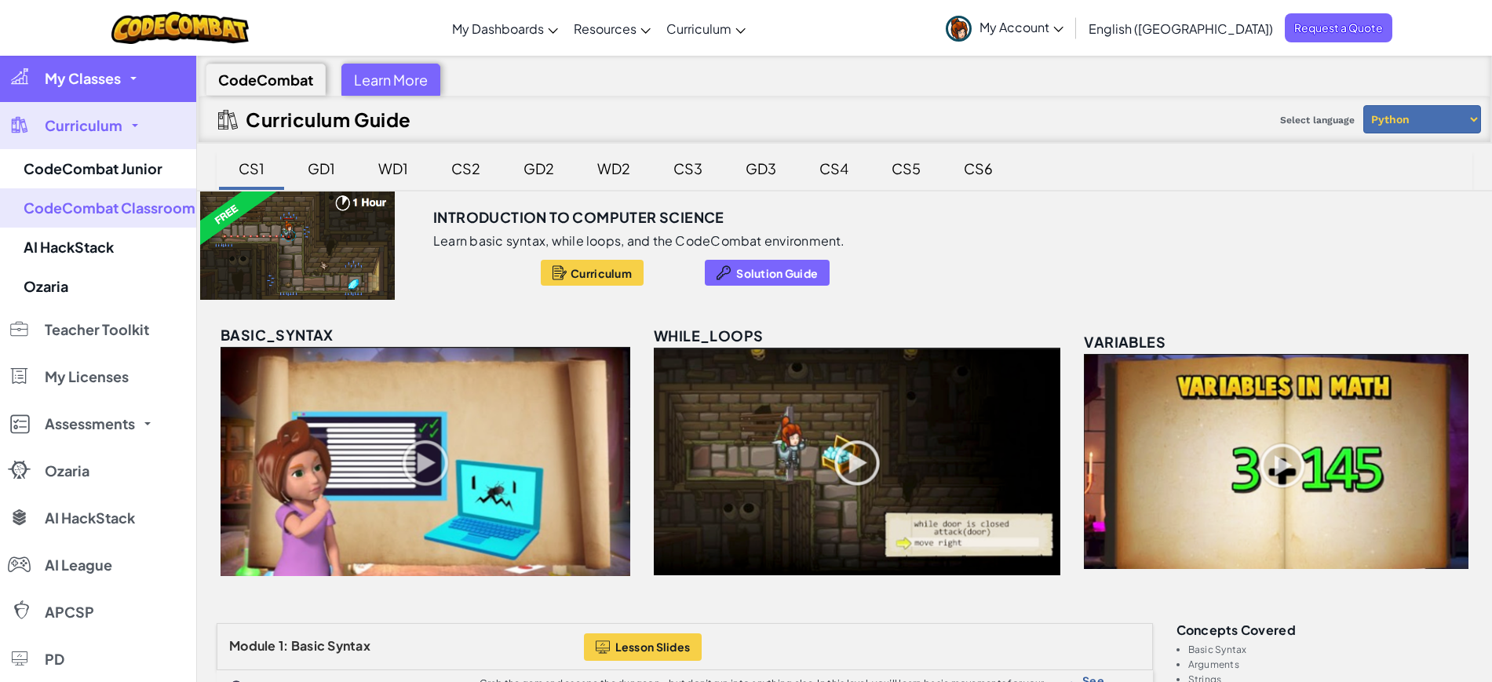
click at [79, 79] on span "My Classes" at bounding box center [83, 78] width 76 height 14
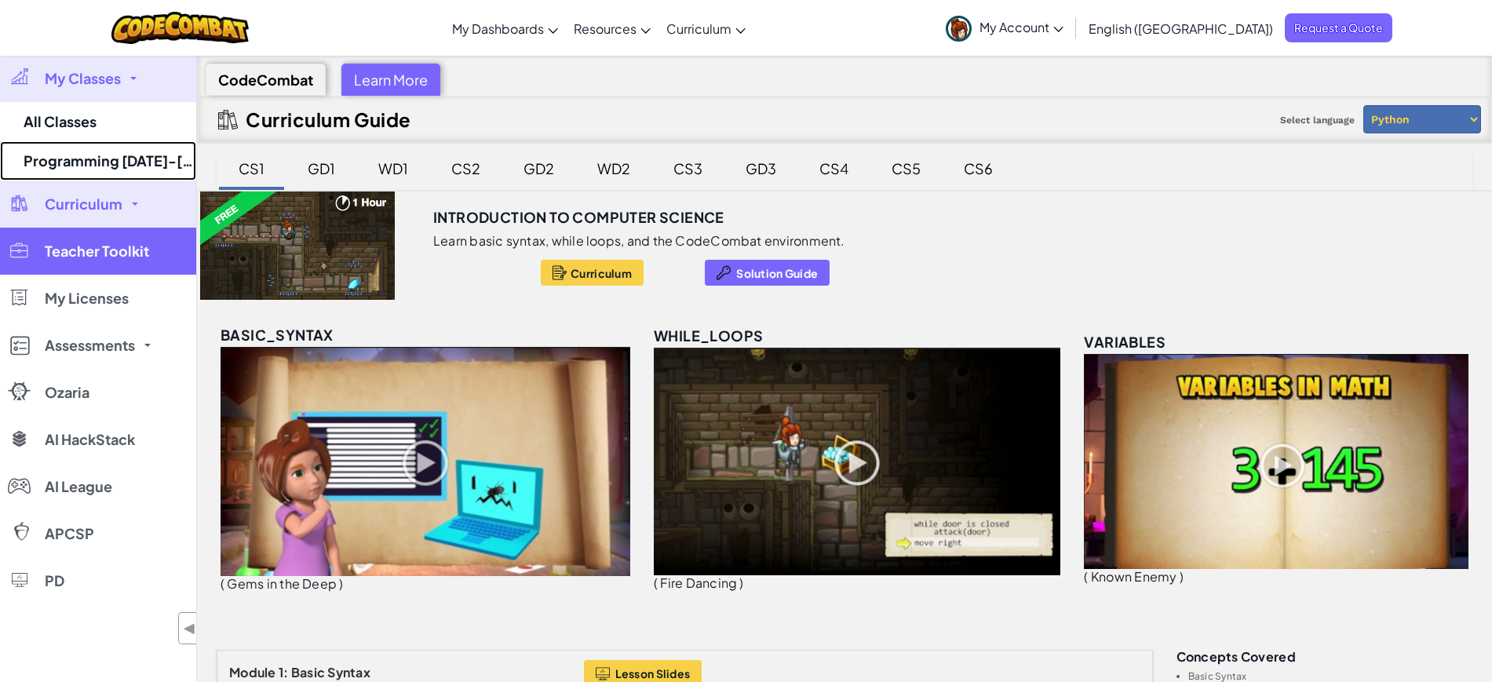
click at [104, 162] on link "Programming [DATE]-[DATE]" at bounding box center [98, 160] width 196 height 39
select select "560f1a9f22961295f9427742"
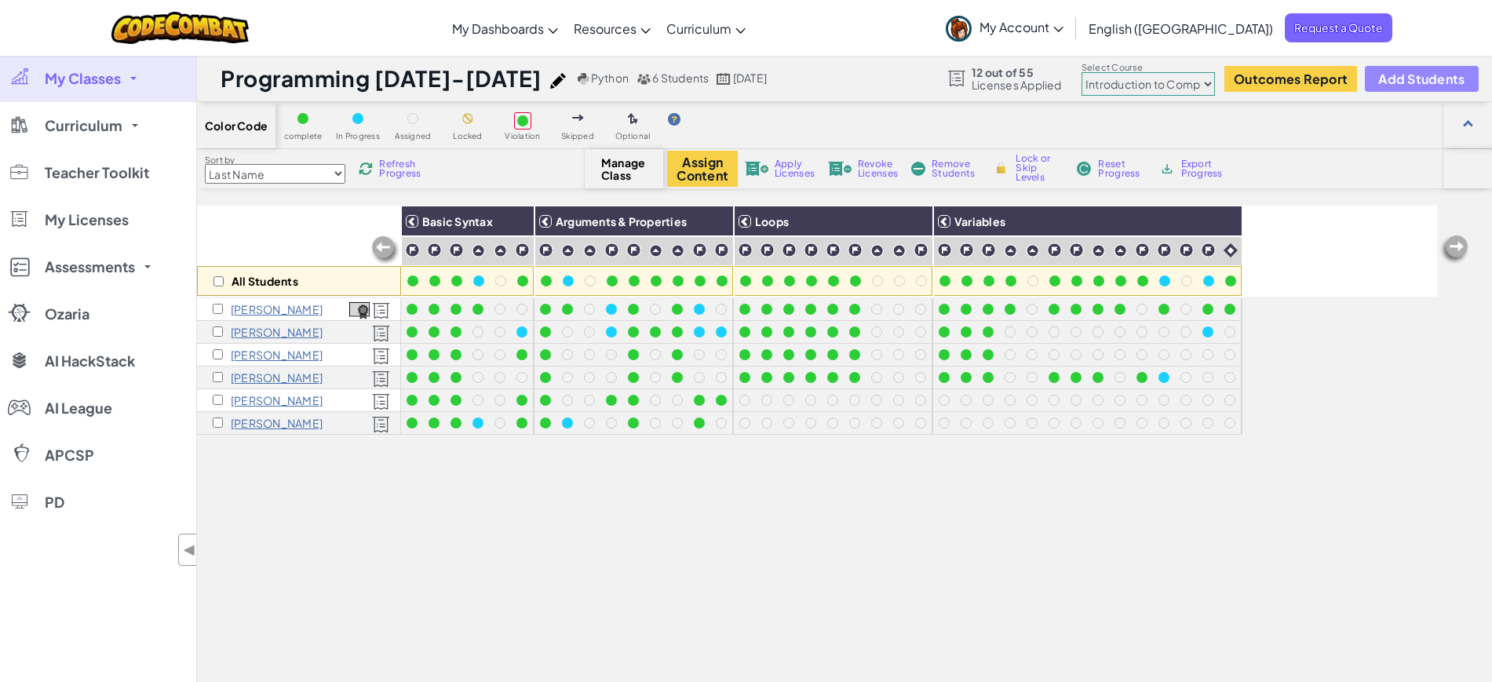
click at [1441, 80] on span "Add Students" at bounding box center [1422, 78] width 86 height 13
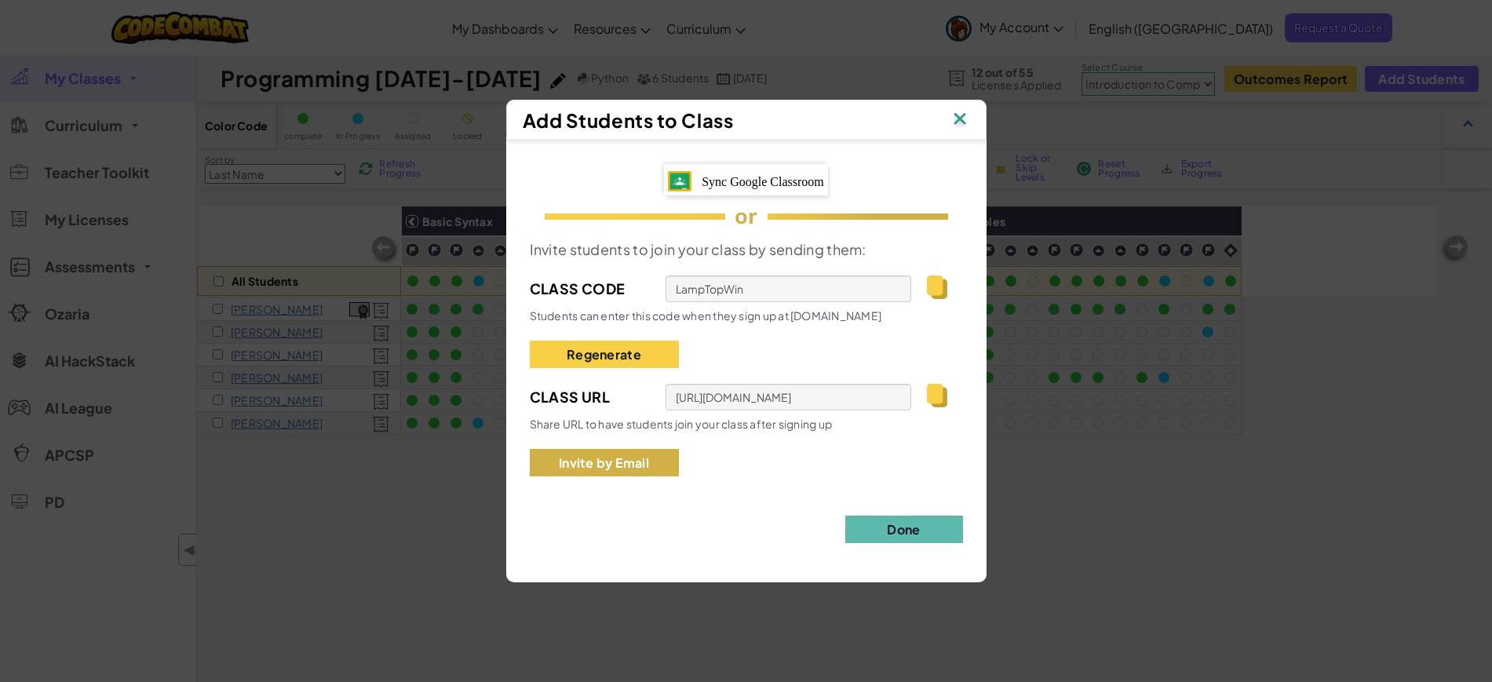
click at [605, 461] on button "Invite by Email" at bounding box center [604, 462] width 149 height 27
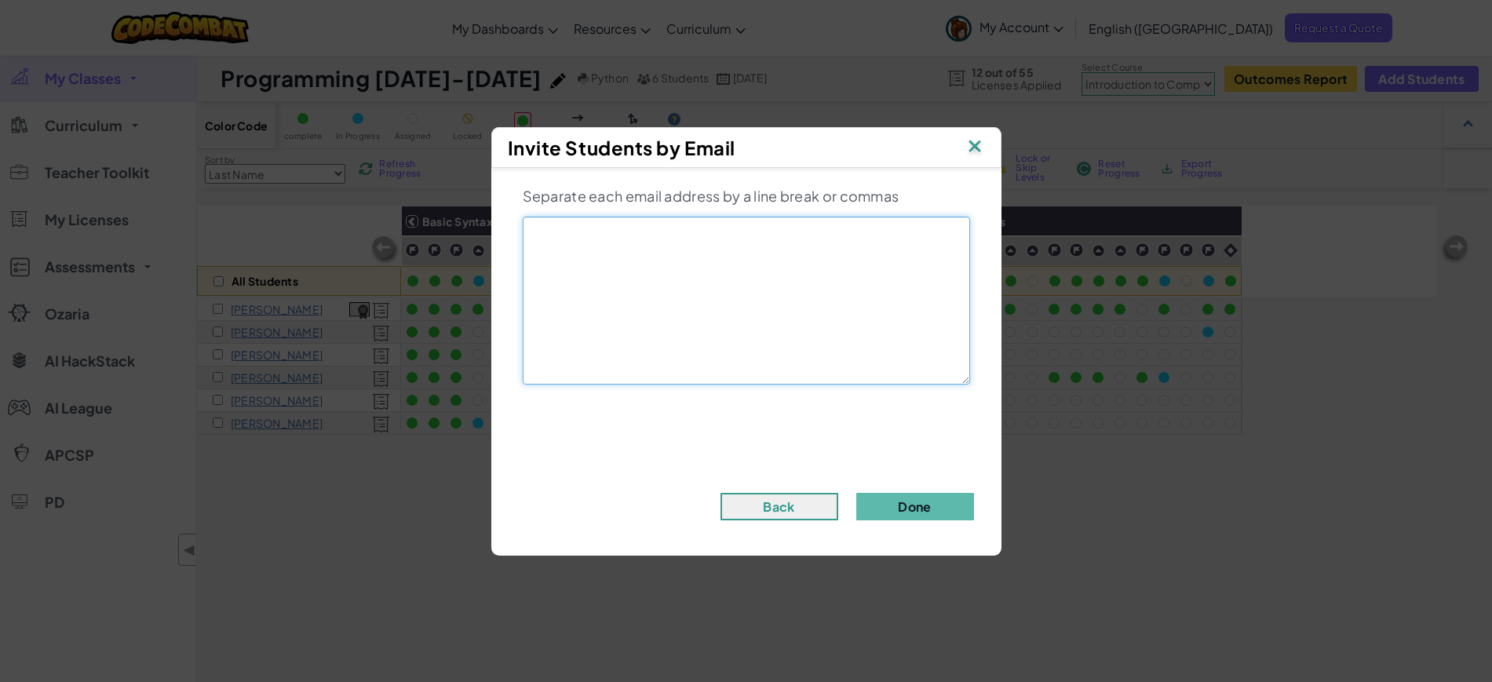
click at [765, 331] on textarea at bounding box center [746, 301] width 447 height 168
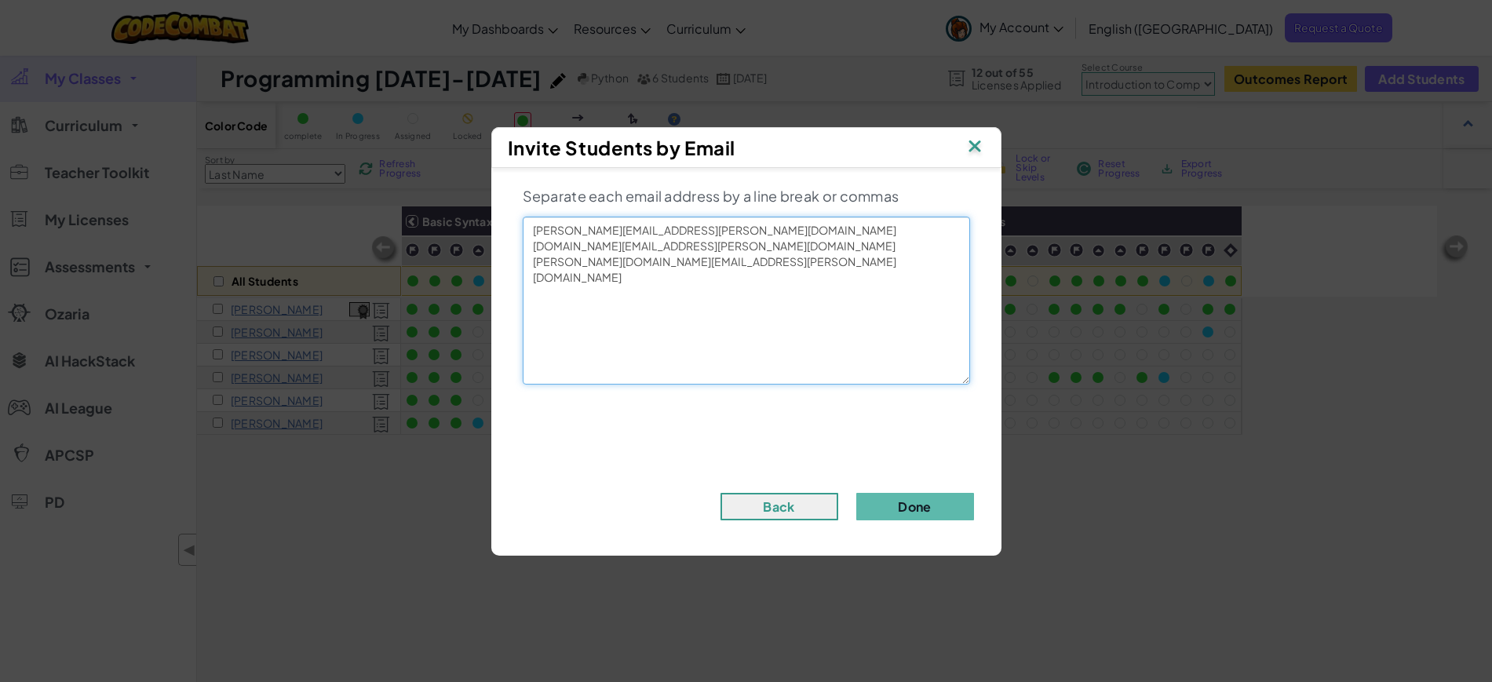
type textarea "[PERSON_NAME][EMAIL_ADDRESS][PERSON_NAME][DOMAIN_NAME] [DOMAIN_NAME][EMAIL_ADDR…"
click at [909, 507] on button "Done" at bounding box center [916, 506] width 118 height 27
click at [932, 514] on button "Done" at bounding box center [916, 506] width 118 height 27
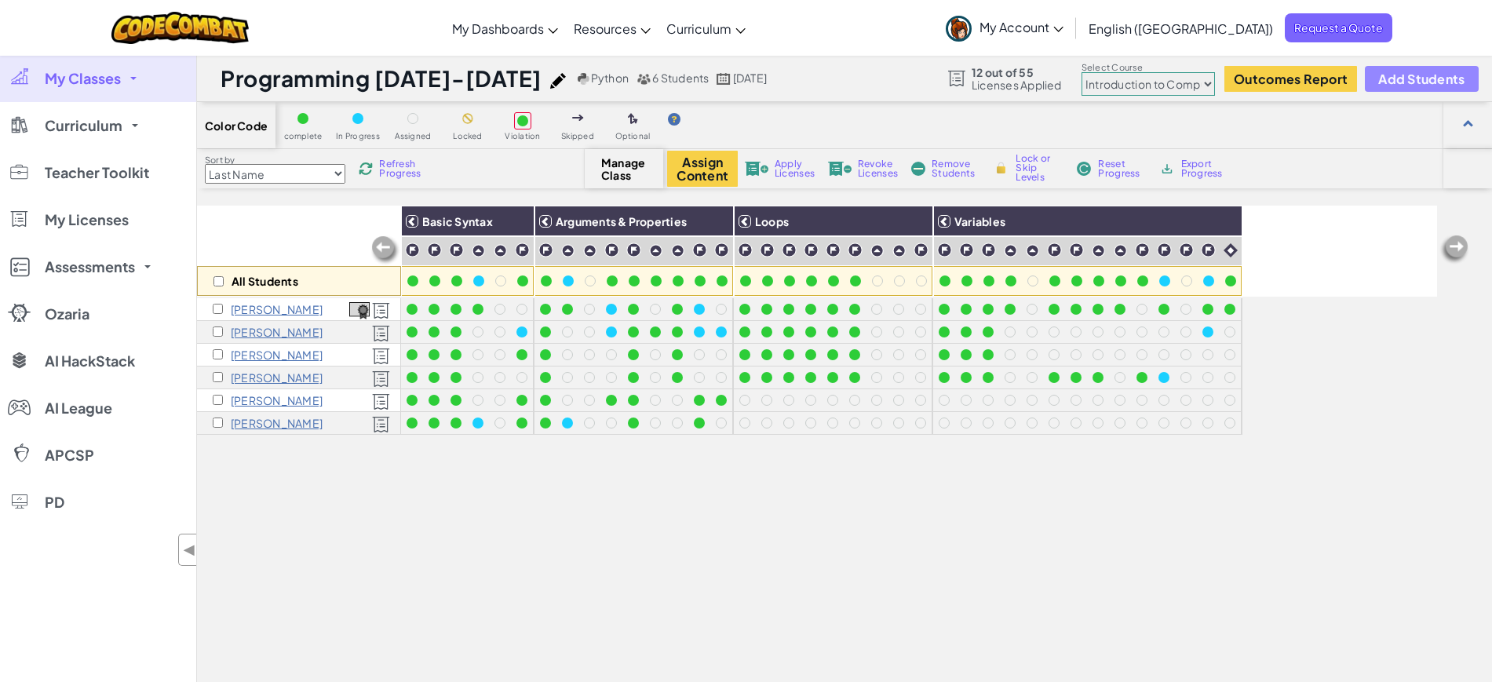
click at [1441, 68] on button "Add Students" at bounding box center [1421, 79] width 113 height 26
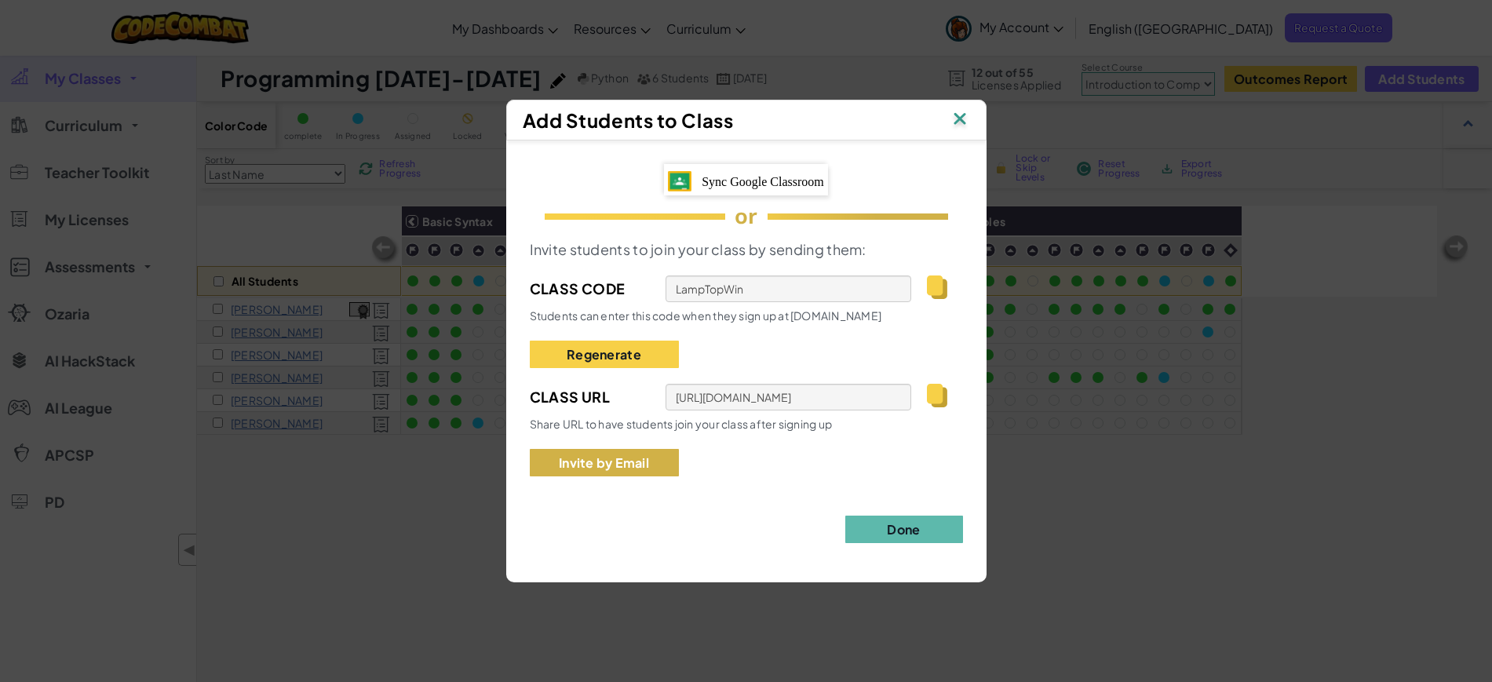
click at [610, 471] on button "Invite by Email" at bounding box center [604, 462] width 149 height 27
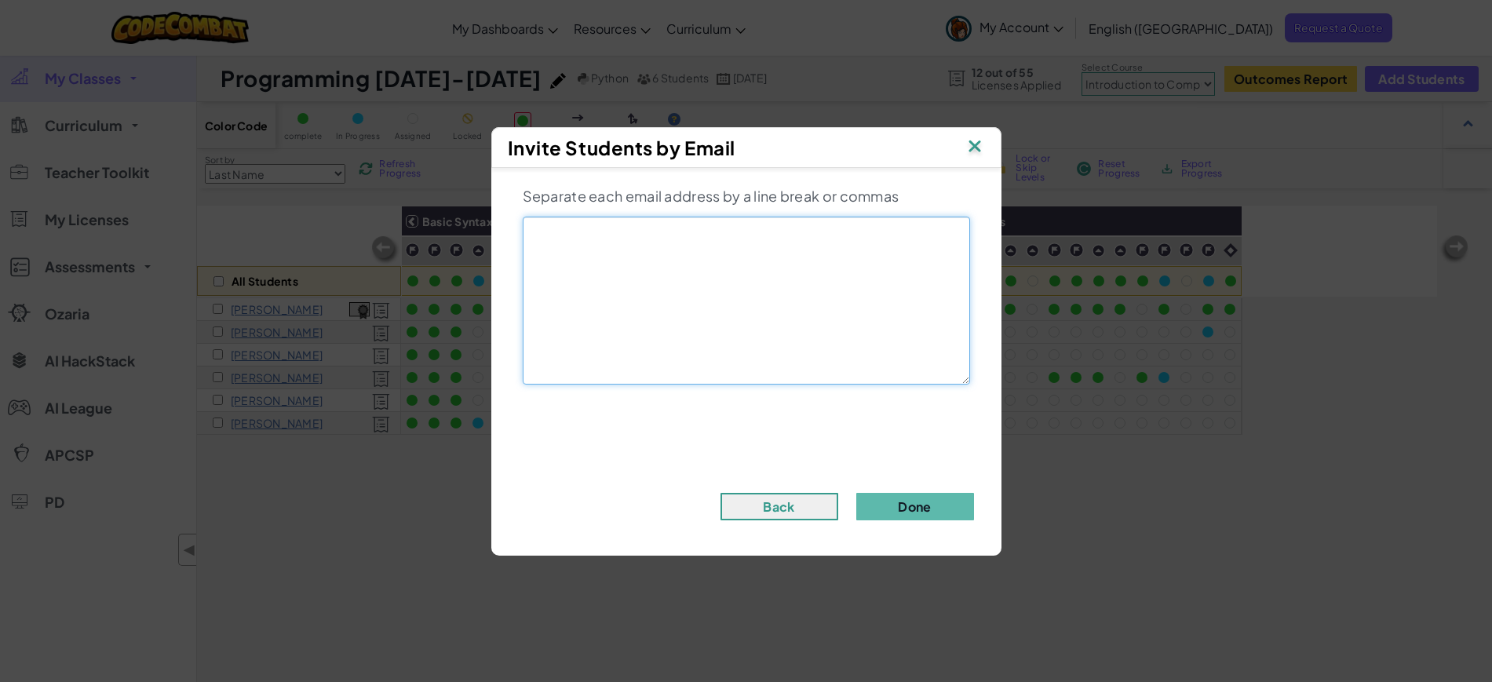
click at [696, 278] on textarea at bounding box center [746, 301] width 447 height 168
click at [641, 234] on textarea at bounding box center [746, 301] width 447 height 168
click at [642, 232] on textarea at bounding box center [746, 301] width 447 height 168
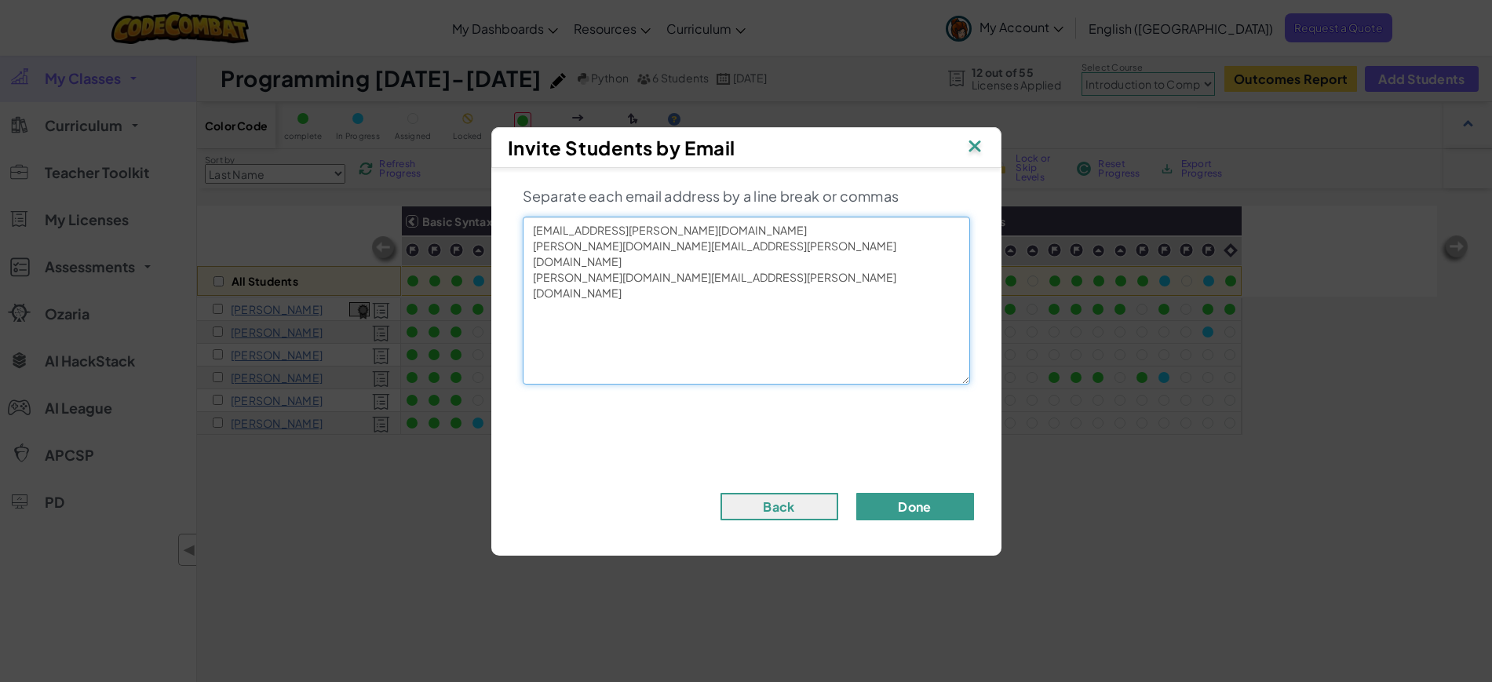
type textarea "[EMAIL_ADDRESS][PERSON_NAME][DOMAIN_NAME] [PERSON_NAME][DOMAIN_NAME][EMAIL_ADDR…"
click at [922, 499] on button "Done" at bounding box center [916, 506] width 118 height 27
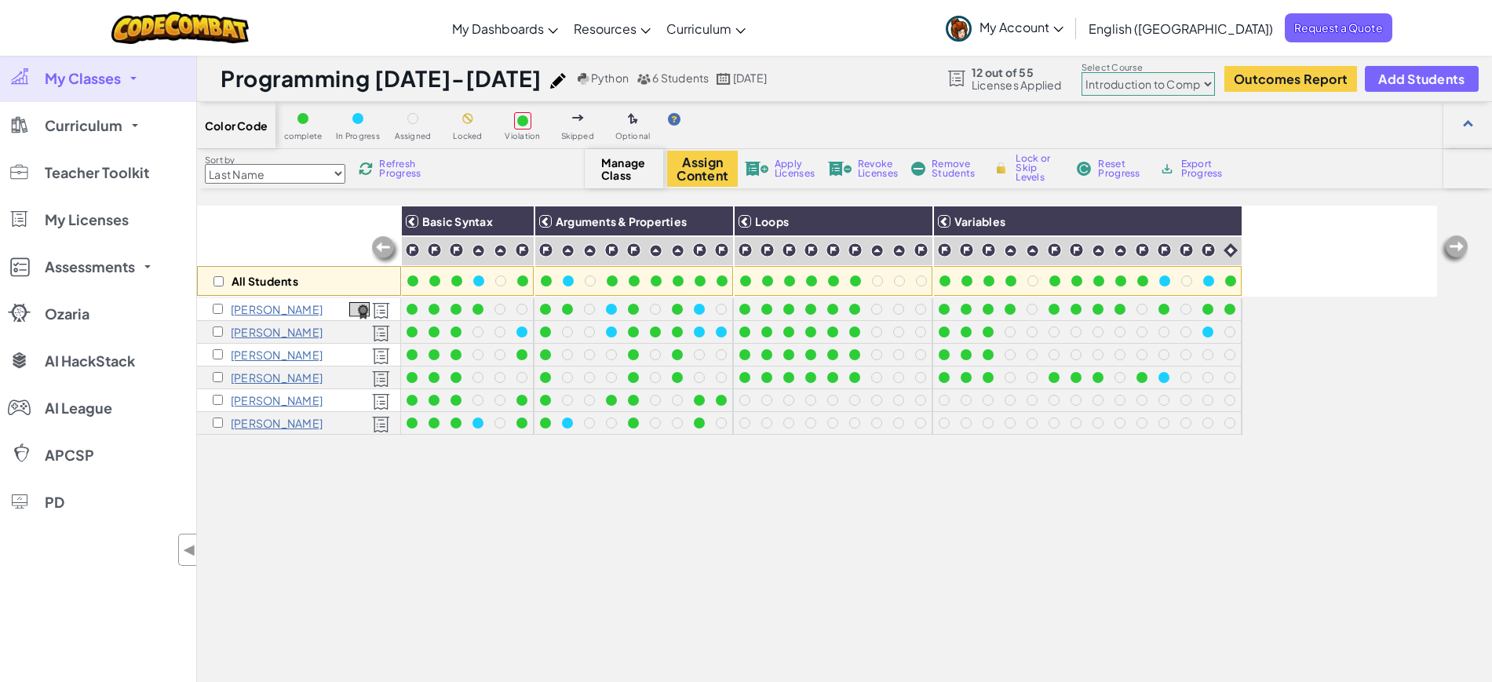
click at [388, 165] on span "Refresh Progress" at bounding box center [403, 168] width 49 height 19
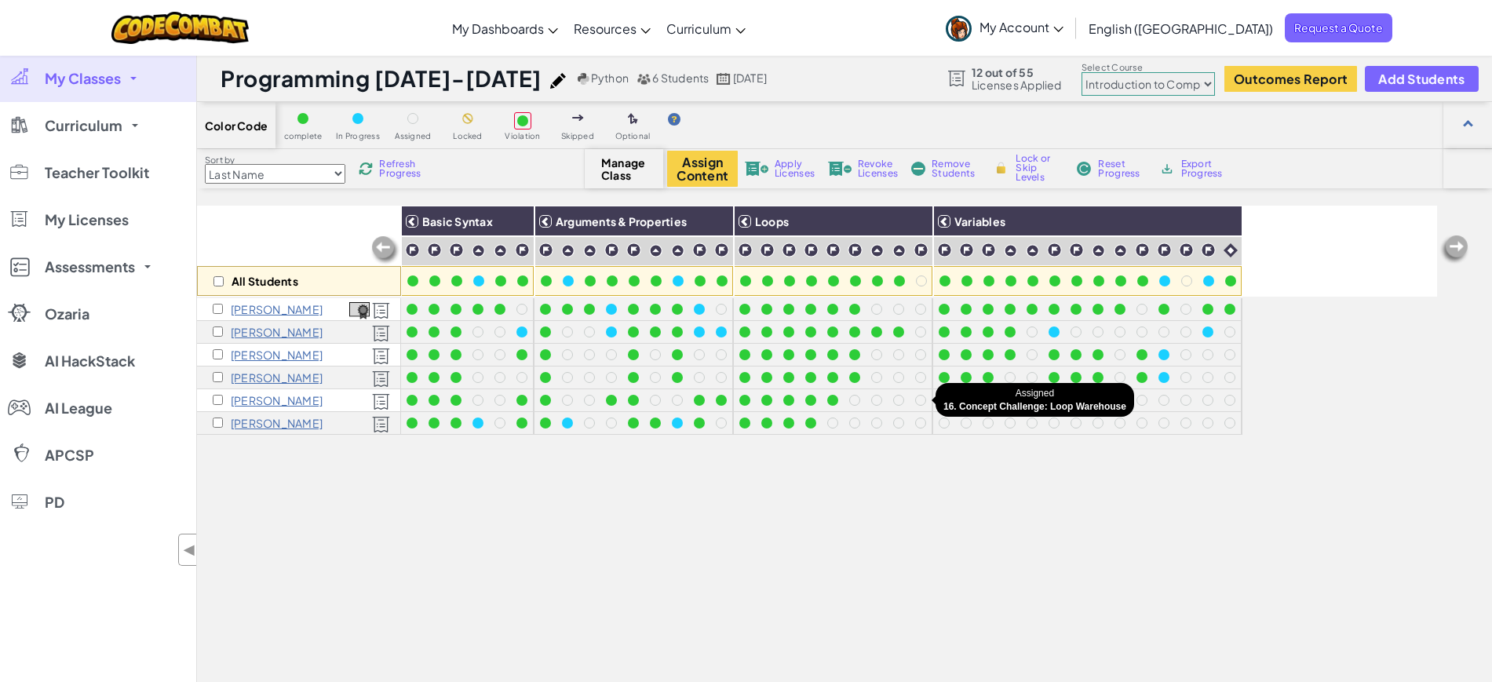
click at [924, 401] on div at bounding box center [920, 400] width 11 height 11
click at [924, 399] on div at bounding box center [920, 400] width 11 height 11
click at [919, 401] on div at bounding box center [920, 400] width 11 height 11
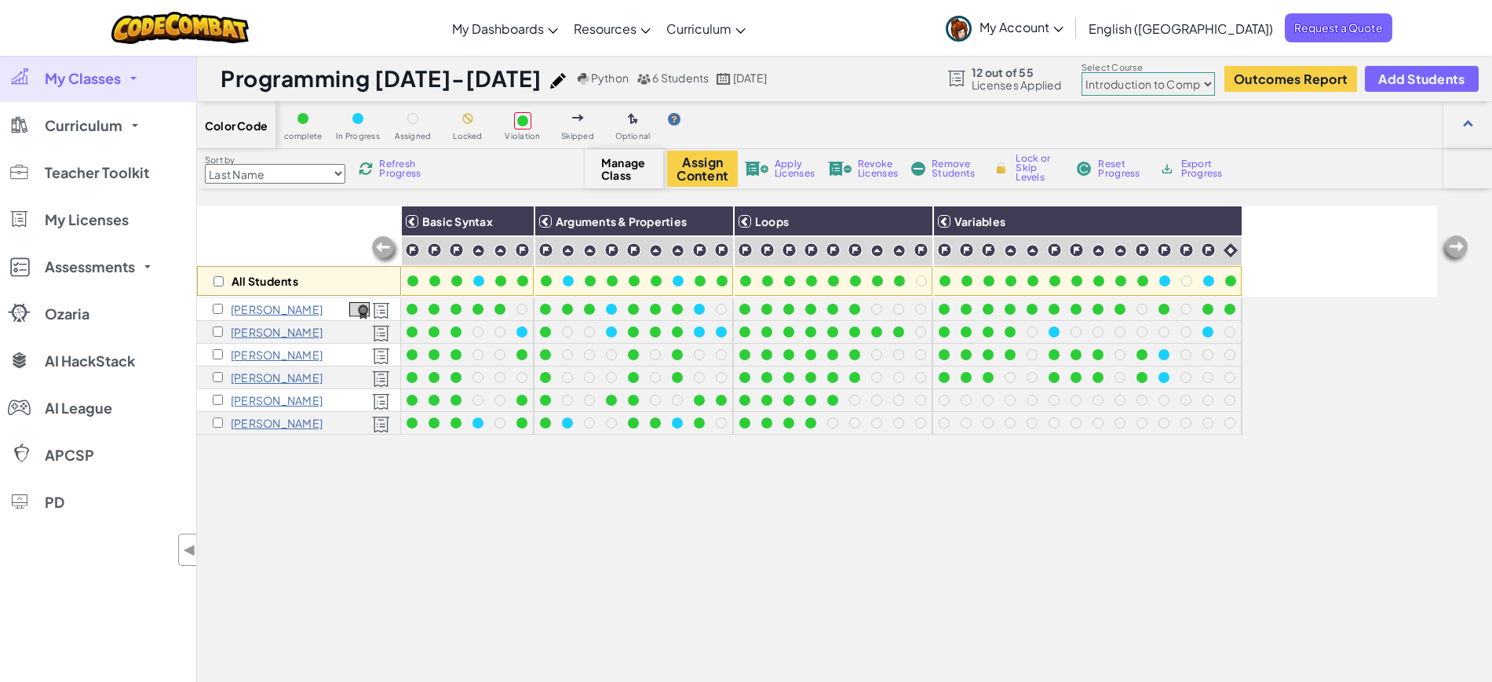
click at [388, 166] on span "Refresh Progress" at bounding box center [403, 168] width 49 height 19
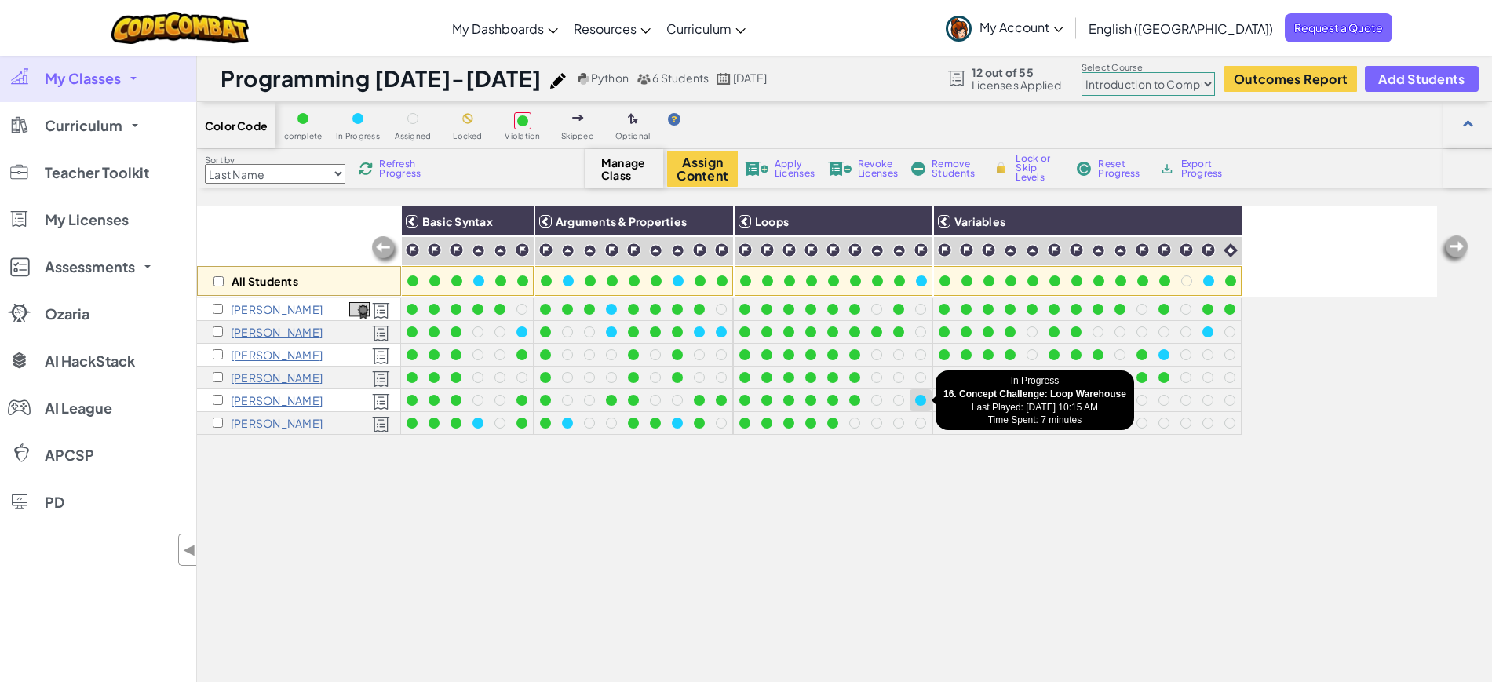
click at [920, 402] on div at bounding box center [920, 400] width 11 height 11
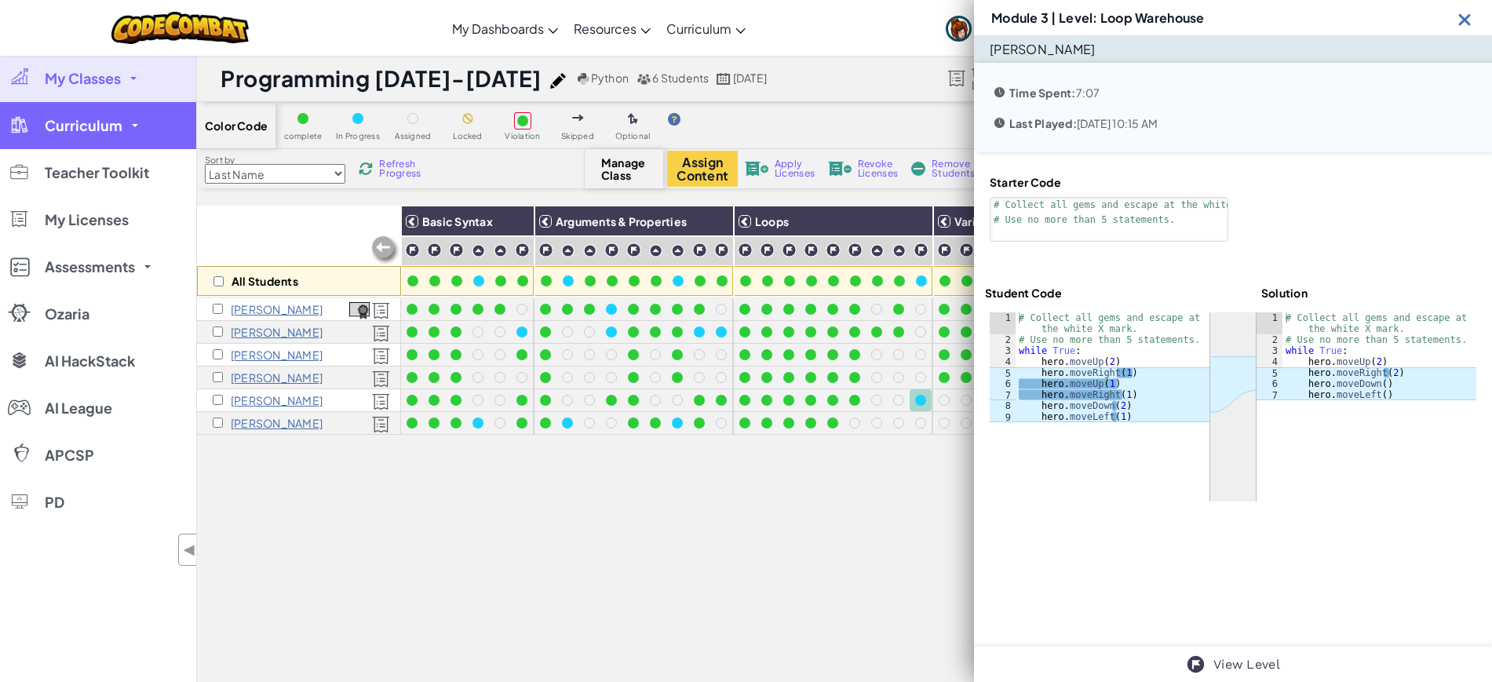
click at [82, 122] on span "Curriculum" at bounding box center [84, 126] width 78 height 14
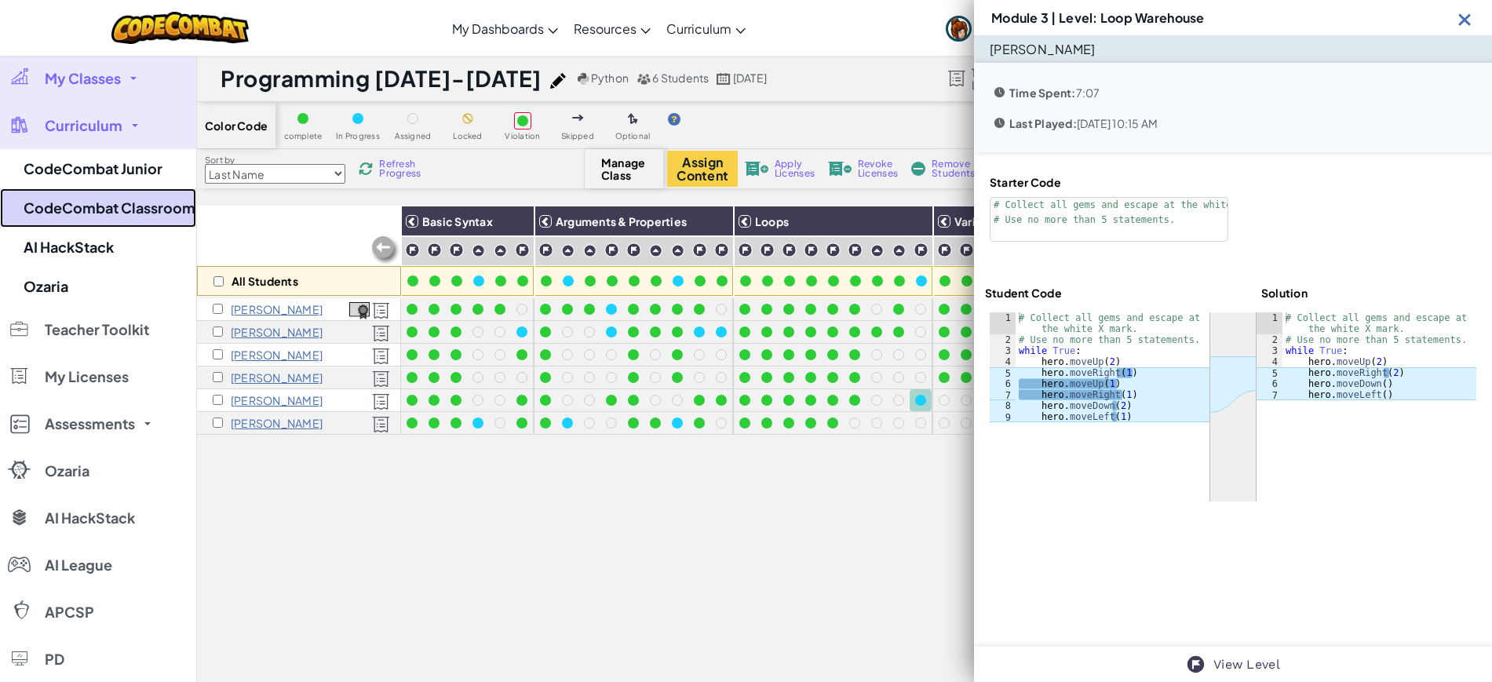
click at [99, 214] on link "CodeCombat Classroom" at bounding box center [98, 207] width 196 height 39
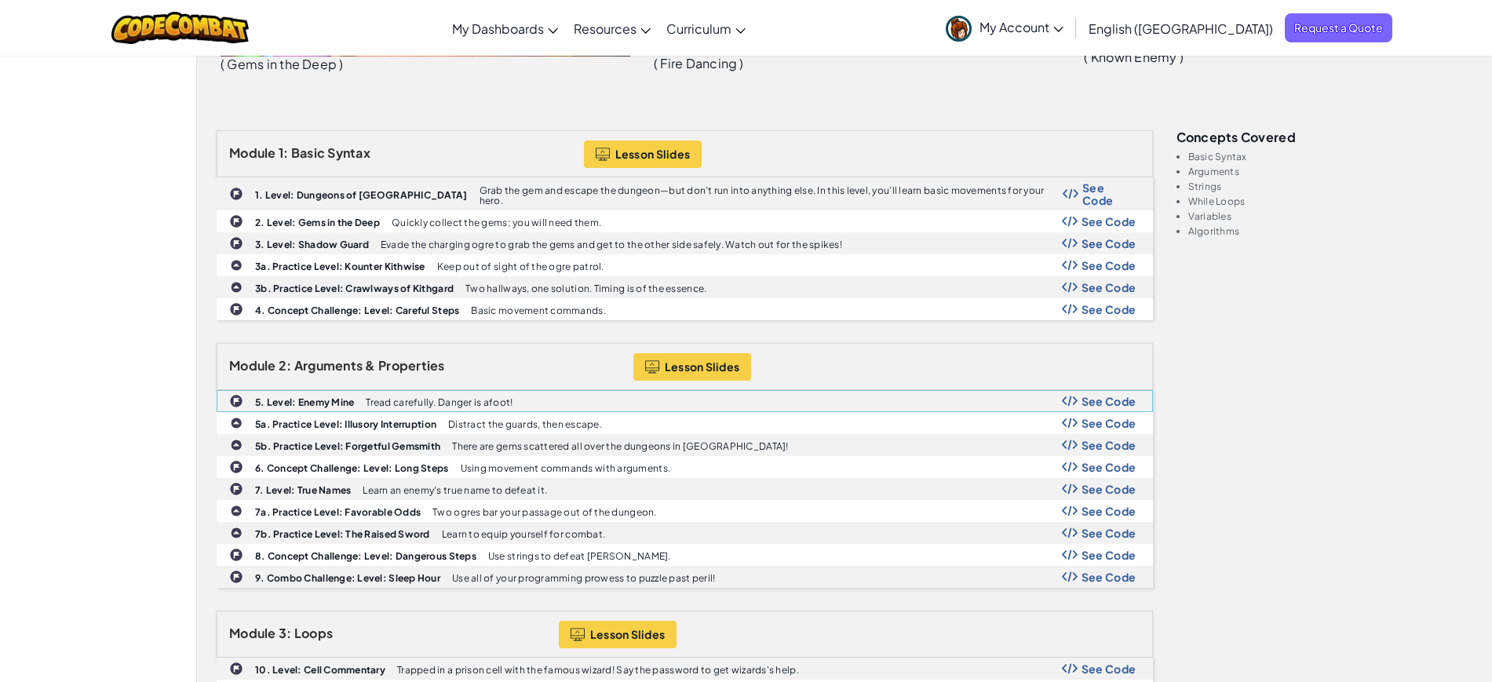
scroll to position [785, 0]
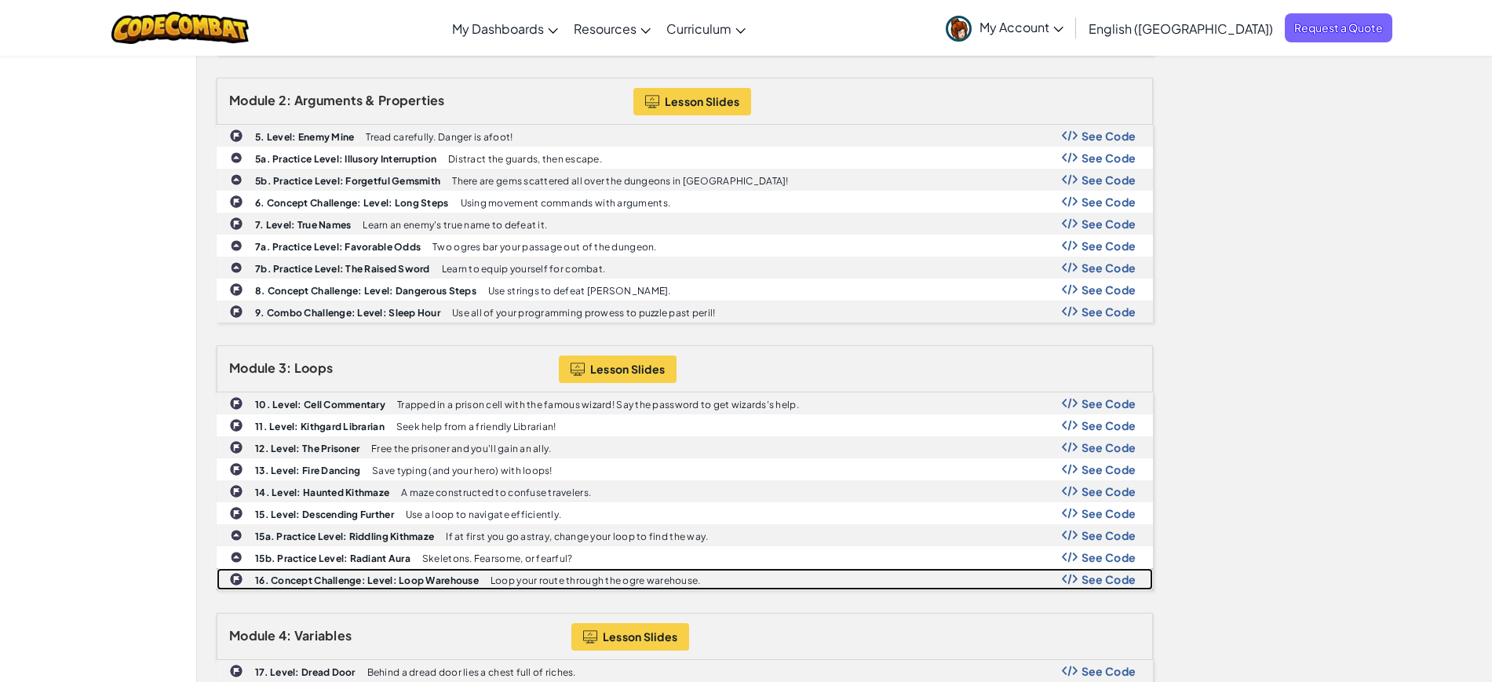
click at [376, 575] on b "16. Concept Challenge: Level: Loop Warehouse" at bounding box center [367, 581] width 224 height 12
